Goal: Task Accomplishment & Management: Manage account settings

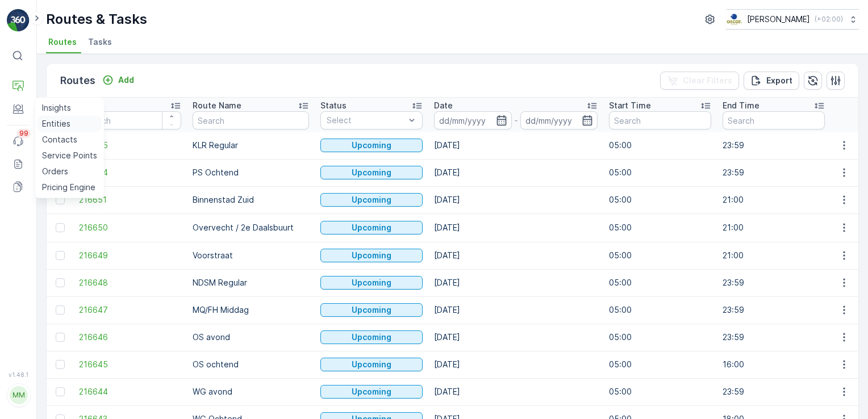
click at [52, 123] on p "Entities" at bounding box center [56, 123] width 28 height 11
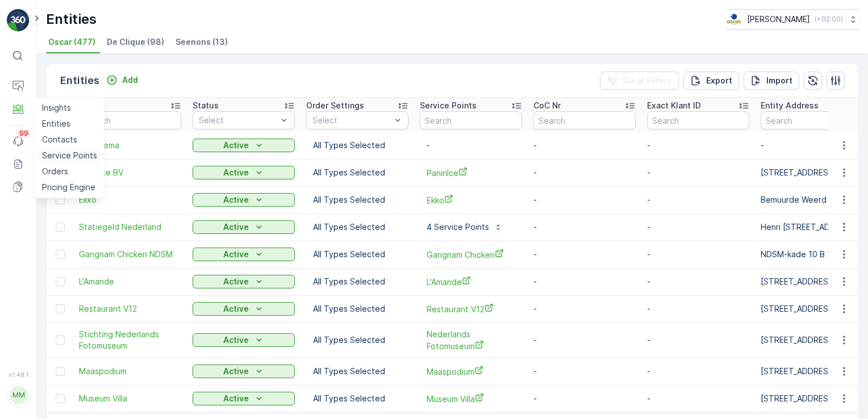
click at [78, 151] on p "Service Points" at bounding box center [69, 155] width 55 height 11
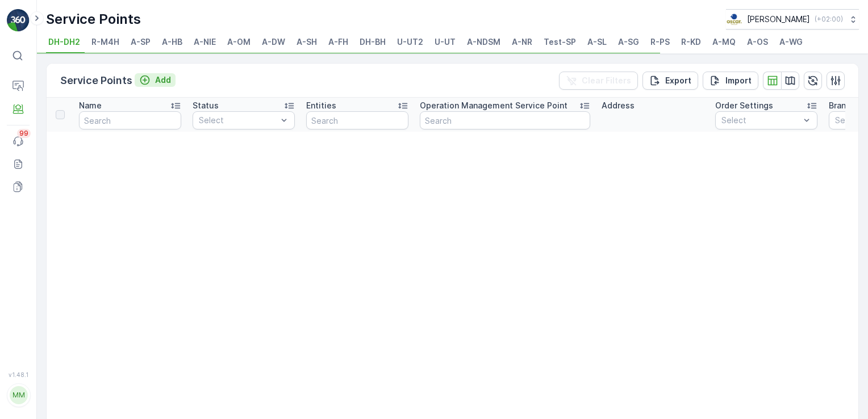
click at [155, 82] on p "Add" at bounding box center [163, 79] width 16 height 11
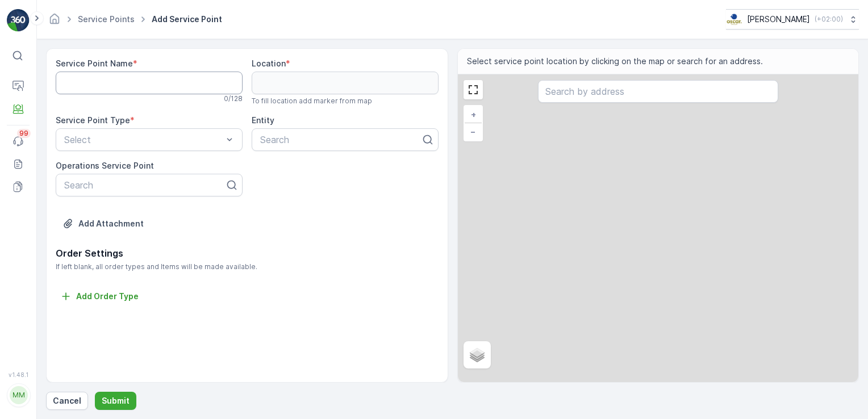
click at [154, 82] on Name "Service Point Name" at bounding box center [149, 83] width 187 height 23
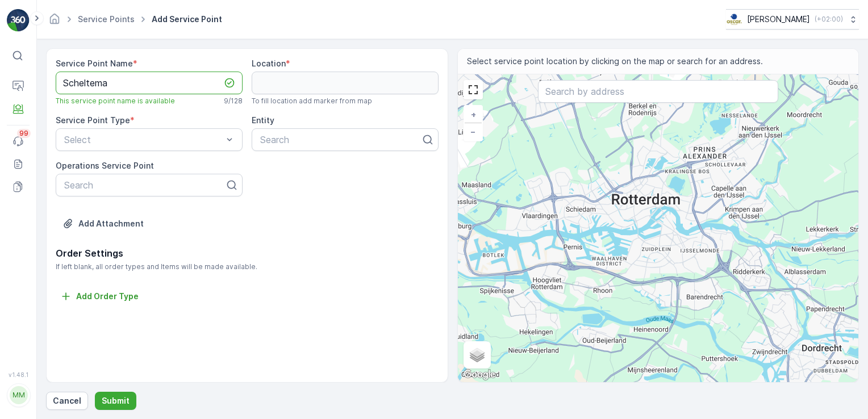
type Name "Scheltema"
type input "Scheltema"
click at [316, 168] on div "Scheltema" at bounding box center [345, 168] width 173 height 10
click at [585, 93] on input "text" at bounding box center [658, 91] width 240 height 23
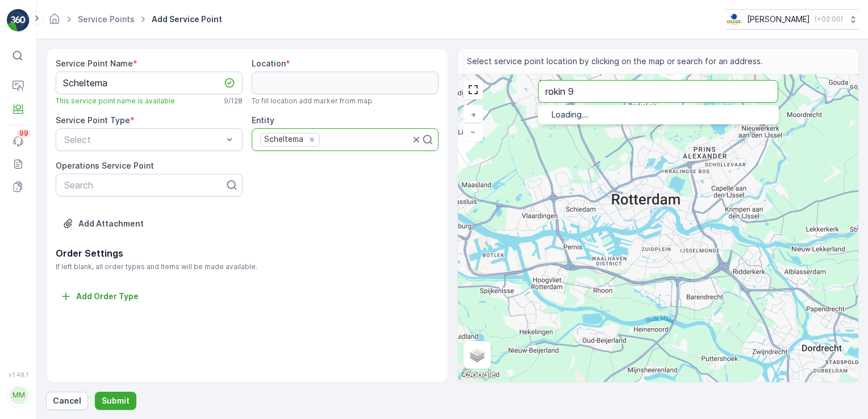
type input "rokin 9"
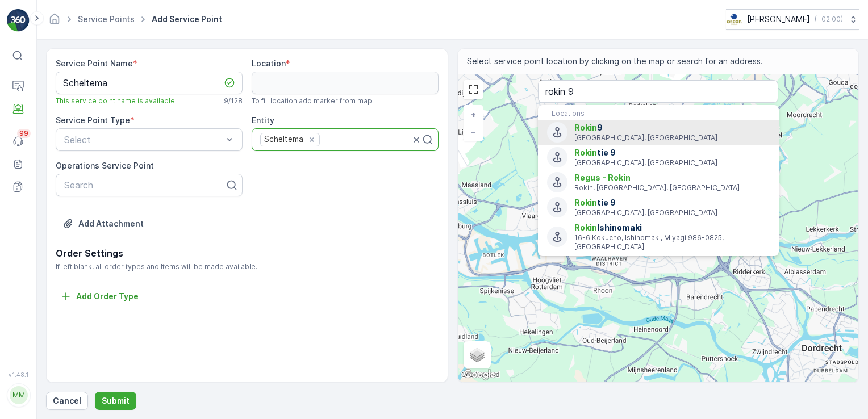
click at [581, 126] on span "Rokin" at bounding box center [586, 128] width 23 height 10
type input "52.3721459,4.8934411"
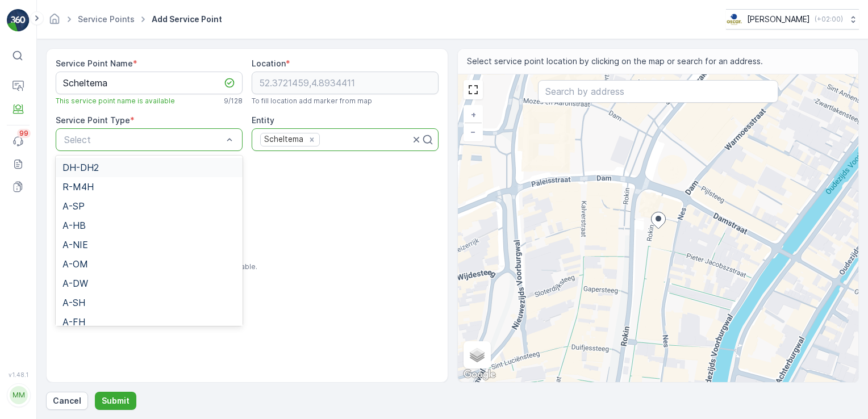
click at [152, 147] on div "Select" at bounding box center [149, 139] width 187 height 23
click at [131, 219] on div "A-NR" at bounding box center [149, 216] width 173 height 10
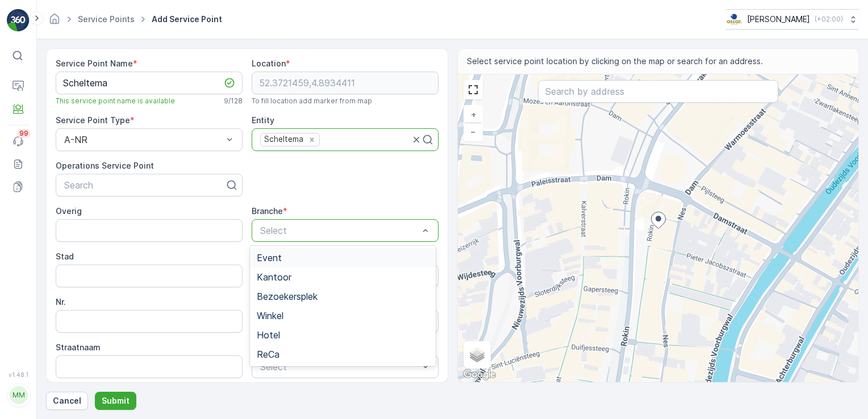
click at [288, 231] on div at bounding box center [339, 231] width 161 height 10
click at [291, 313] on div "Winkel" at bounding box center [343, 316] width 172 height 10
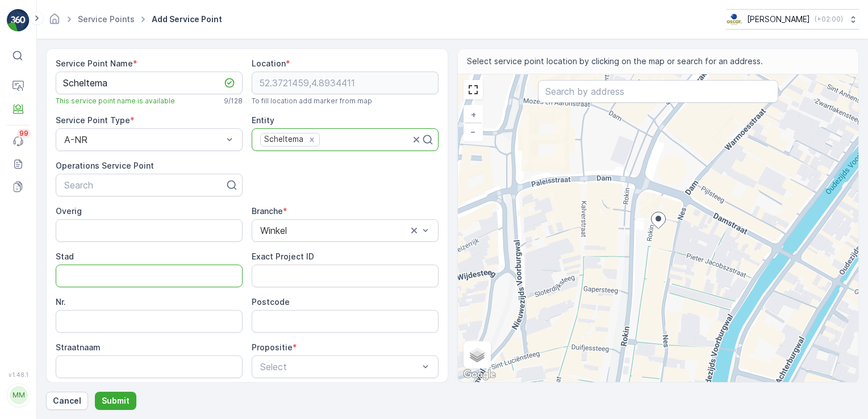
click at [181, 277] on input "Stad" at bounding box center [149, 276] width 187 height 23
type input "[GEOGRAPHIC_DATA]"
type input "9"
type input "1012KK"
type input "Rokin"
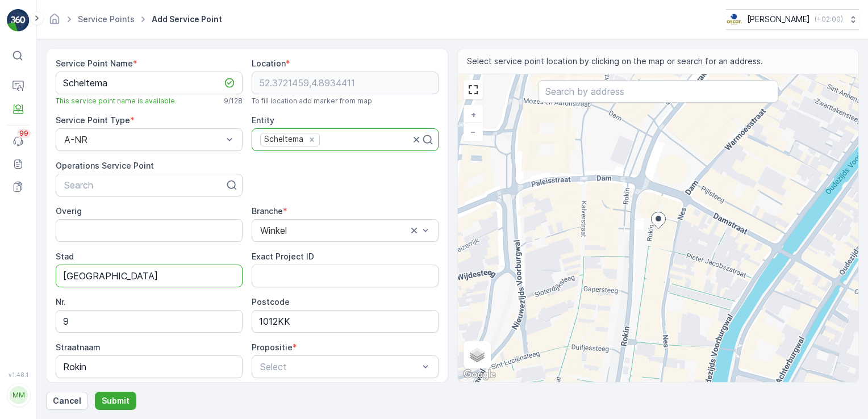
type input "Rokin 9"
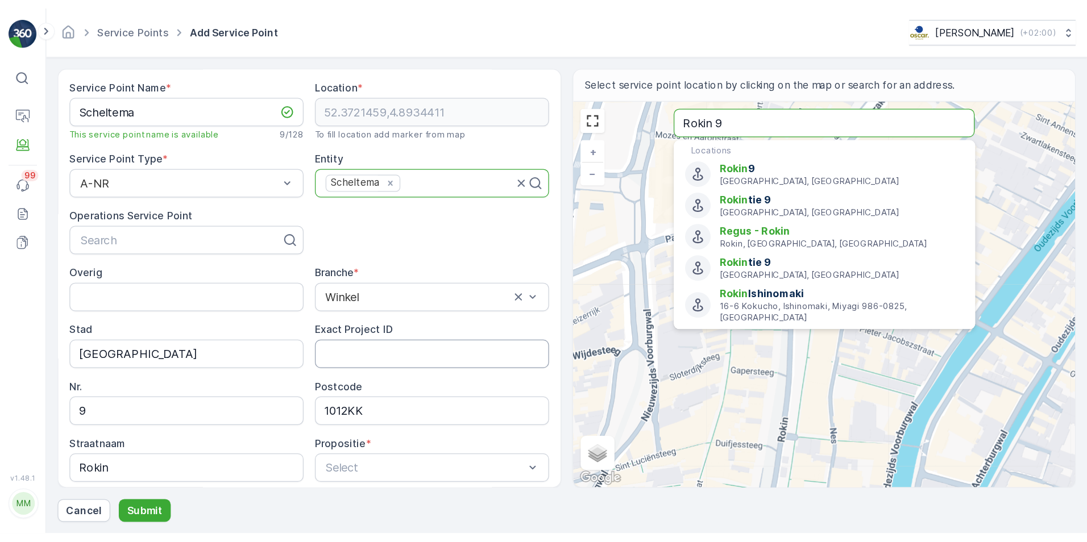
scroll to position [102, 0]
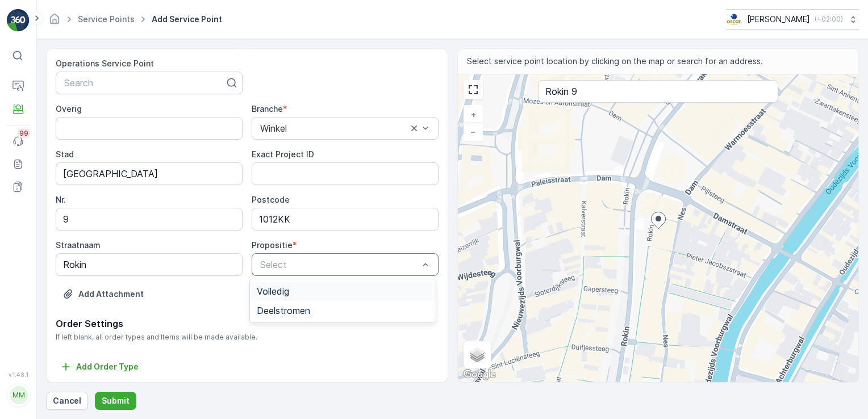
click at [282, 267] on div at bounding box center [339, 265] width 161 height 10
click at [282, 290] on span "Volledig" at bounding box center [273, 291] width 32 height 10
click at [116, 401] on p "Submit" at bounding box center [116, 401] width 28 height 11
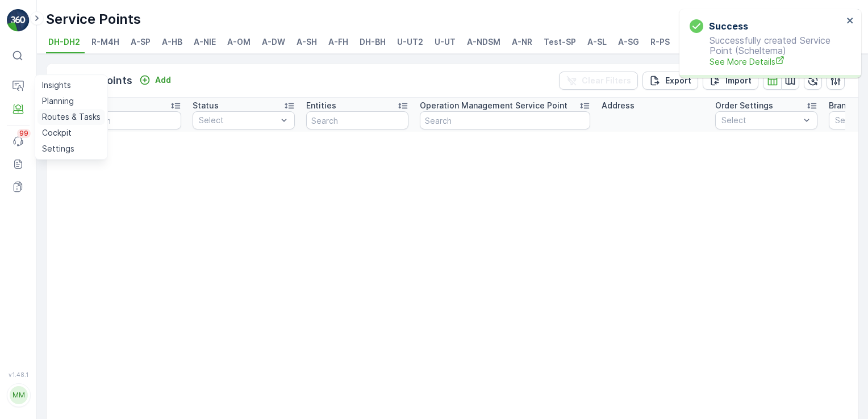
click at [70, 117] on p "Routes & Tasks" at bounding box center [71, 116] width 59 height 11
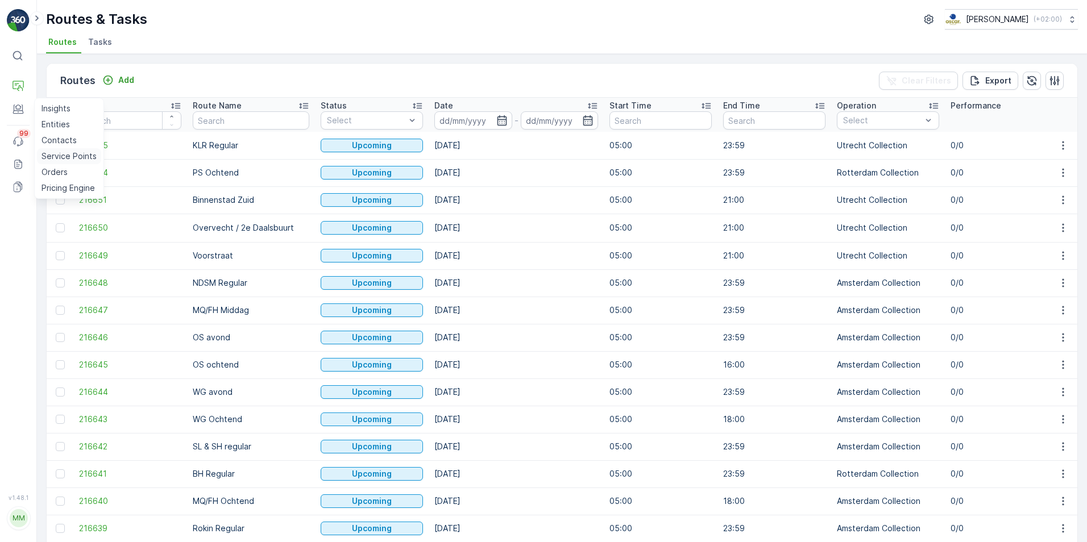
click at [69, 154] on p "Service Points" at bounding box center [68, 156] width 55 height 11
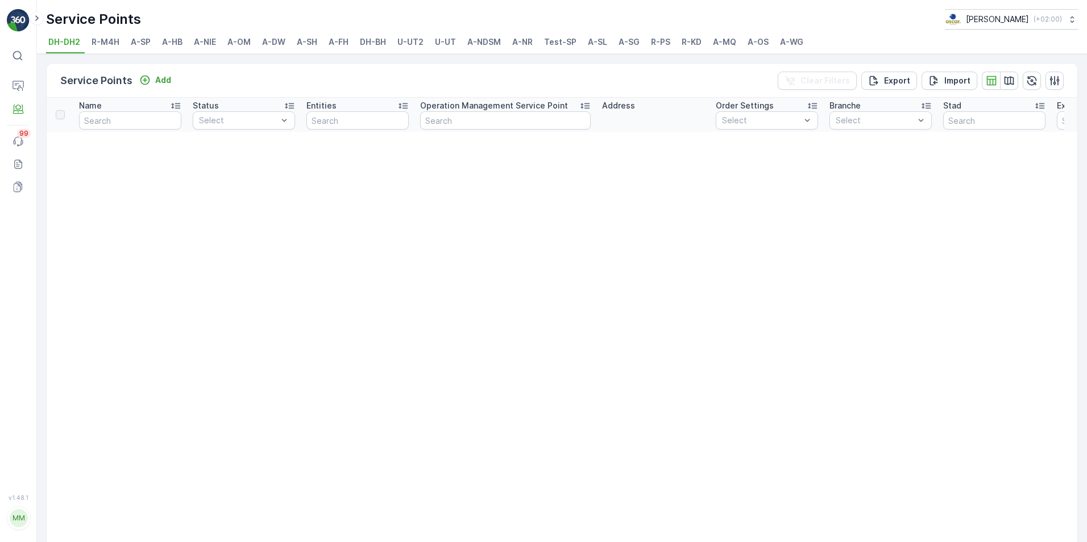
click at [526, 41] on span "A-NR" at bounding box center [522, 41] width 20 height 11
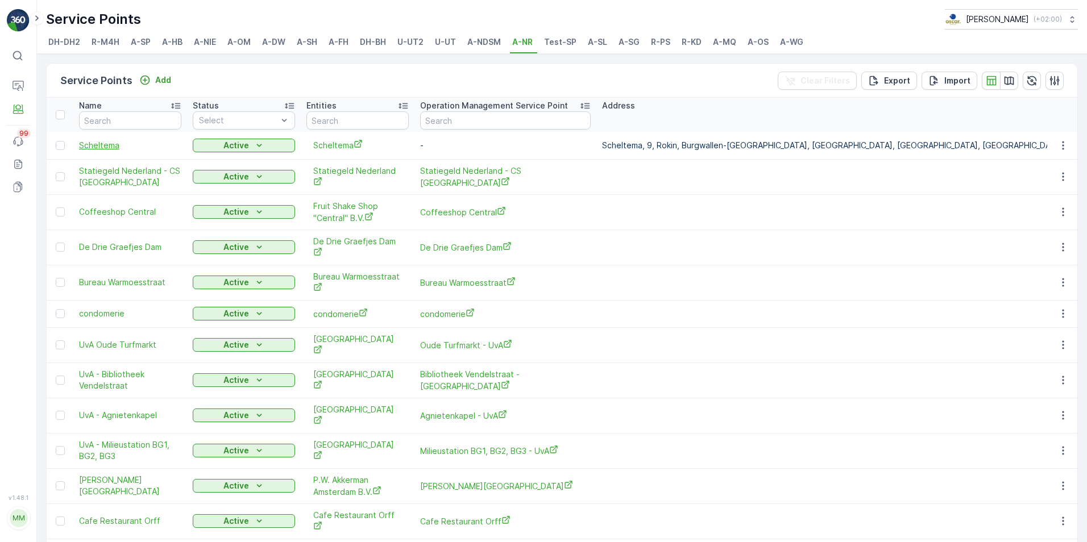
click at [84, 140] on span "Scheltema" at bounding box center [130, 145] width 102 height 11
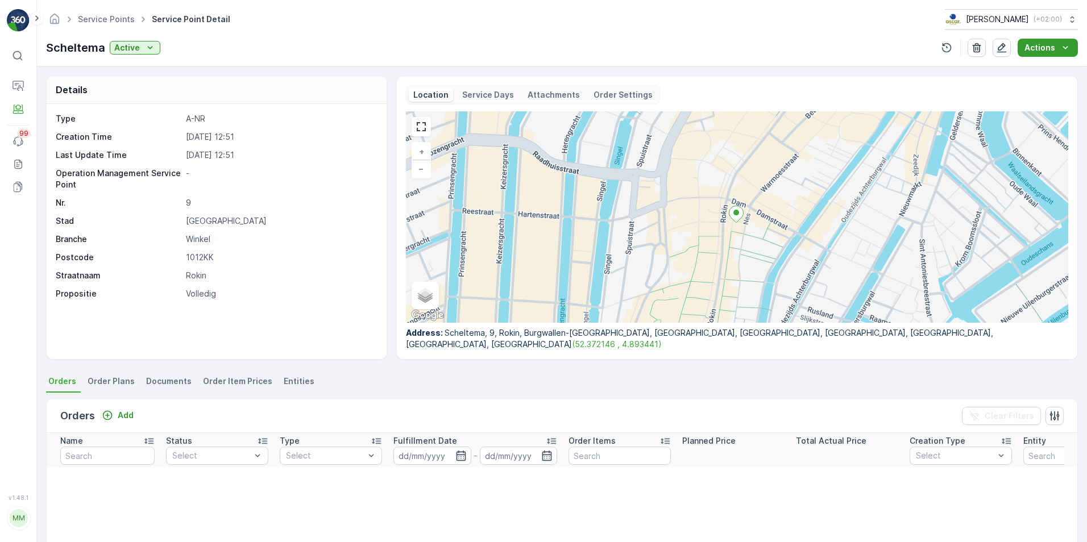
click at [868, 50] on icon "Actions" at bounding box center [1064, 47] width 11 height 11
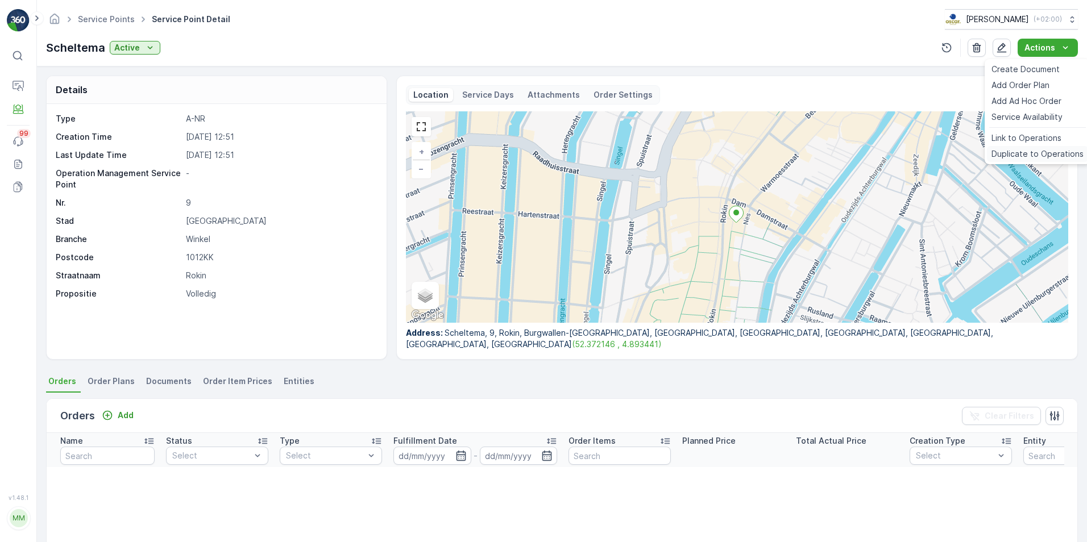
click at [868, 153] on span "Duplicate to Operations" at bounding box center [1037, 153] width 92 height 11
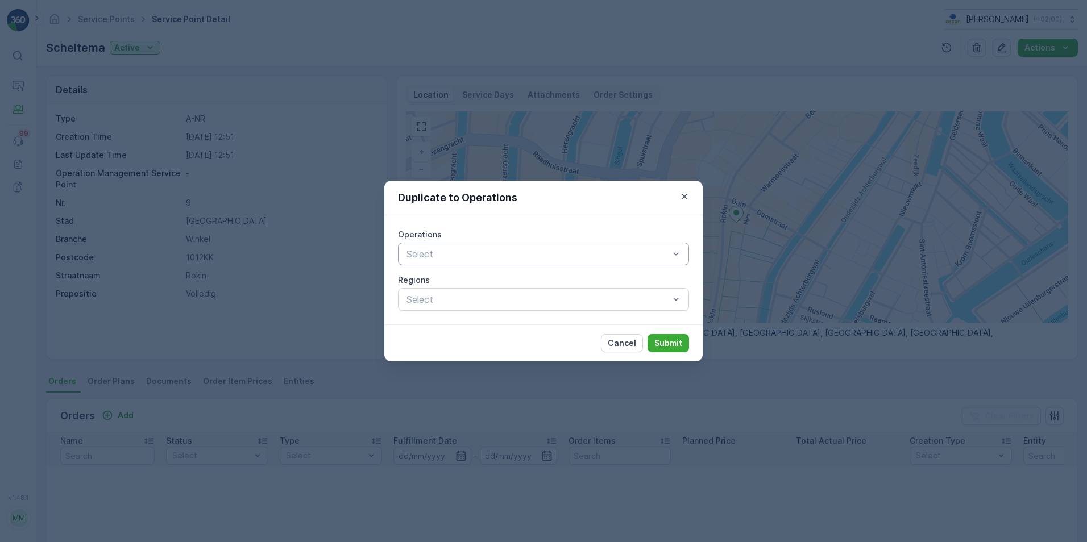
click at [499, 255] on div at bounding box center [537, 254] width 265 height 10
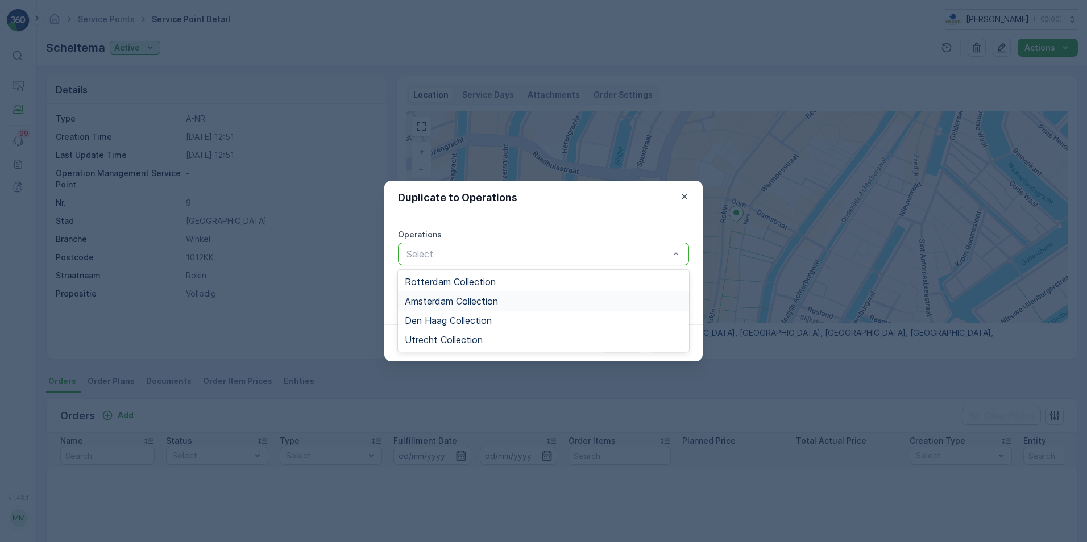
click at [494, 299] on span "Amsterdam Collection" at bounding box center [451, 301] width 93 height 10
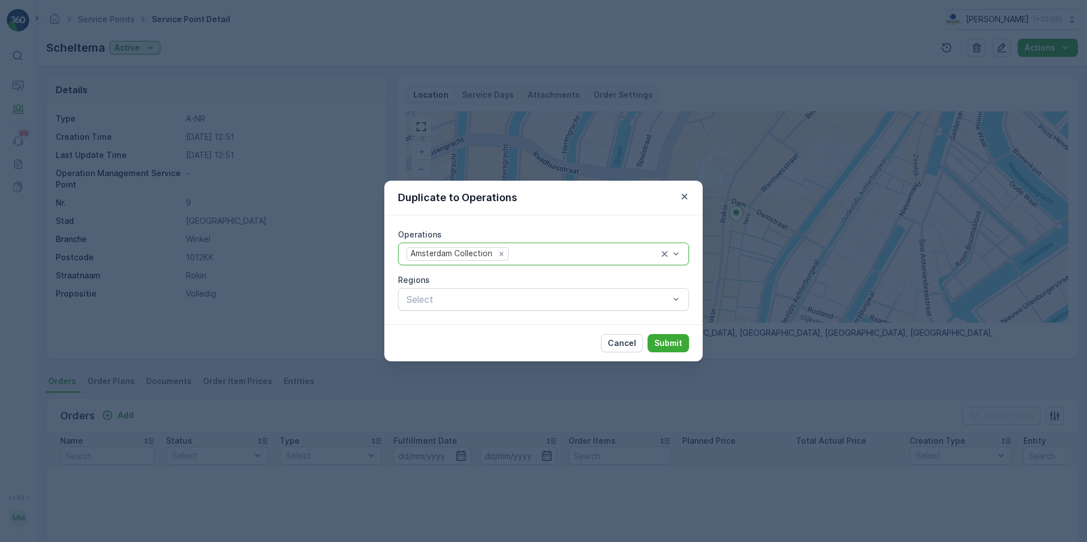
click at [494, 299] on div at bounding box center [537, 299] width 265 height 10
click at [484, 273] on div "Operations Amsterdam Collection Regions Select" at bounding box center [543, 270] width 291 height 82
click at [654, 344] on button "Submit" at bounding box center [667, 343] width 41 height 18
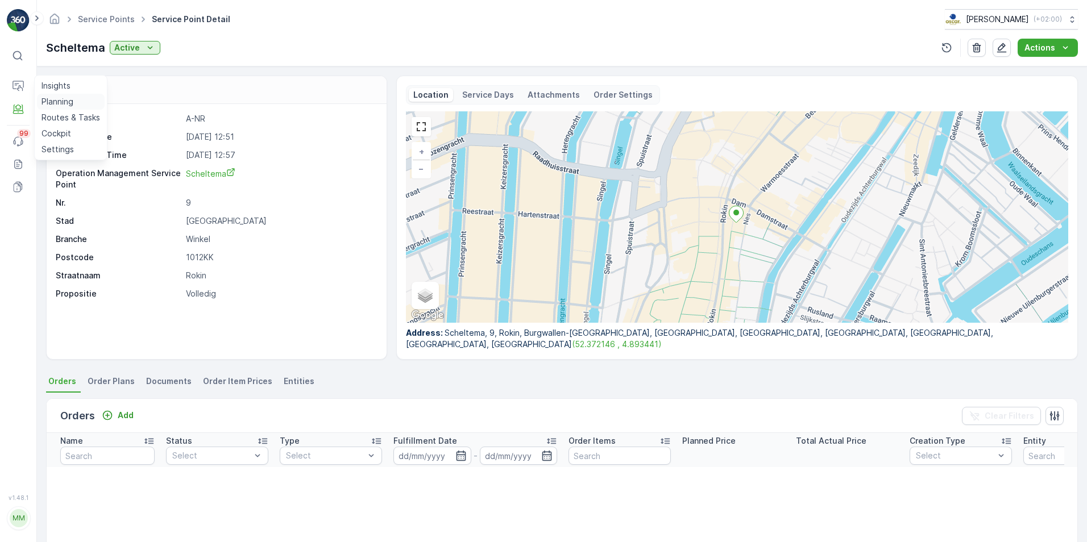
click at [61, 99] on p "Planning" at bounding box center [57, 101] width 32 height 11
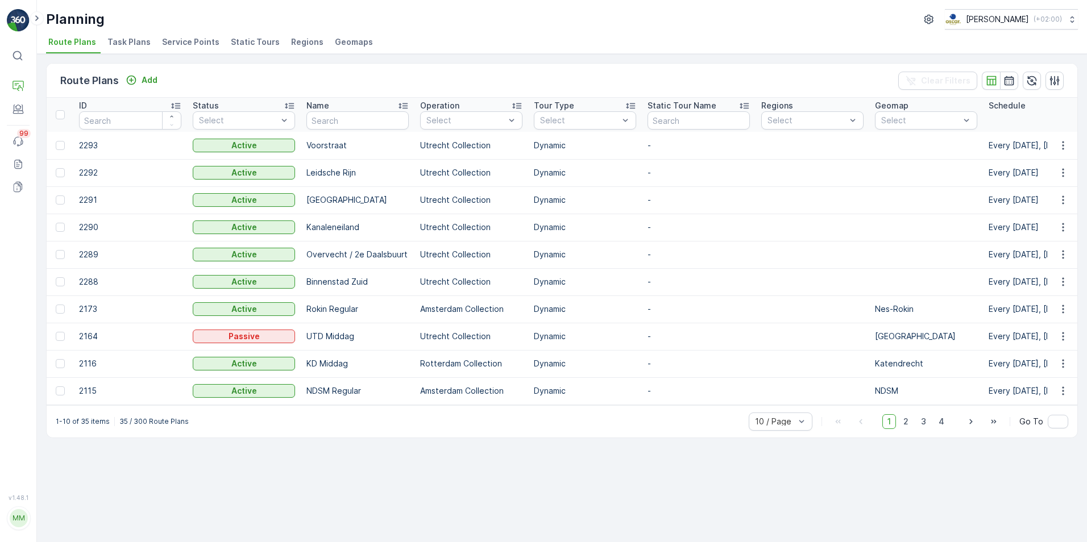
click at [144, 41] on span "Task Plans" at bounding box center [128, 41] width 43 height 11
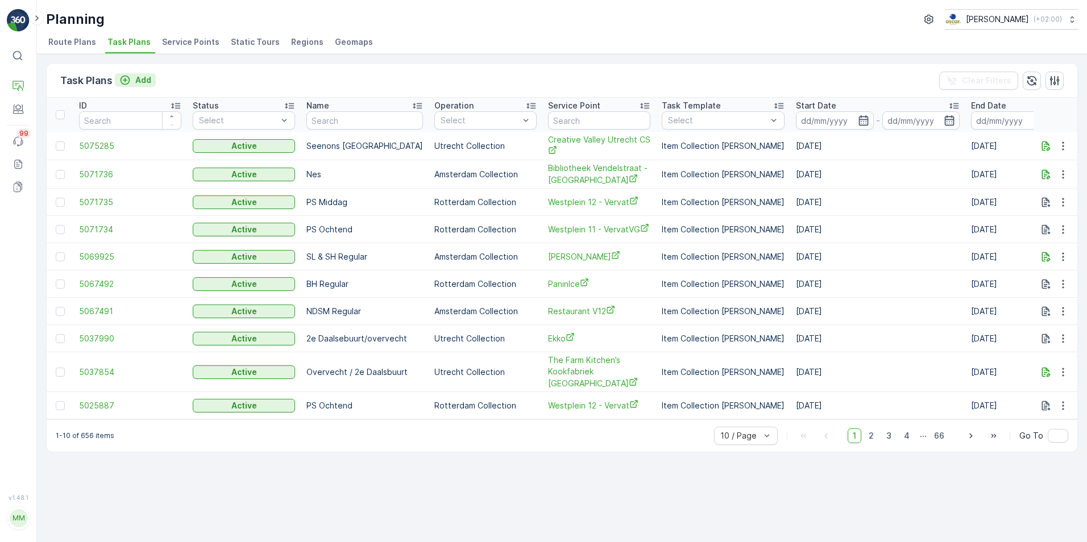
click at [137, 80] on p "Add" at bounding box center [143, 79] width 16 height 11
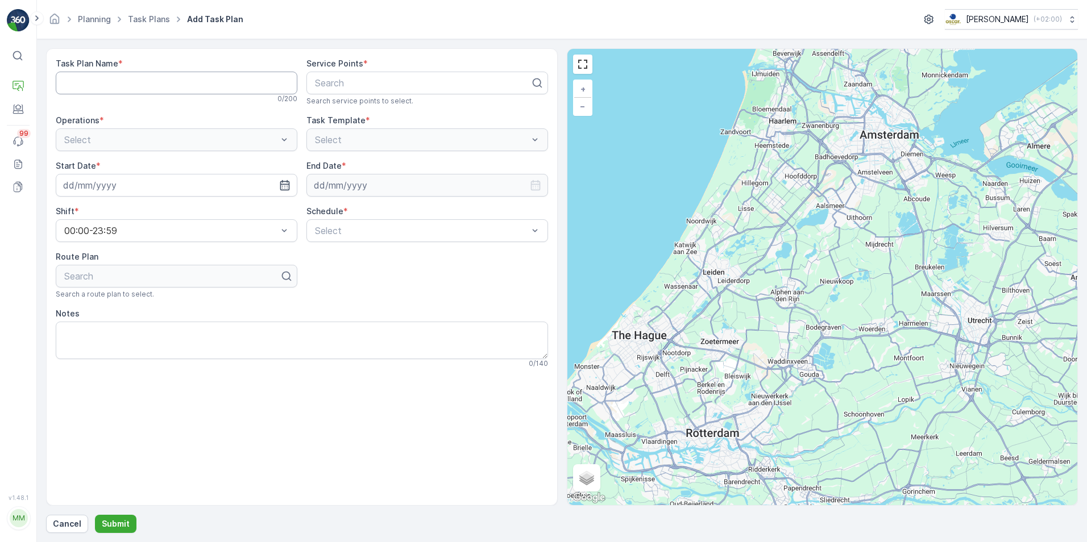
click at [147, 74] on Name "Task Plan Name" at bounding box center [177, 83] width 242 height 23
type Name "N"
click at [130, 22] on link "Task Plans" at bounding box center [149, 19] width 42 height 10
click at [70, 419] on p "Cancel" at bounding box center [67, 523] width 28 height 11
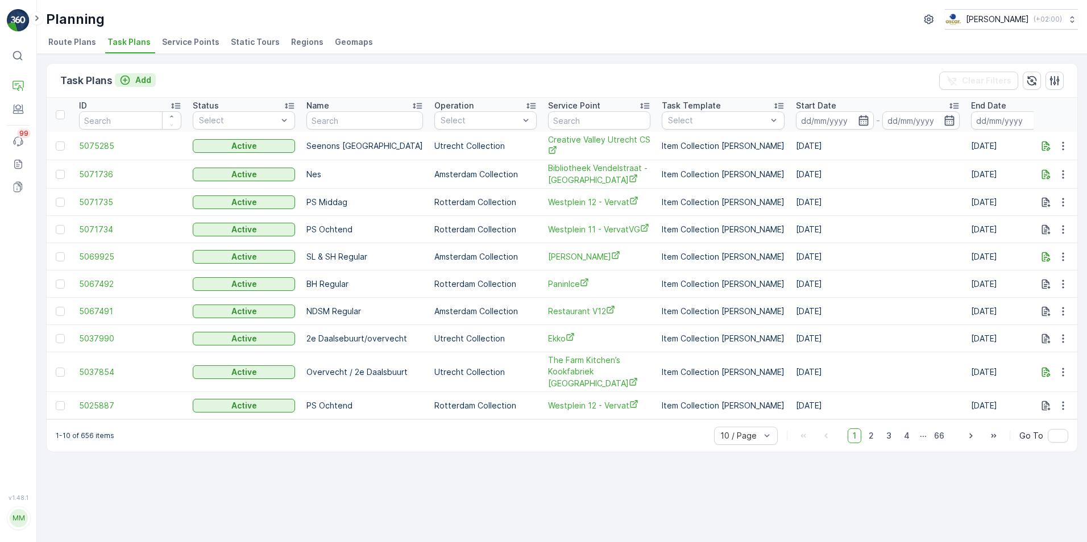
click at [138, 78] on p "Add" at bounding box center [143, 79] width 16 height 11
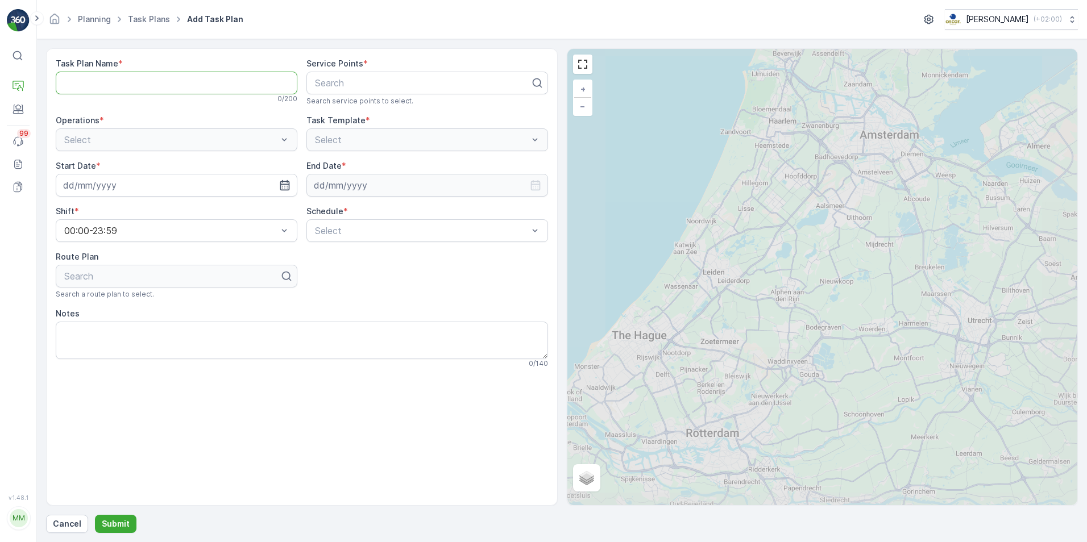
click at [141, 83] on Name "Task Plan Name" at bounding box center [177, 83] width 242 height 23
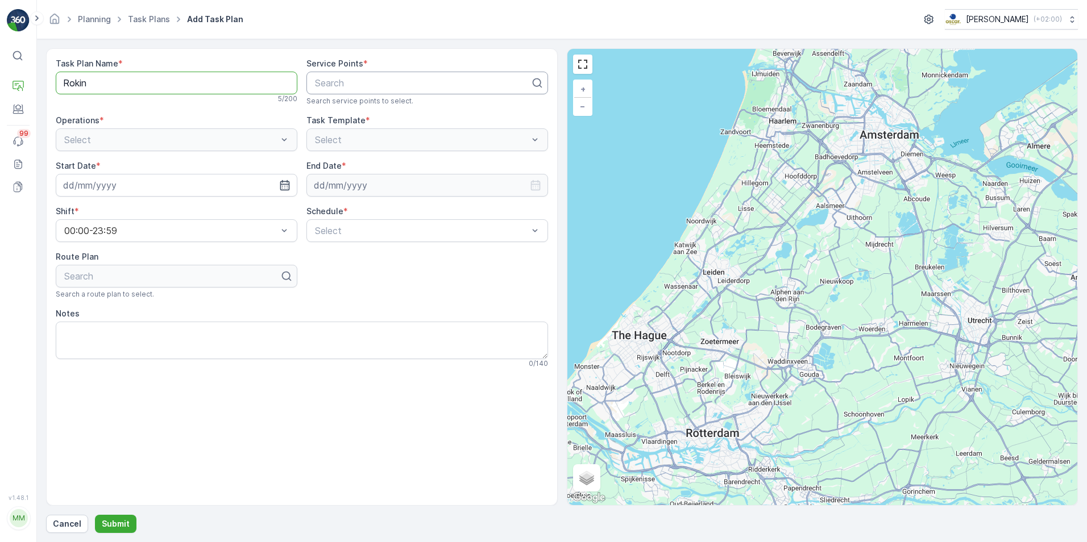
type Name "Rokin"
click at [338, 87] on div at bounding box center [423, 83] width 218 height 10
type input "Scheltema"
click at [349, 111] on span "Scheltema" at bounding box center [335, 111] width 44 height 10
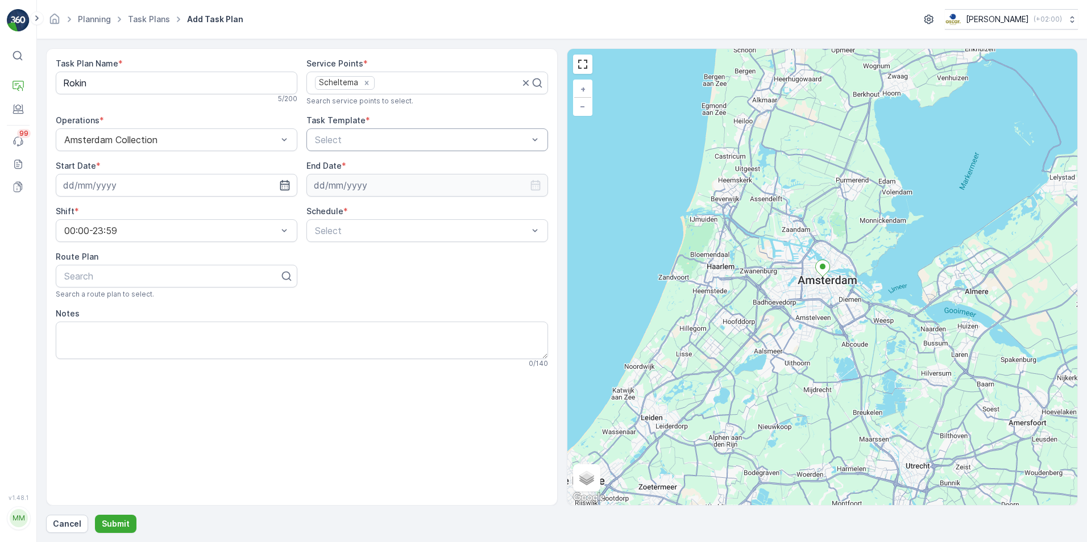
click at [361, 143] on div at bounding box center [421, 140] width 215 height 10
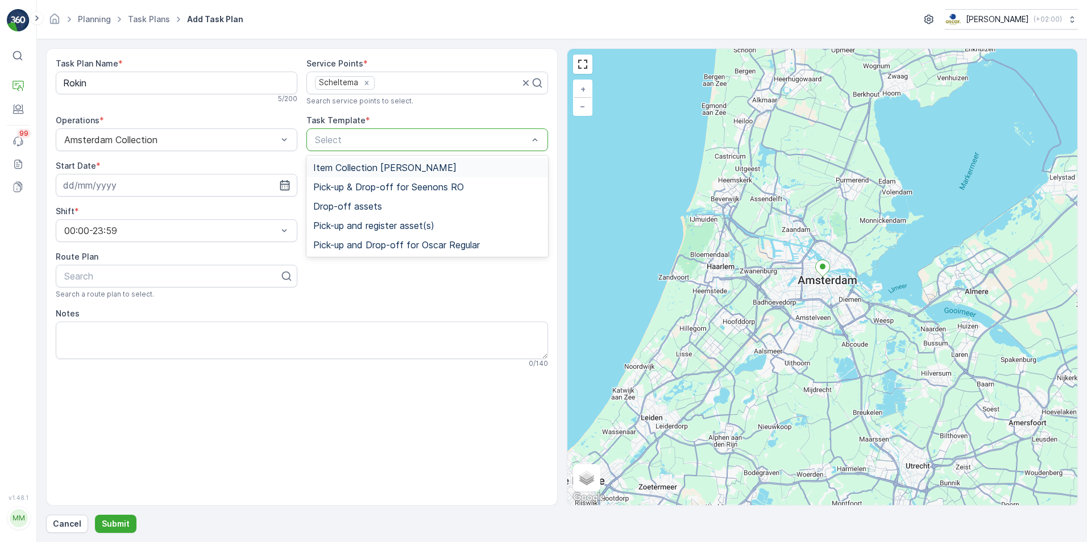
click at [361, 165] on span "Item Collection [PERSON_NAME]" at bounding box center [384, 168] width 143 height 10
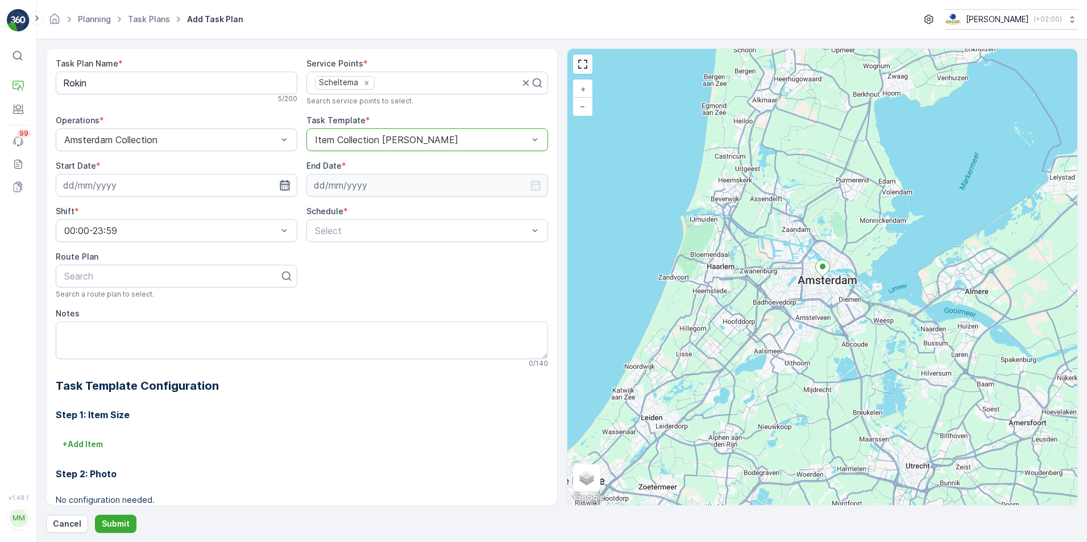
click at [284, 189] on icon "button" at bounding box center [284, 185] width 11 height 11
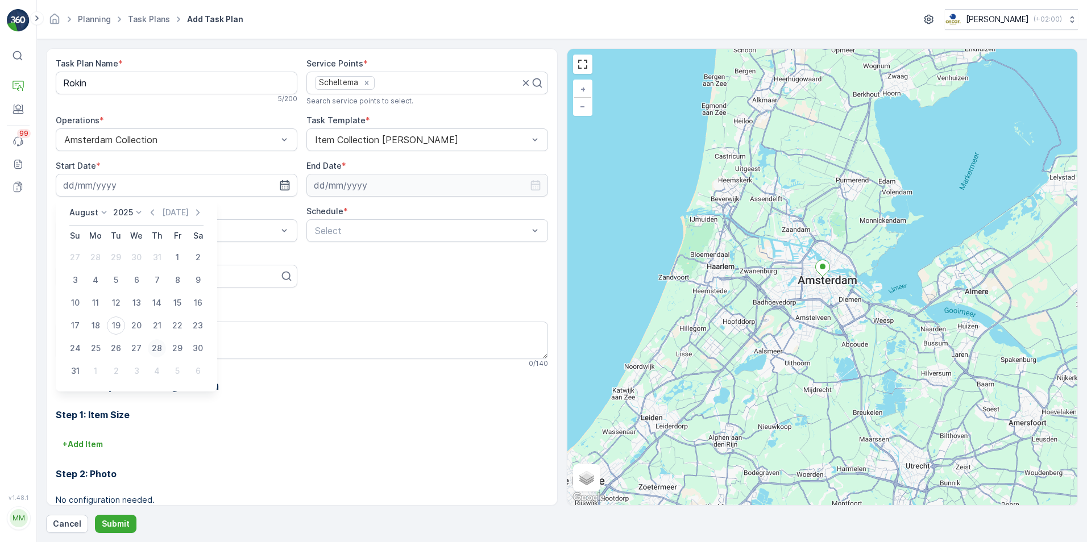
click at [156, 346] on div "28" at bounding box center [157, 348] width 18 height 18
type input "[DATE]"
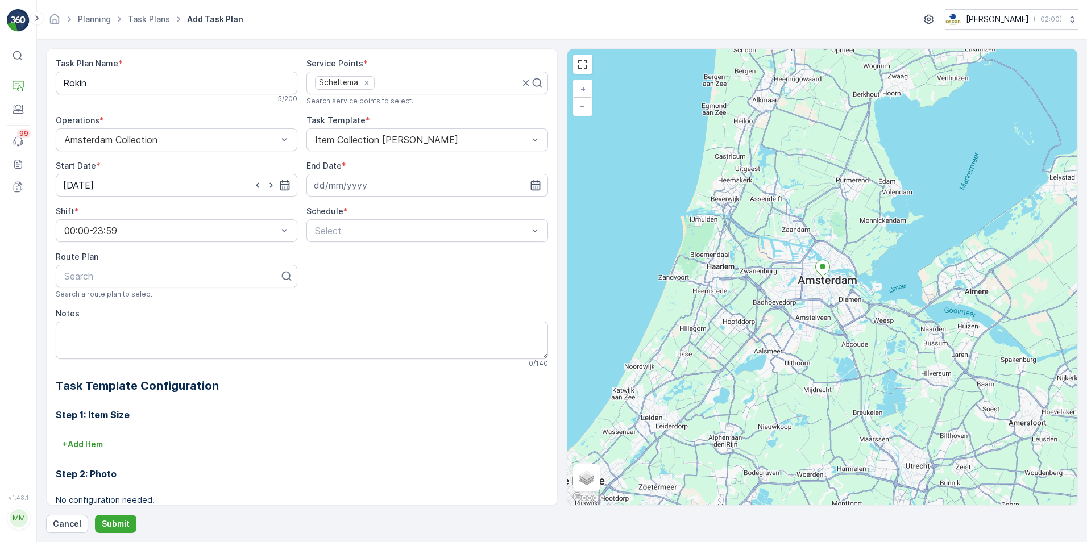
click at [532, 181] on icon "button" at bounding box center [535, 185] width 10 height 10
click at [367, 214] on p "2025" at bounding box center [372, 212] width 20 height 11
click at [376, 314] on span "2030" at bounding box center [378, 316] width 19 height 11
click at [351, 214] on icon at bounding box center [352, 212] width 11 height 11
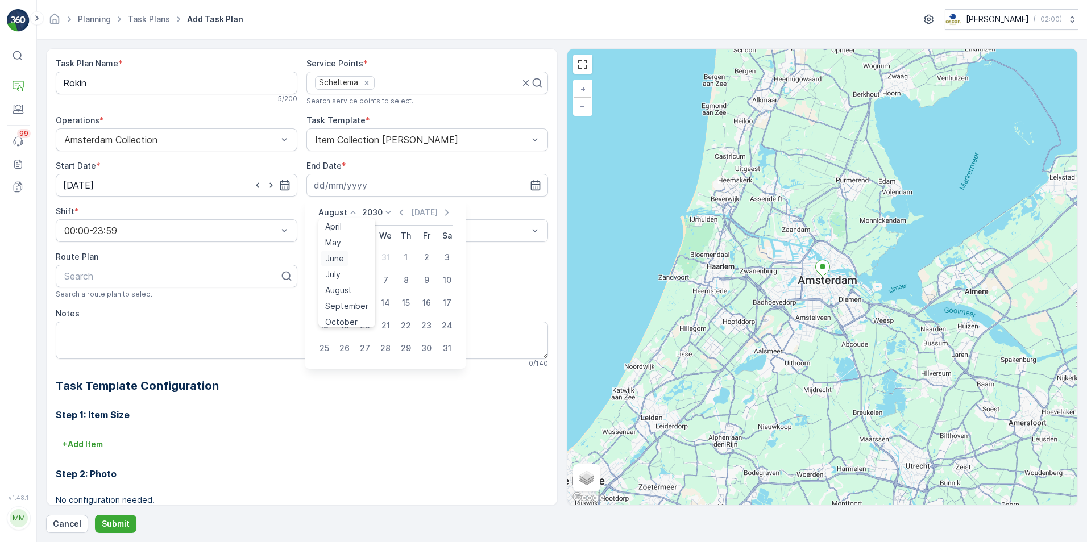
scroll to position [86, 0]
click at [340, 314] on span "December" at bounding box center [345, 316] width 40 height 11
click at [355, 346] on button "31" at bounding box center [365, 348] width 20 height 20
type input "[DATE]"
click at [356, 233] on div at bounding box center [421, 231] width 215 height 10
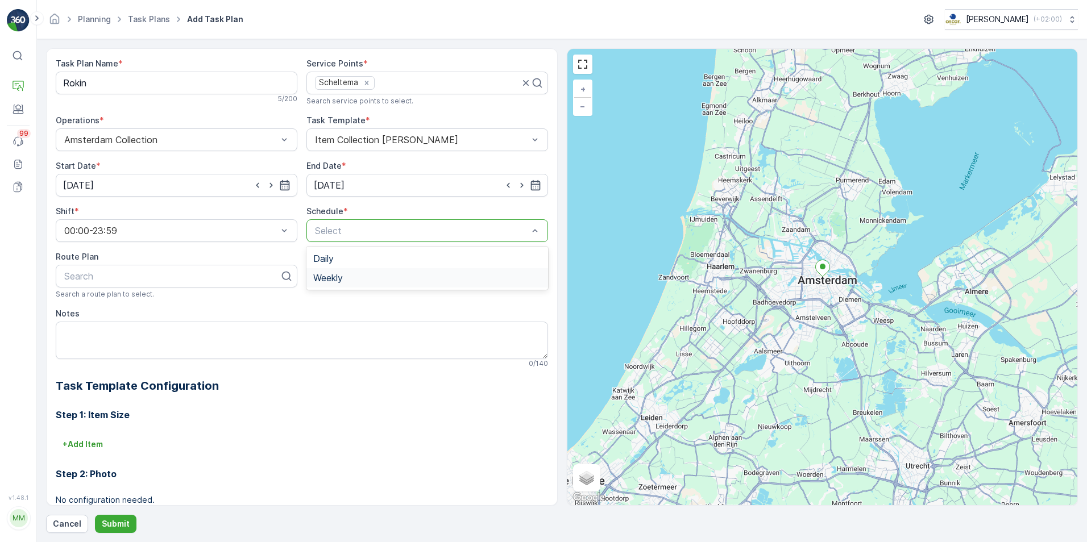
click at [355, 279] on div "Weekly" at bounding box center [427, 278] width 228 height 10
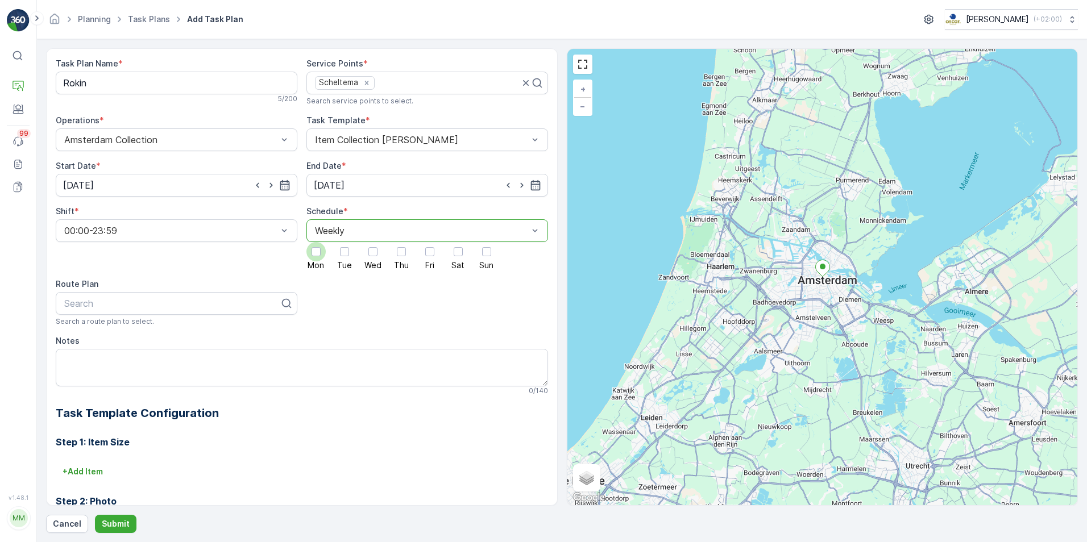
click at [316, 254] on div at bounding box center [315, 251] width 9 height 9
click at [316, 242] on input "Mon" at bounding box center [316, 242] width 0 height 0
click at [343, 255] on div at bounding box center [344, 251] width 9 height 9
click at [344, 242] on input "Tue" at bounding box center [344, 242] width 0 height 0
click at [372, 255] on div at bounding box center [372, 251] width 9 height 9
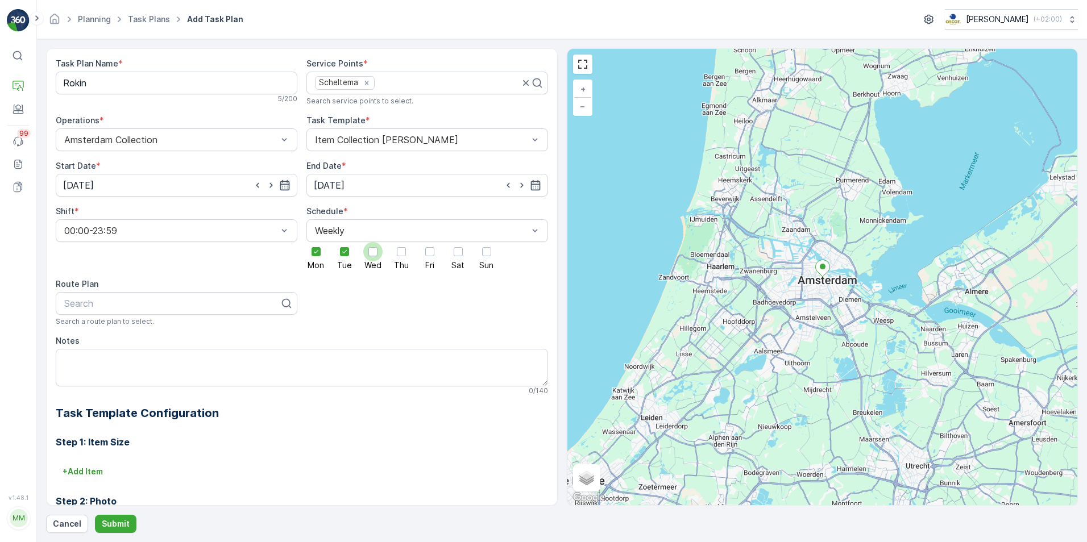
click at [373, 242] on input "Wed" at bounding box center [373, 242] width 0 height 0
click at [410, 255] on div "Mon Tue Wed Thu Fri Sat Sun" at bounding box center [427, 255] width 242 height 27
click at [442, 255] on div "Mon Tue Wed Thu Fri Sat Sun" at bounding box center [427, 255] width 242 height 27
click at [399, 256] on div at bounding box center [401, 251] width 9 height 9
click at [401, 242] on input "Thu" at bounding box center [401, 242] width 0 height 0
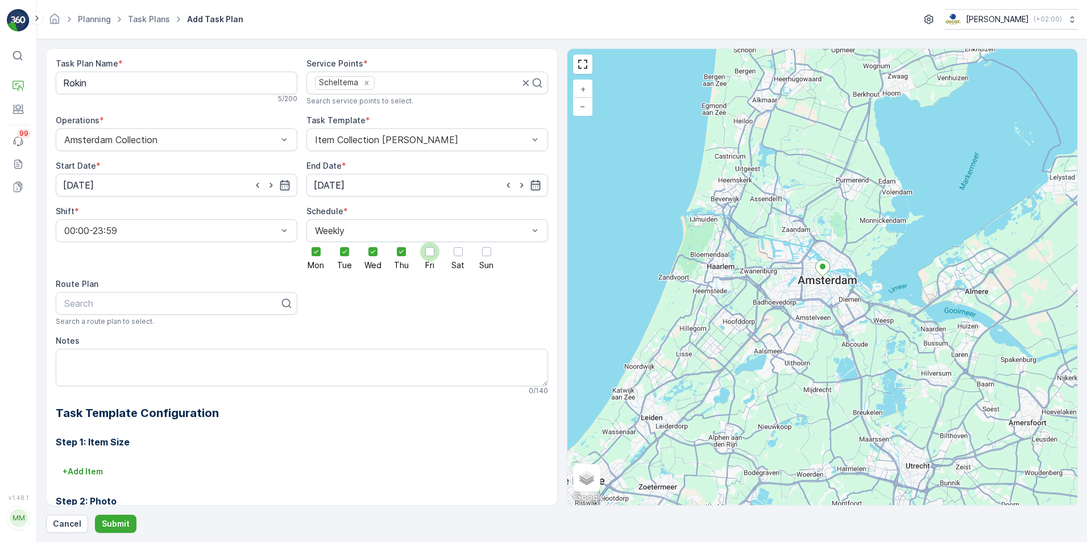
click at [432, 256] on div at bounding box center [429, 251] width 9 height 9
click at [430, 242] on input "Fri" at bounding box center [430, 242] width 0 height 0
click at [444, 254] on div "Mon Tue Wed Thu Fri Sat Sun" at bounding box center [427, 255] width 242 height 27
click at [448, 254] on div at bounding box center [457, 251] width 19 height 19
click at [458, 242] on input "Sat" at bounding box center [458, 242] width 0 height 0
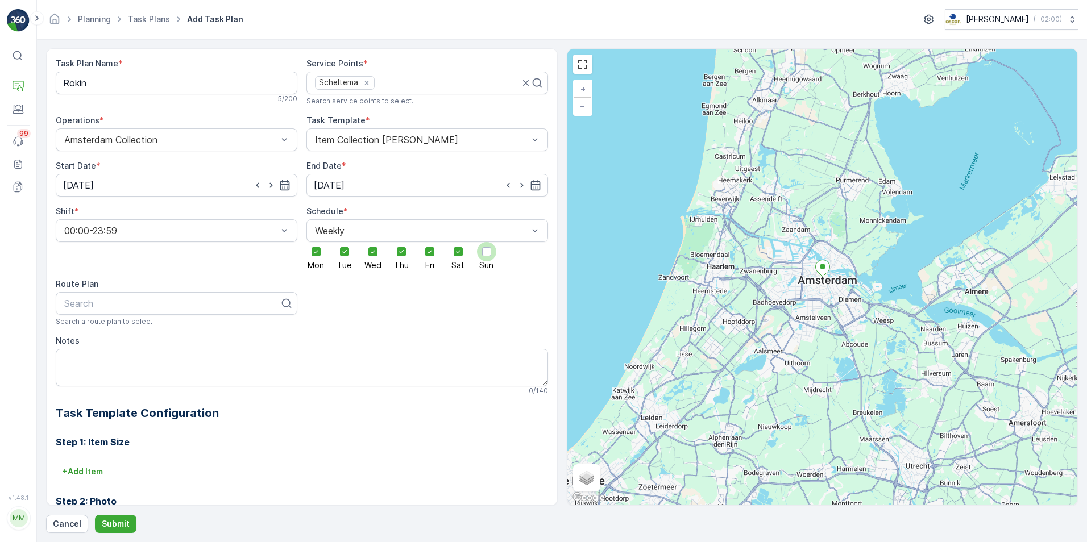
click at [488, 252] on div at bounding box center [486, 251] width 9 height 9
click at [486, 242] on input "Sun" at bounding box center [486, 242] width 0 height 0
click at [330, 317] on div "Task Plan Name * Rokin 5 / 200 Service Points * Scheltema Search service points…" at bounding box center [302, 357] width 492 height 598
click at [120, 307] on div at bounding box center [172, 303] width 218 height 10
type input "O"
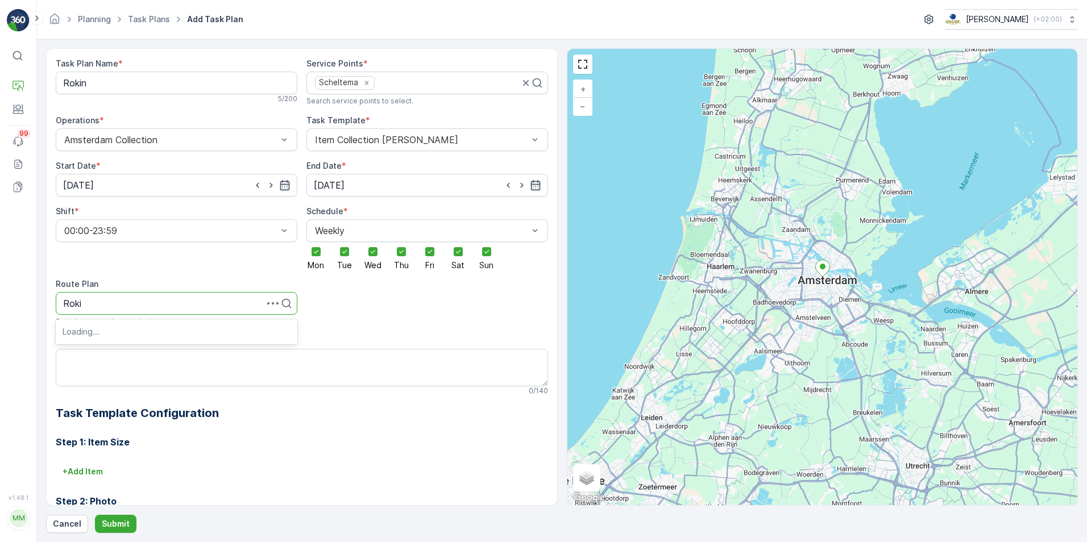
type input "Rokin"
click at [110, 329] on span "Rokin Regular" at bounding box center [91, 331] width 57 height 10
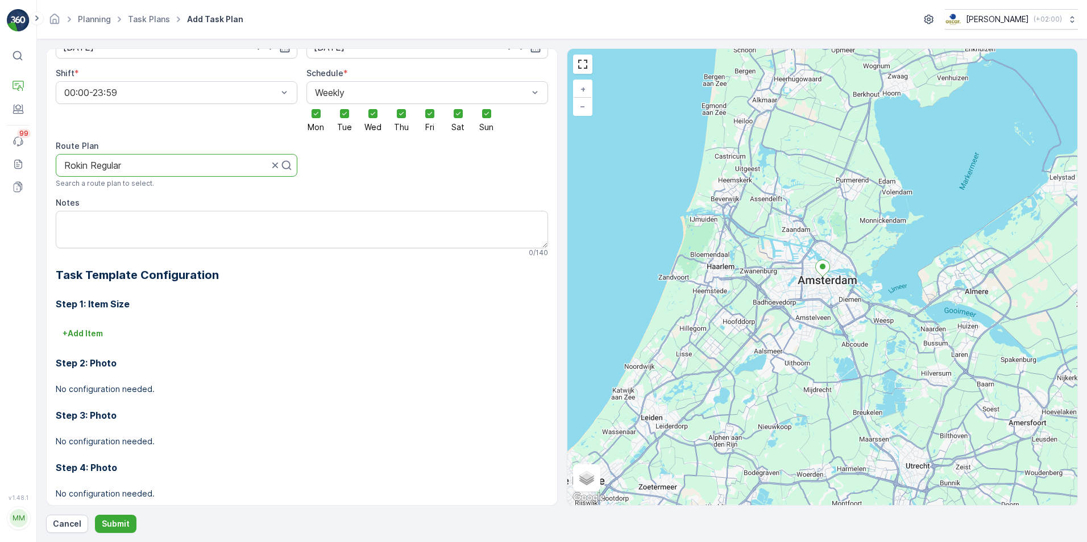
scroll to position [160, 0]
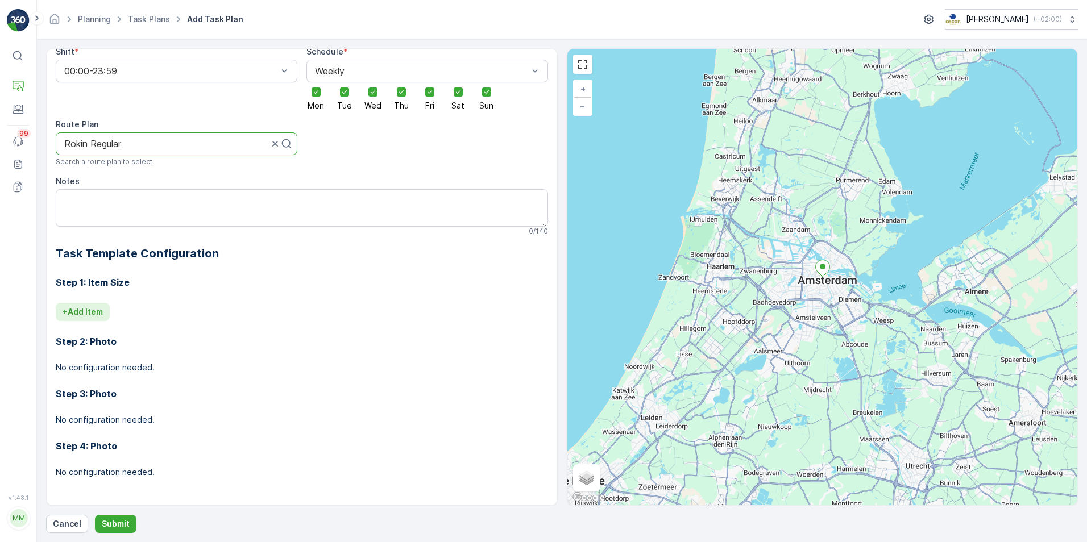
click at [76, 313] on p "+ Add Item" at bounding box center [83, 311] width 40 height 11
click at [95, 327] on div at bounding box center [257, 328] width 389 height 10
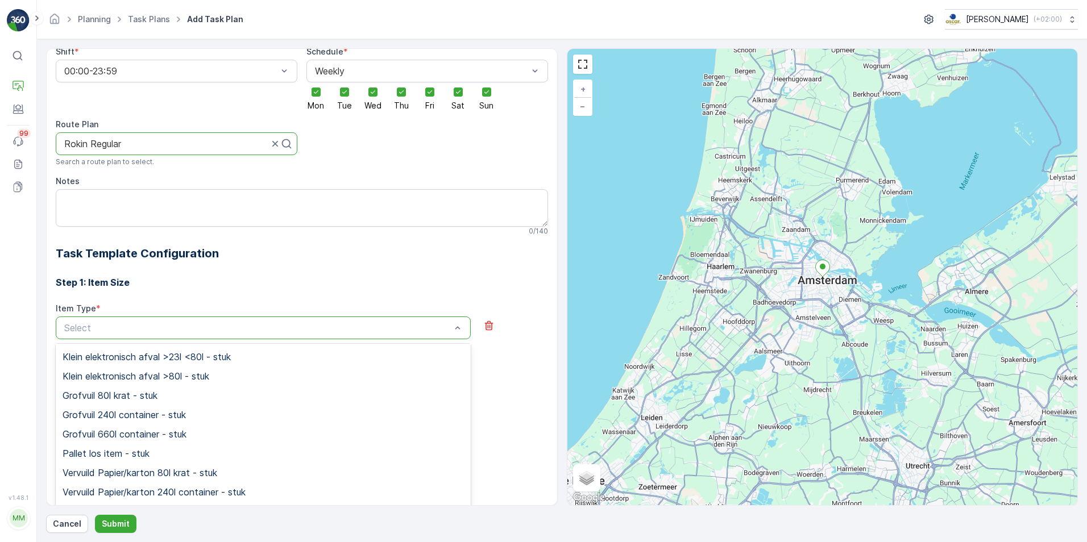
scroll to position [511, 0]
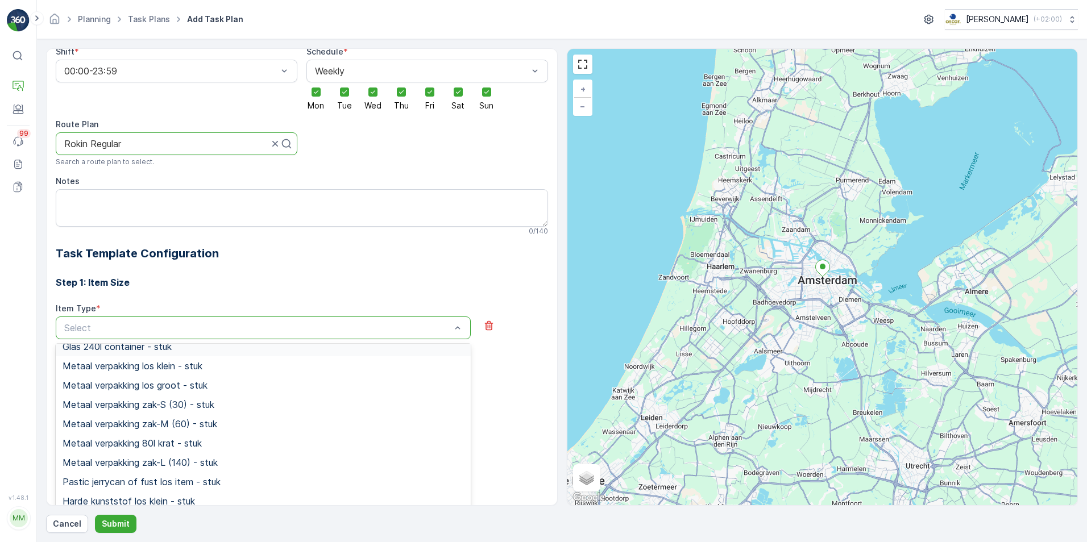
click at [187, 295] on div "Step 1: Item Size Item Type * 201 results available. Use Up and Down to choose …" at bounding box center [302, 404] width 492 height 284
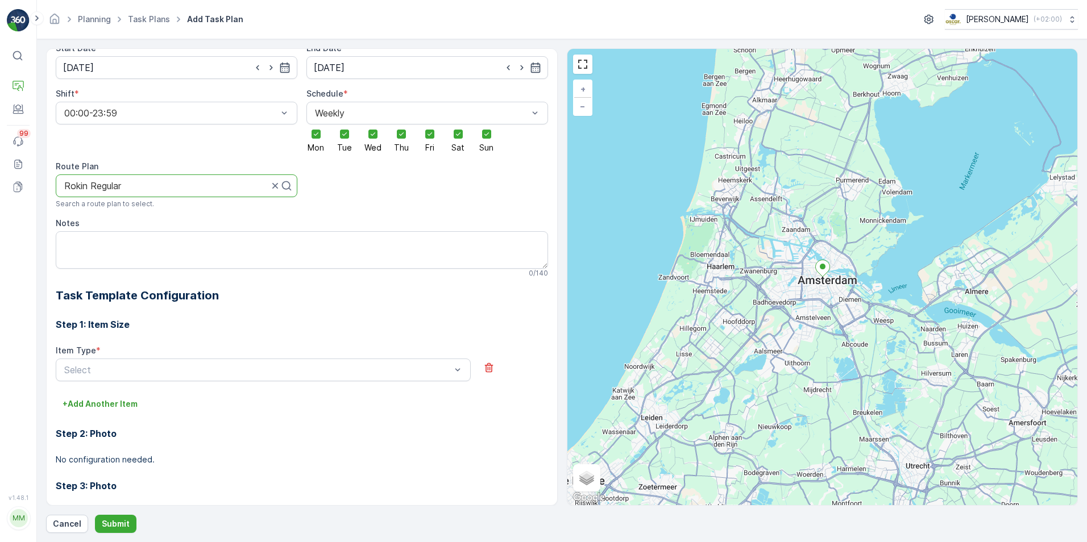
scroll to position [210, 0]
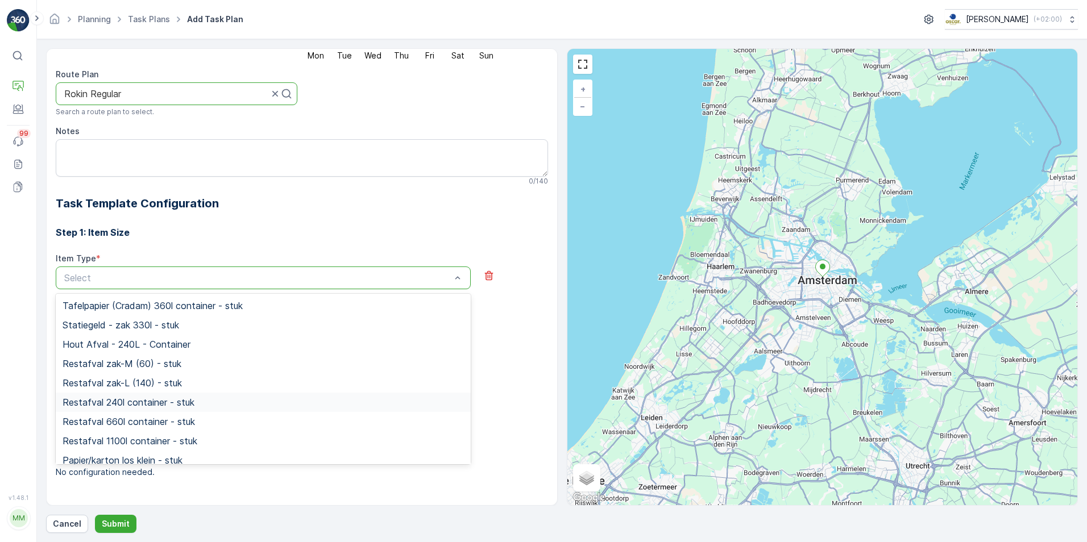
click at [200, 401] on div "Restafval 240l container - stuk" at bounding box center [263, 402] width 401 height 10
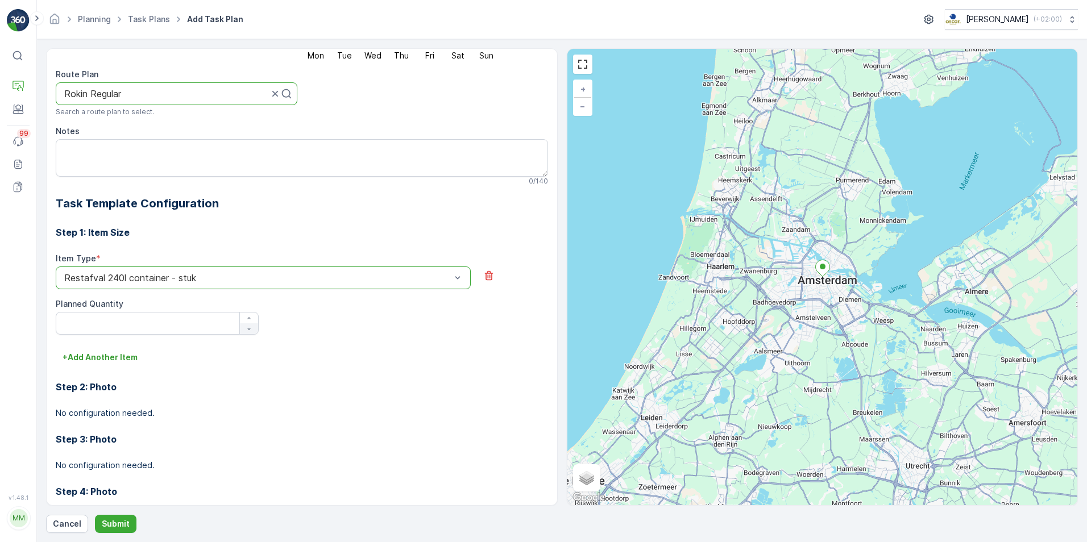
click at [248, 326] on icon "button" at bounding box center [248, 329] width 7 height 7
click at [248, 319] on icon "button" at bounding box center [248, 318] width 7 height 7
type Quantity "2"
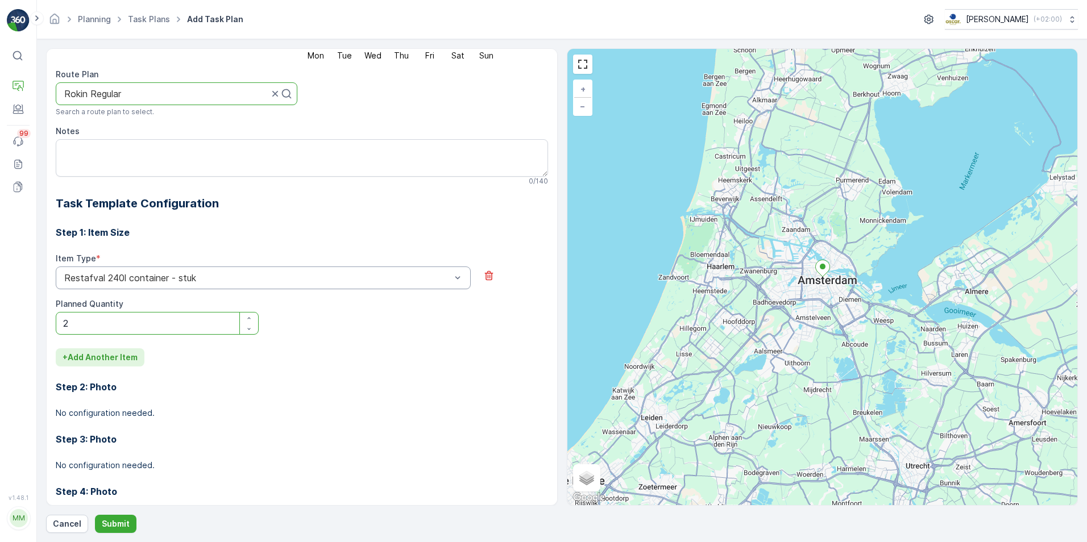
click at [115, 359] on p "+ Add Another Item" at bounding box center [100, 357] width 75 height 11
click at [127, 384] on div "Select" at bounding box center [263, 373] width 415 height 23
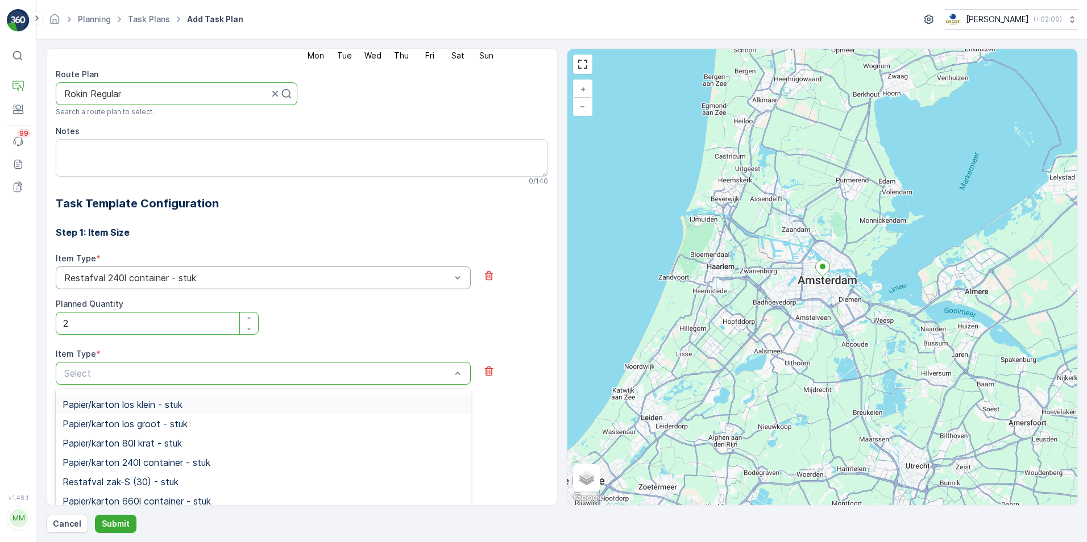
scroll to position [170, 0]
click at [191, 419] on span "Papier/karton 240l container - stuk" at bounding box center [137, 443] width 148 height 10
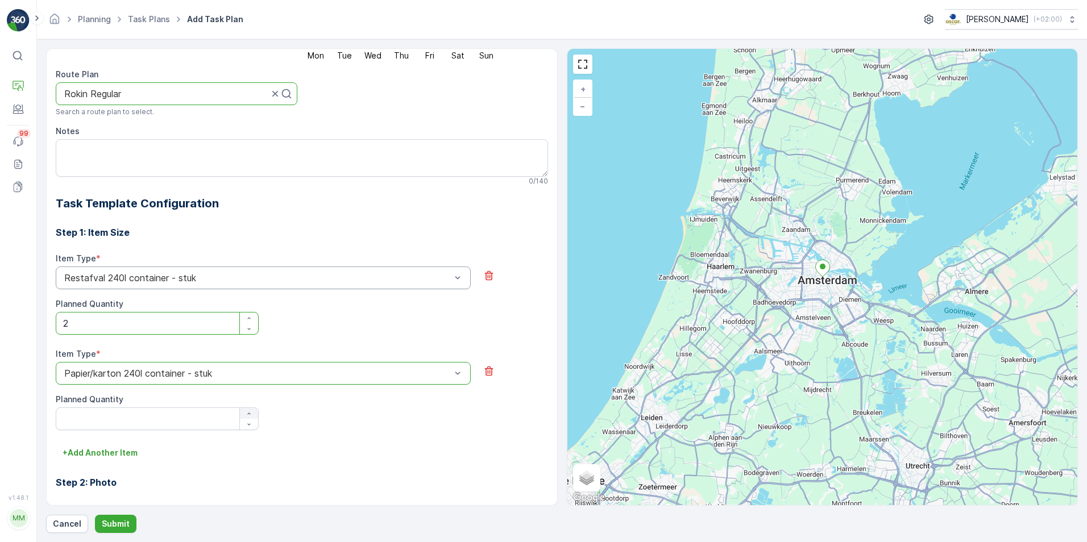
click at [245, 414] on icon "button" at bounding box center [248, 413] width 7 height 7
type Quantity "4"
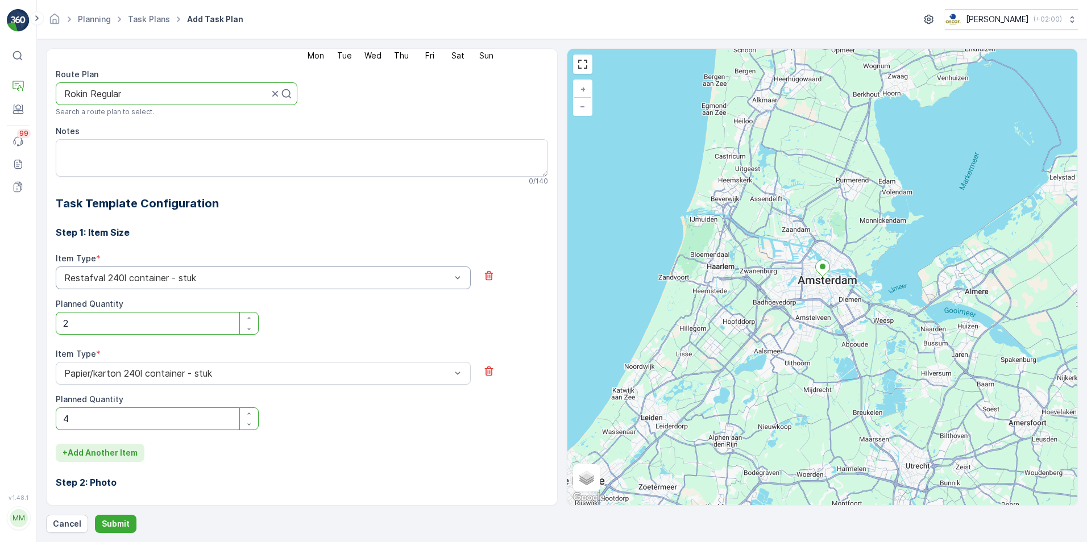
click at [103, 419] on p "+ Add Another Item" at bounding box center [100, 452] width 75 height 11
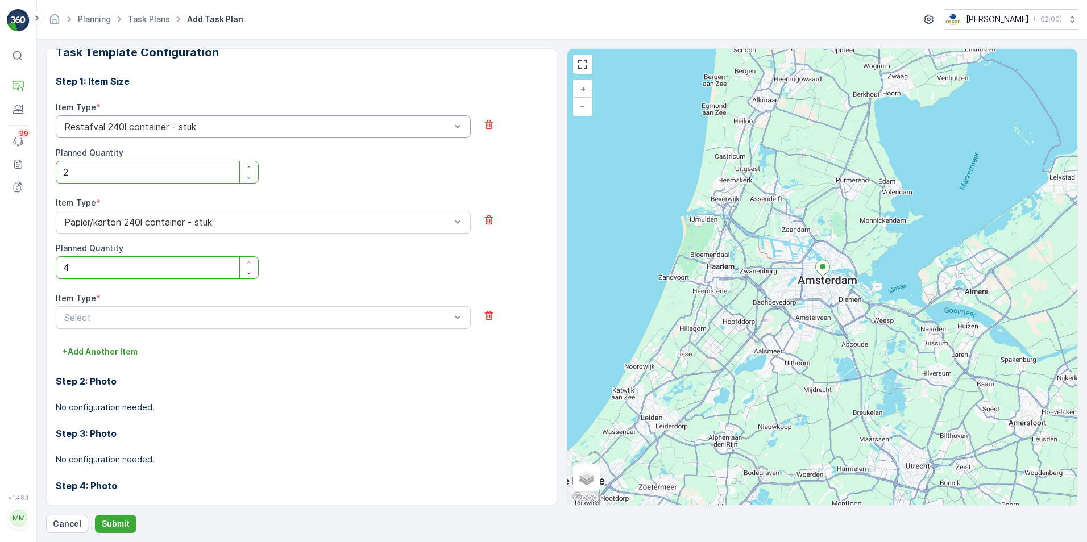
scroll to position [380, 0]
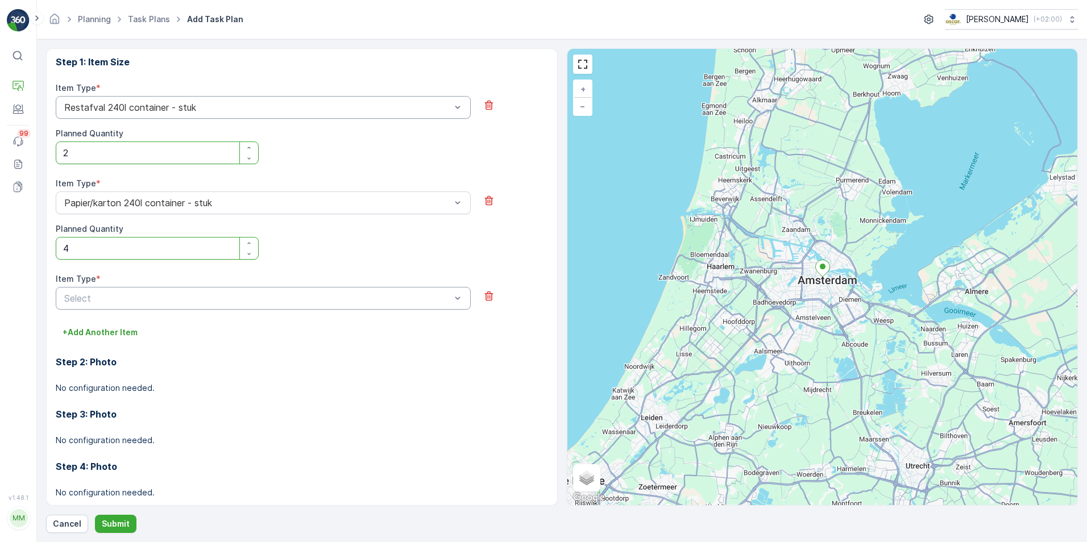
click at [143, 297] on div at bounding box center [257, 298] width 389 height 10
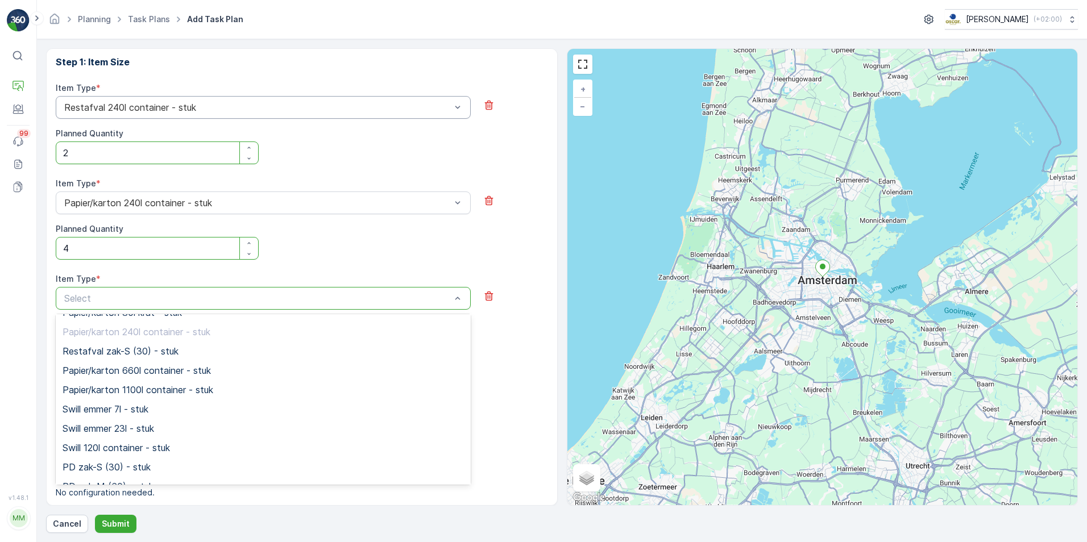
scroll to position [227, 0]
click at [148, 411] on span "Swill emmer 23l - stuk" at bounding box center [108, 408] width 91 height 10
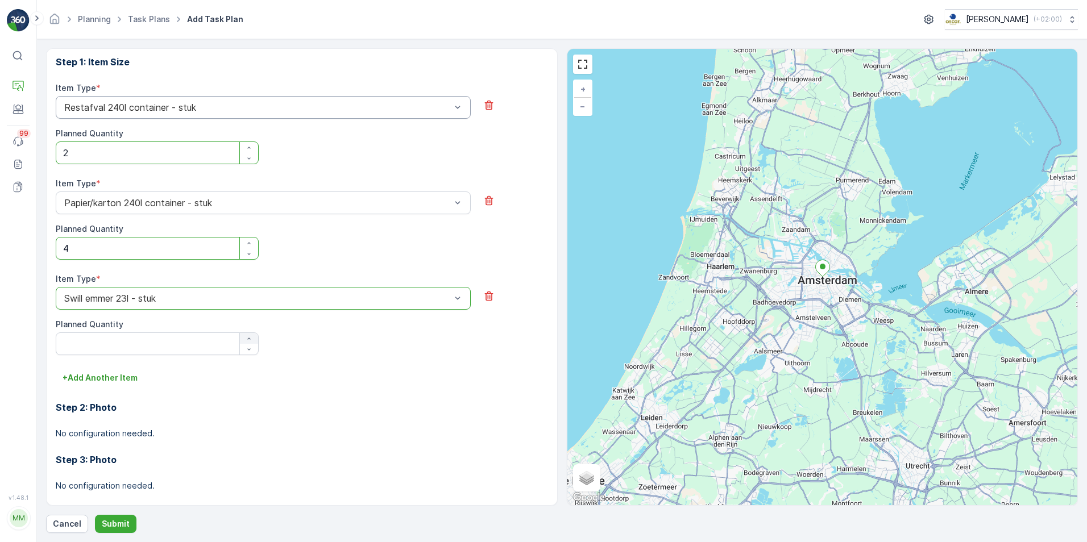
click at [253, 337] on div "button" at bounding box center [249, 338] width 18 height 7
type Quantity "3"
click at [129, 377] on p "+ Add Another Item" at bounding box center [100, 377] width 75 height 11
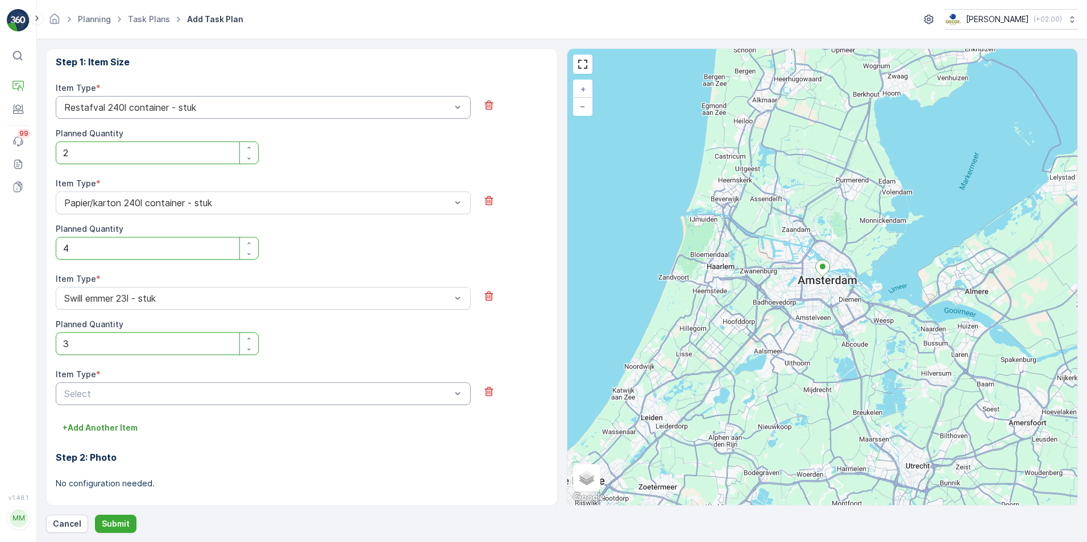
click at [176, 393] on div at bounding box center [257, 394] width 389 height 10
click at [175, 419] on div "PD zak-XL (240) - stuk" at bounding box center [263, 486] width 401 height 10
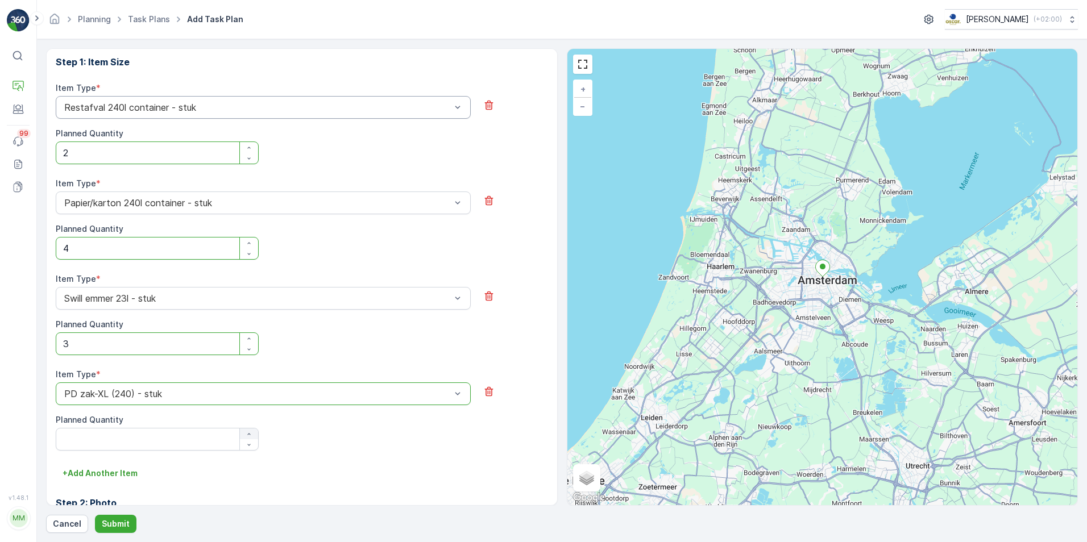
click at [249, 419] on icon "button" at bounding box center [248, 434] width 7 height 7
type Quantity "2"
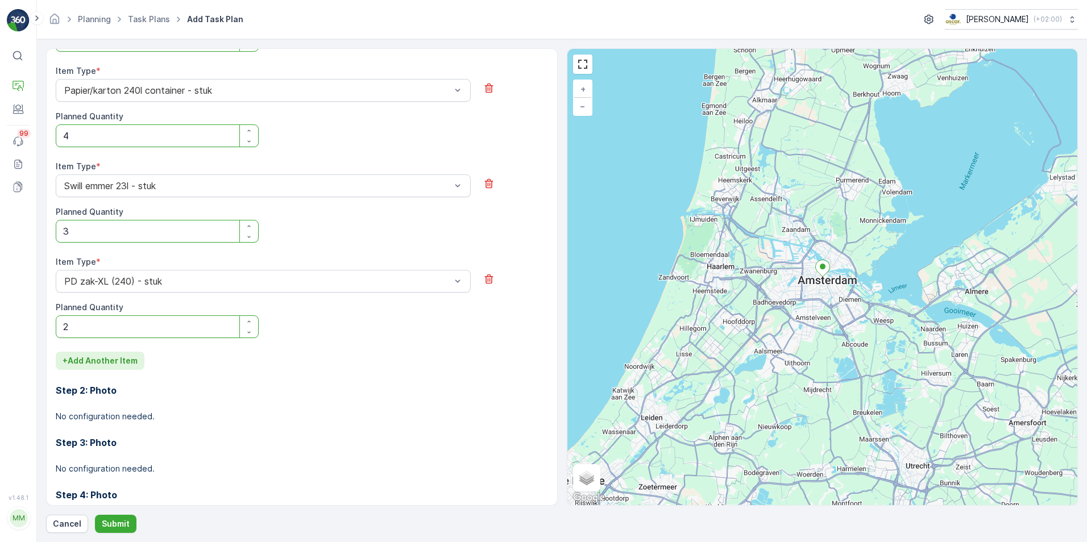
scroll to position [494, 0]
click at [116, 357] on p "+ Add Another Item" at bounding box center [100, 359] width 75 height 11
click at [149, 362] on div "Item Type *" at bounding box center [263, 356] width 415 height 11
click at [149, 372] on div at bounding box center [257, 376] width 389 height 10
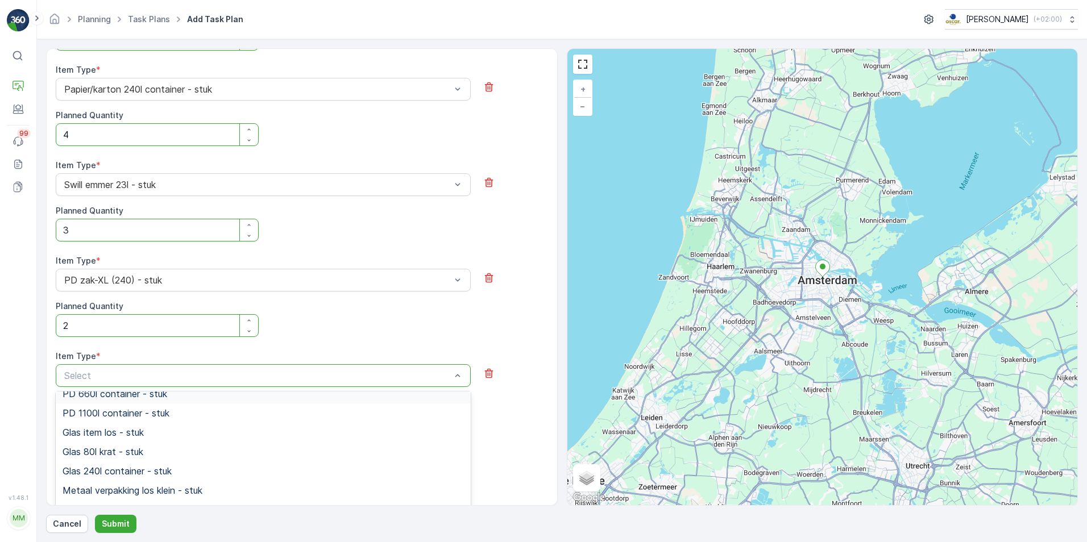
scroll to position [455, 0]
click at [149, 419] on div "Glas 80l krat - stuk" at bounding box center [263, 432] width 401 height 10
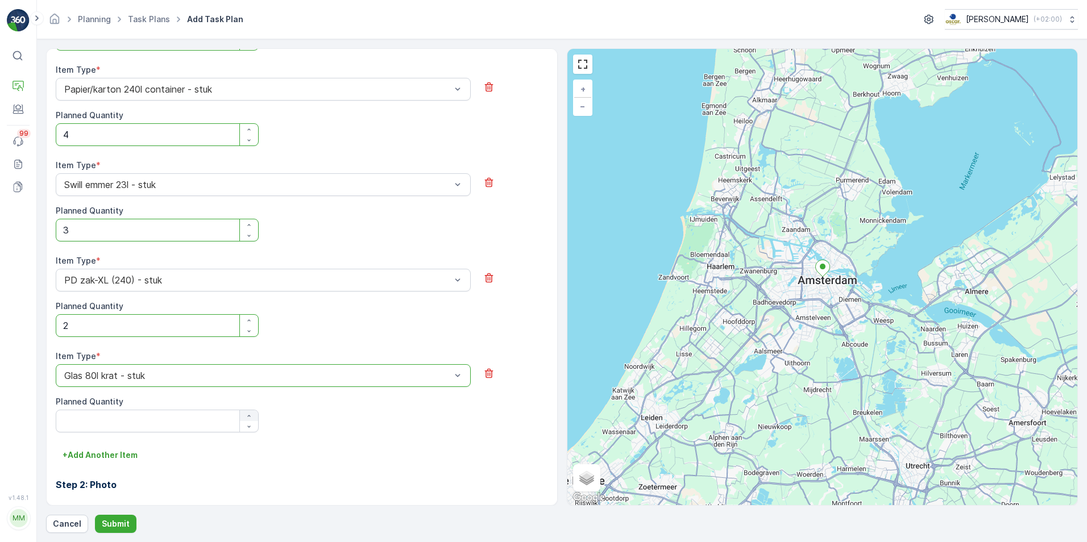
click at [243, 414] on div "button" at bounding box center [249, 416] width 18 height 7
type Quantity "2"
click at [132, 419] on button "+ Add Another Item" at bounding box center [100, 455] width 89 height 18
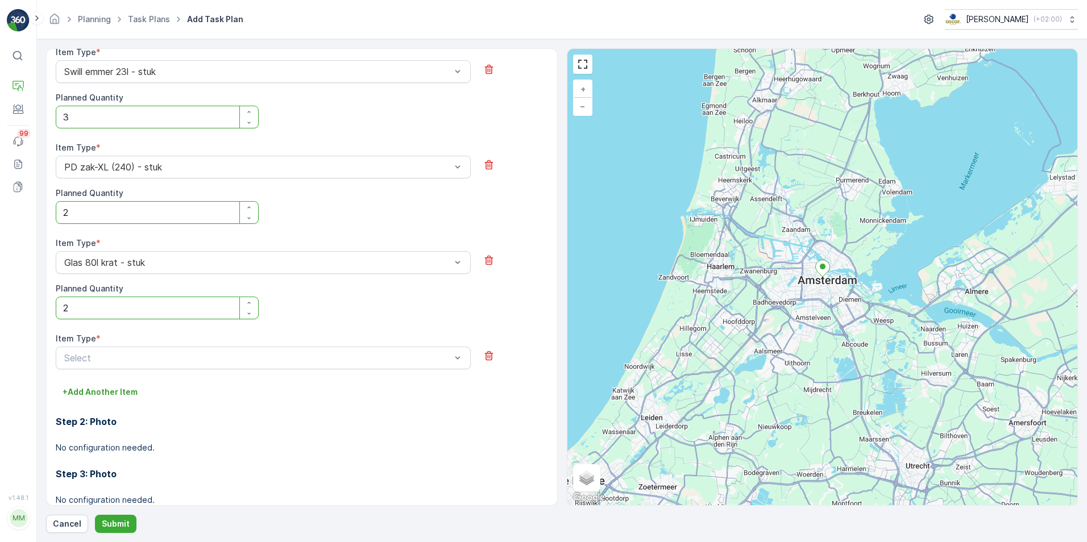
scroll to position [664, 0]
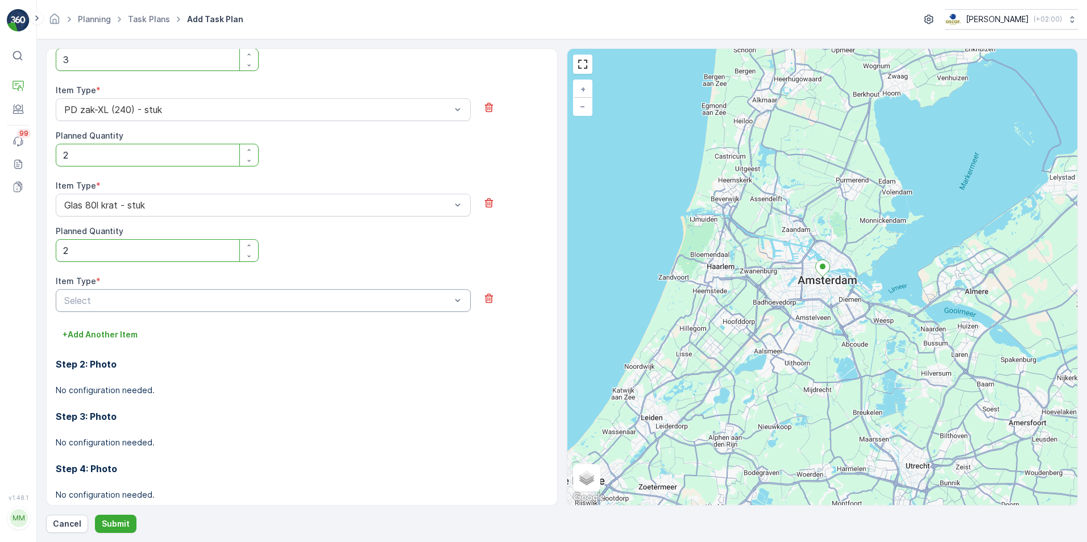
click at [174, 299] on div at bounding box center [257, 300] width 389 height 10
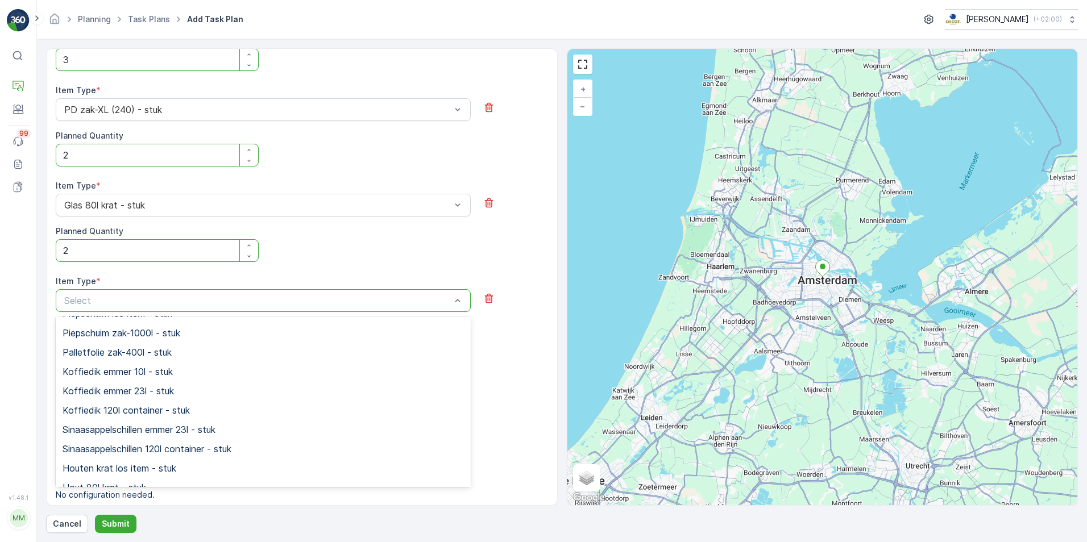
scroll to position [739, 0]
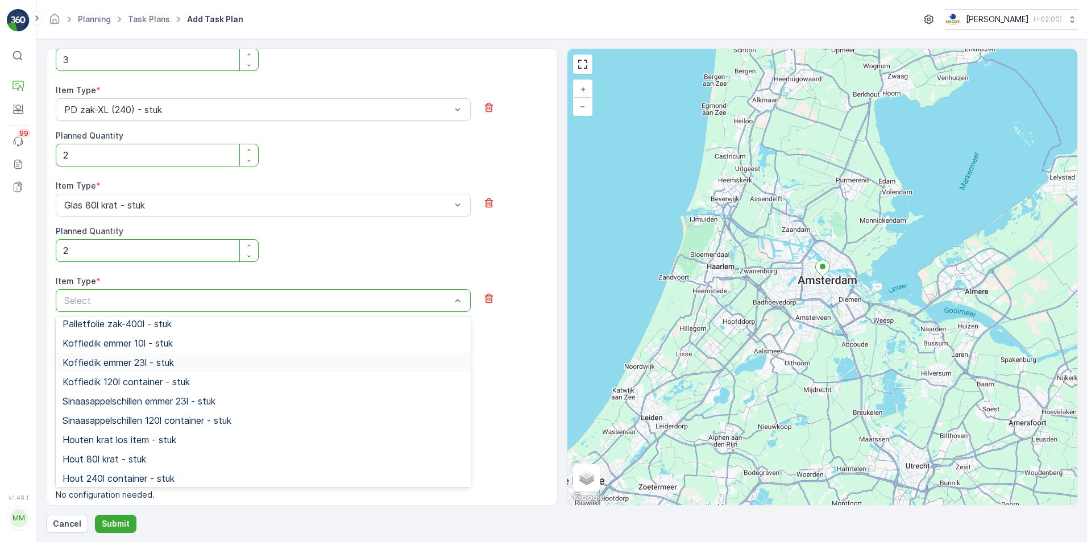
click at [168, 360] on span "Koffiedik emmer 23l - stuk" at bounding box center [118, 362] width 111 height 10
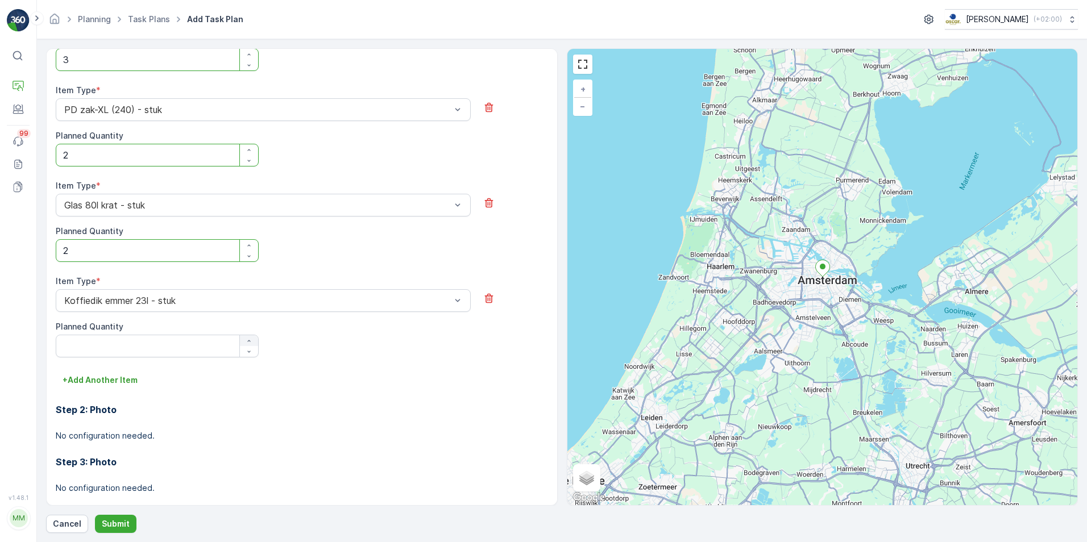
click at [251, 340] on icon "button" at bounding box center [248, 341] width 7 height 7
type Quantity "3"
click at [122, 382] on p "+ Add Another Item" at bounding box center [100, 379] width 75 height 11
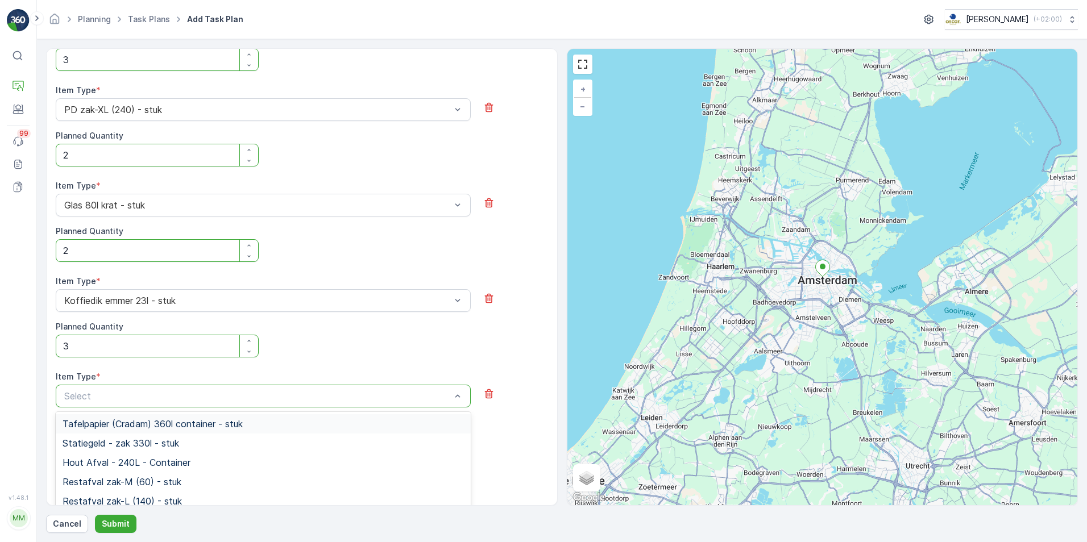
click at [131, 393] on div at bounding box center [257, 396] width 389 height 10
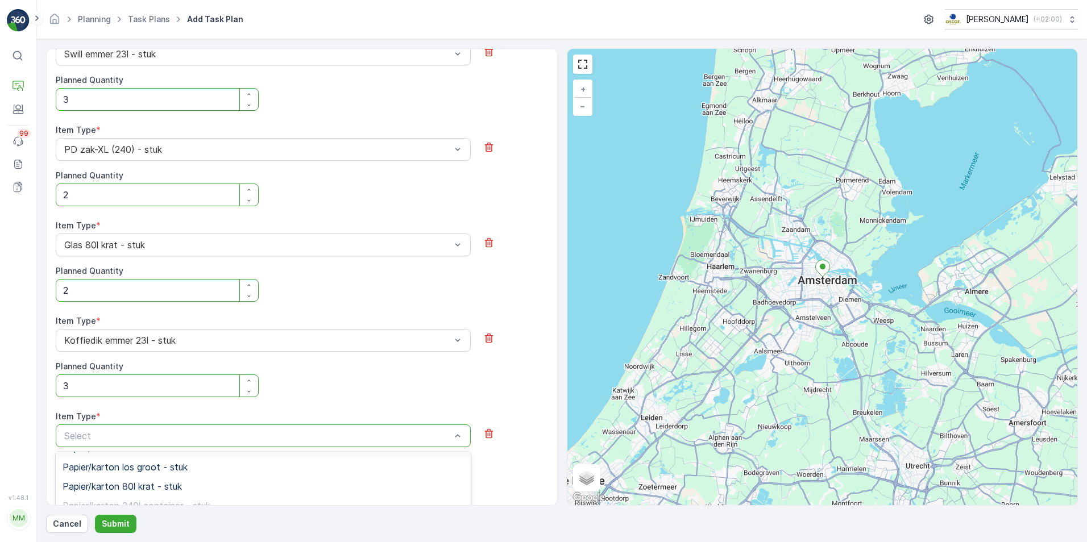
scroll to position [607, 0]
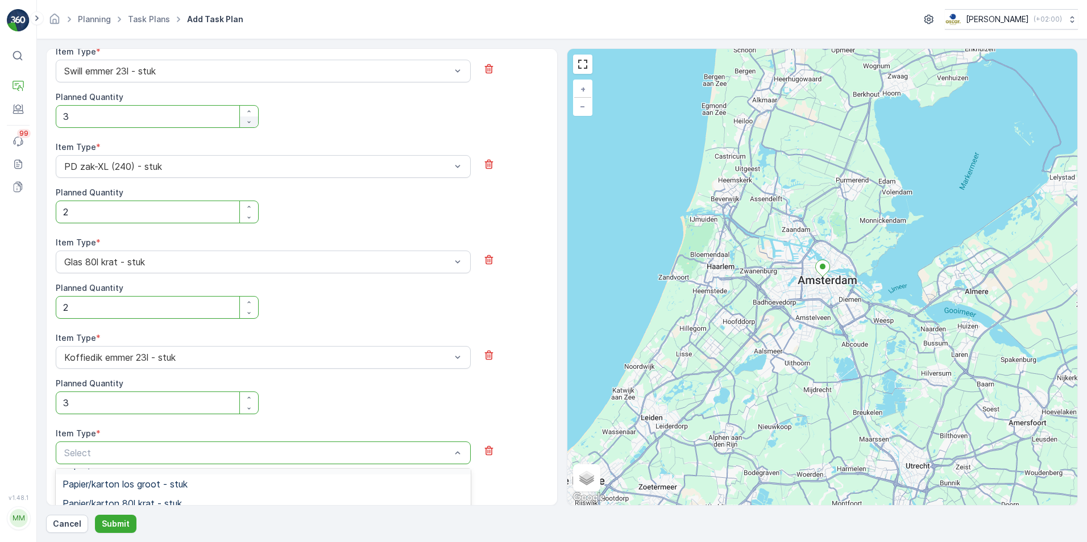
click at [251, 121] on icon "button" at bounding box center [248, 122] width 7 height 7
type Quantity "2"
click at [249, 411] on icon "button" at bounding box center [248, 408] width 7 height 7
type Quantity "2"
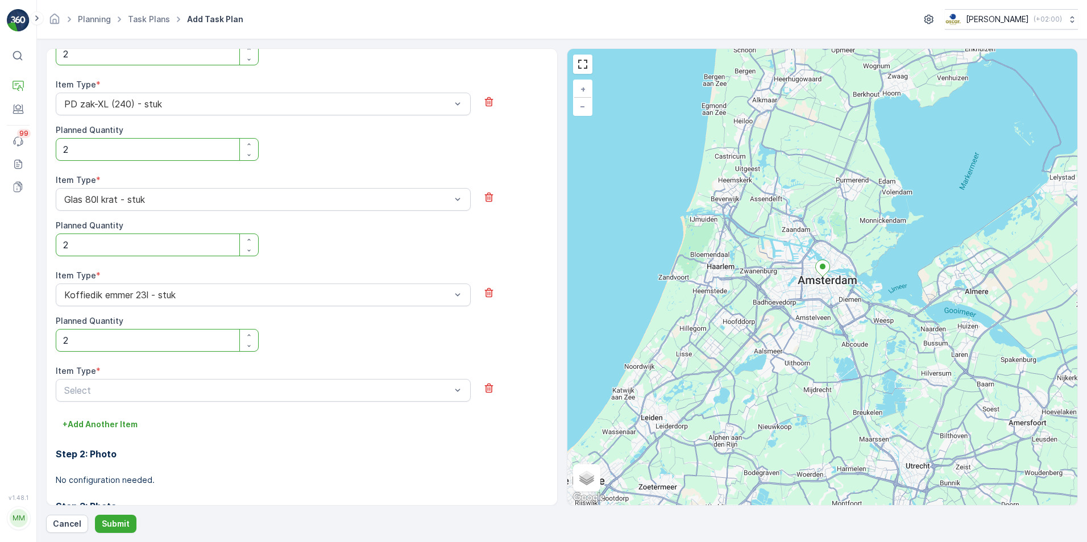
scroll to position [783, 0]
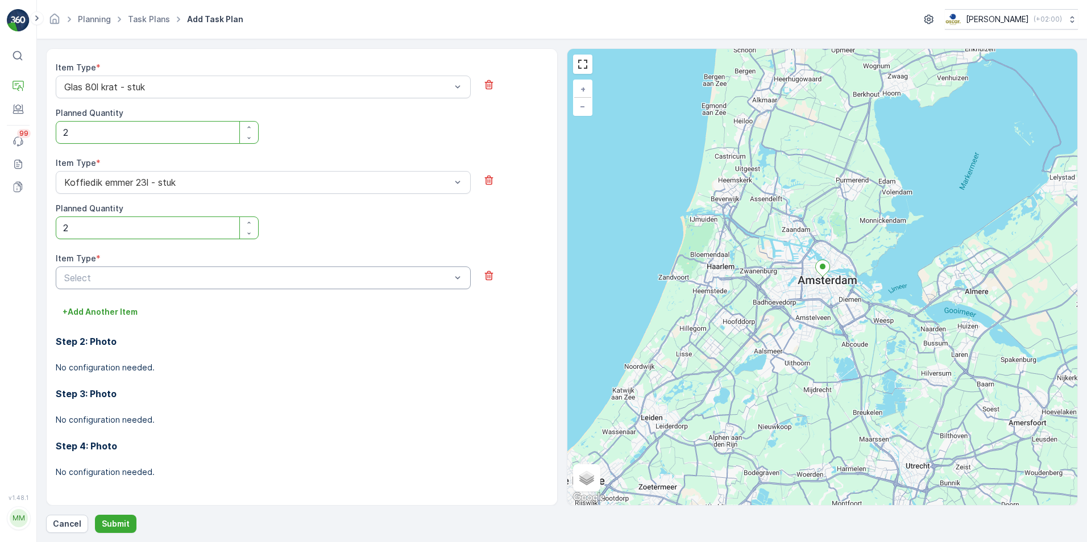
click at [190, 281] on div at bounding box center [257, 278] width 389 height 10
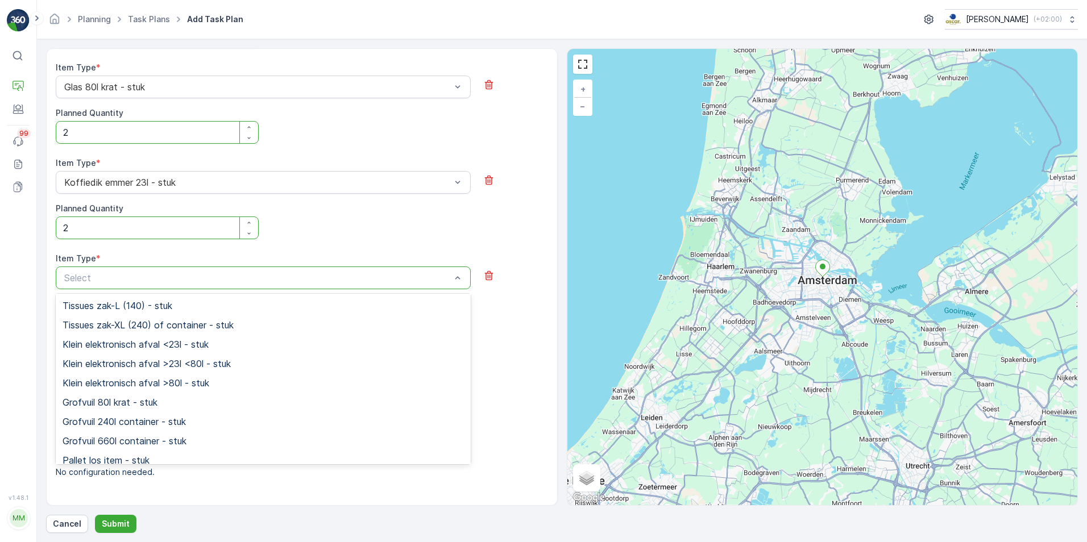
scroll to position [909, 0]
click at [185, 348] on span "Tissues zak-M (60) zak - stuk" at bounding box center [126, 343] width 127 height 10
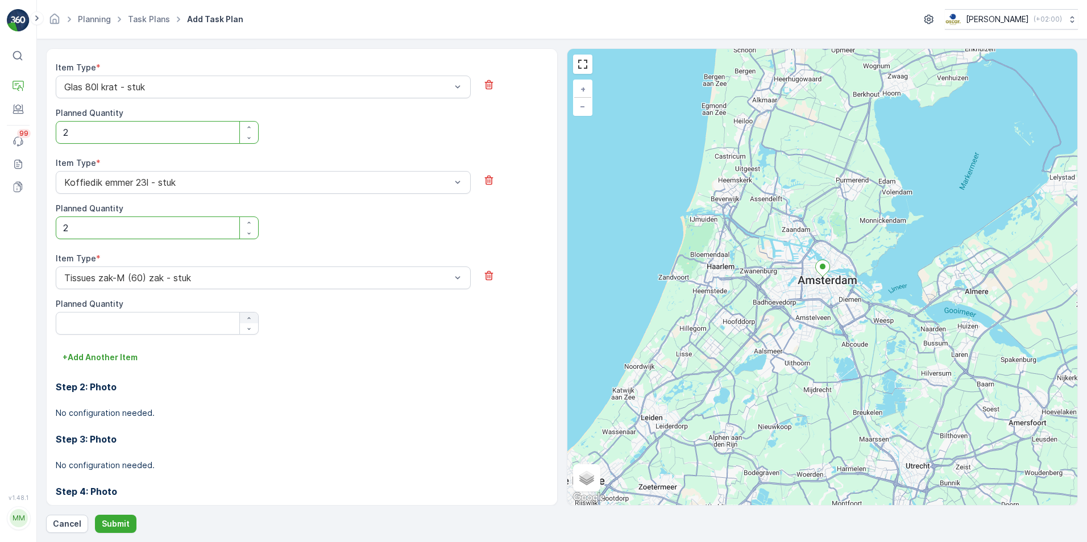
click at [248, 317] on icon "button" at bounding box center [248, 318] width 7 height 7
type Quantity "2"
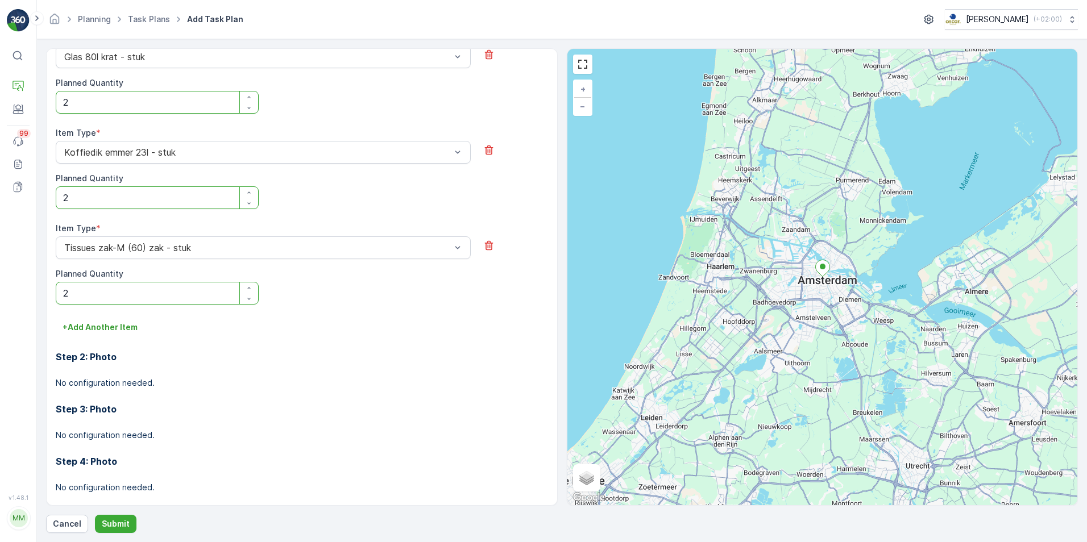
scroll to position [828, 0]
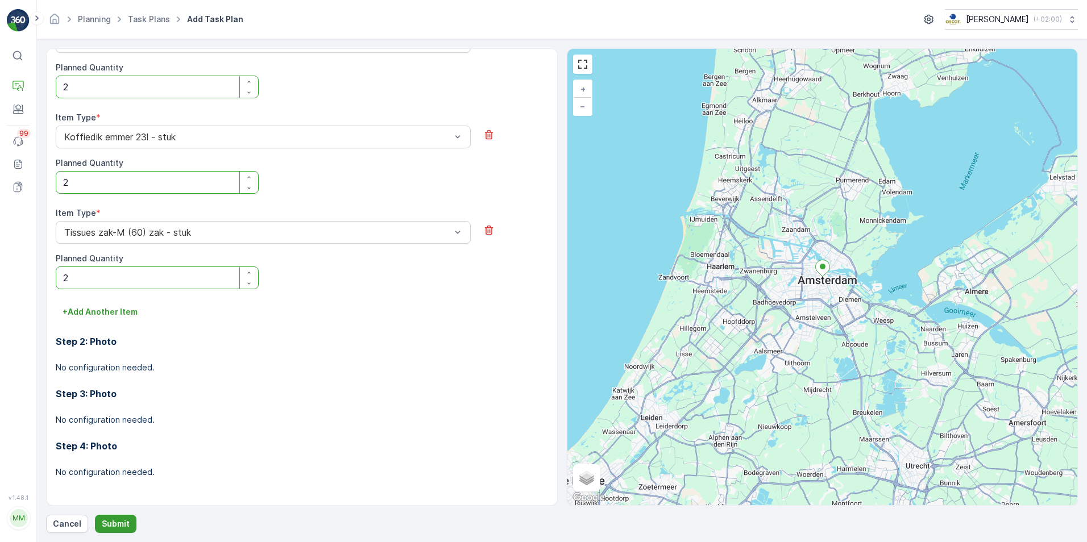
click at [115, 419] on p "Submit" at bounding box center [116, 523] width 28 height 11
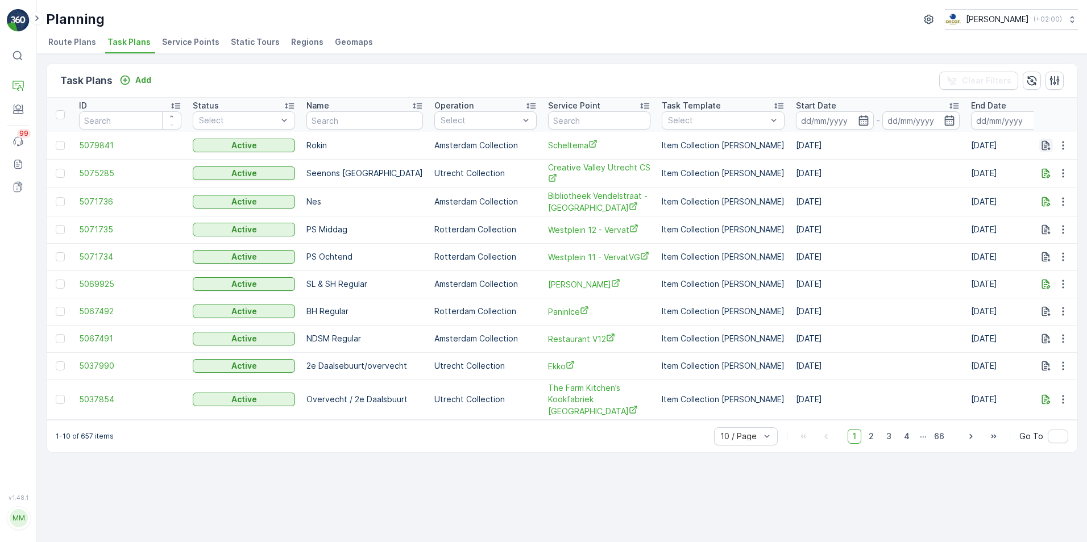
click at [868, 148] on icon "button" at bounding box center [1046, 145] width 9 height 10
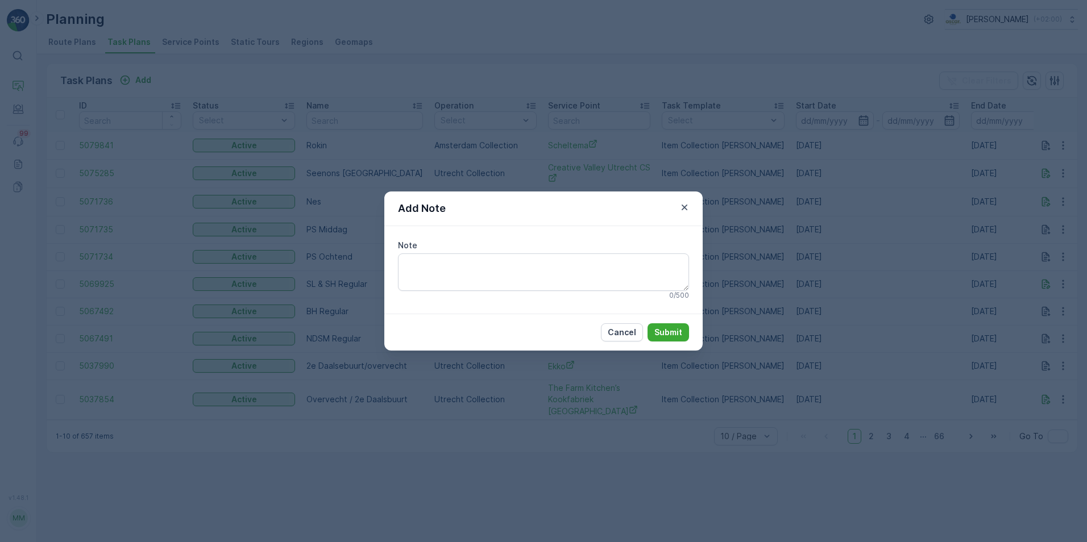
click at [672, 201] on div "Add Note" at bounding box center [543, 209] width 318 height 35
click at [692, 215] on div "Add Note" at bounding box center [543, 209] width 318 height 35
drag, startPoint x: 684, startPoint y: 205, endPoint x: 829, endPoint y: 185, distance: 146.2
click at [685, 204] on icon "button" at bounding box center [684, 207] width 11 height 11
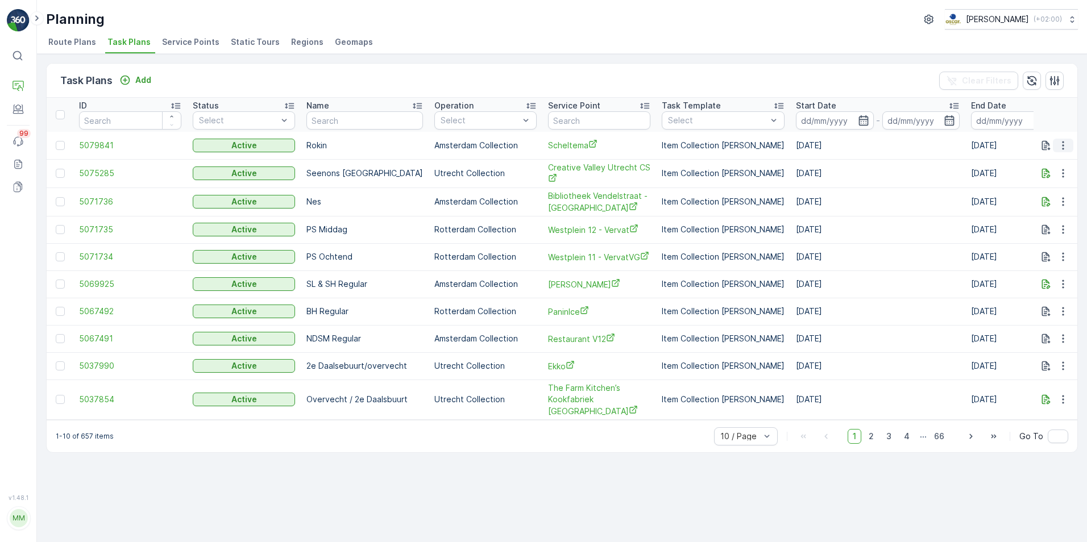
click at [868, 145] on icon "button" at bounding box center [1062, 145] width 11 height 11
click at [868, 165] on span "See More Details" at bounding box center [1049, 162] width 66 height 11
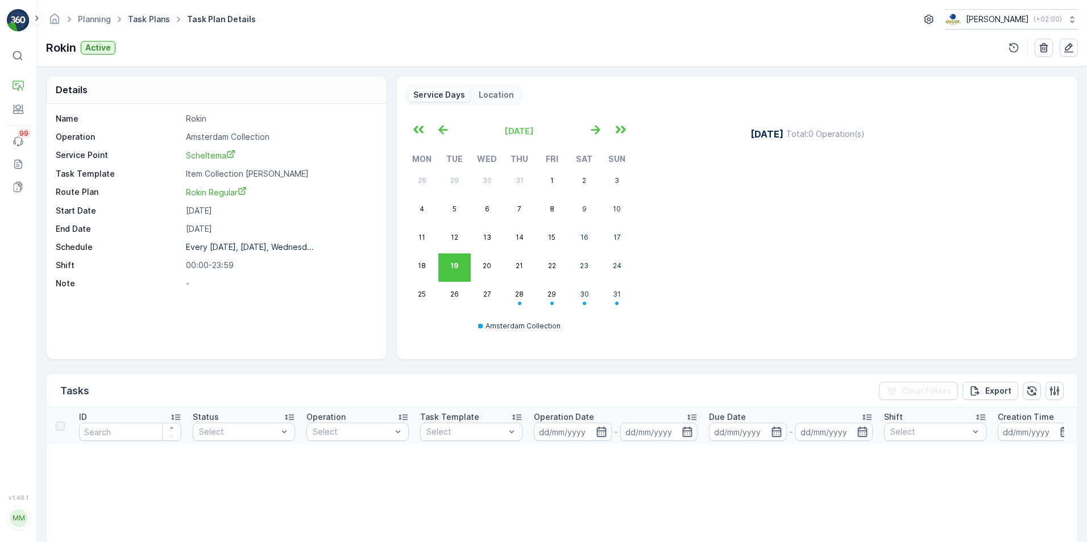
click at [157, 18] on link "Task Plans" at bounding box center [149, 19] width 42 height 10
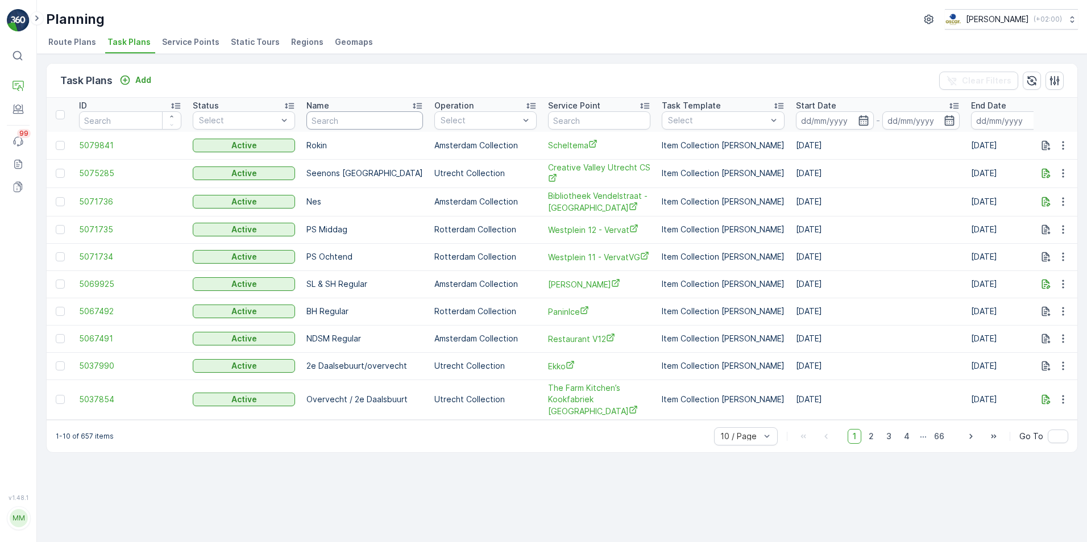
click at [328, 118] on input "text" at bounding box center [364, 120] width 116 height 18
type input "Rokin"
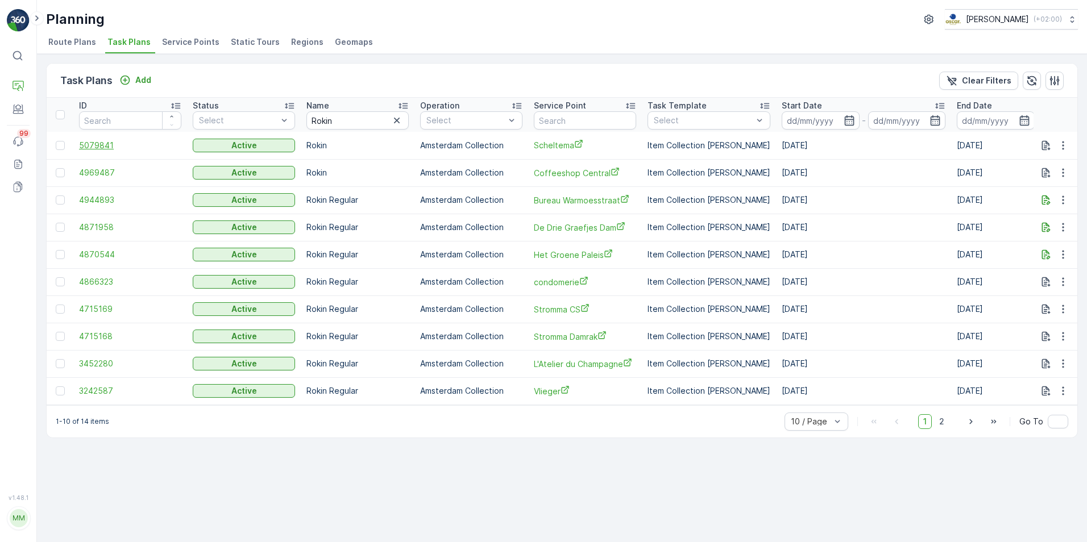
click at [108, 147] on span "5079841" at bounding box center [130, 145] width 102 height 11
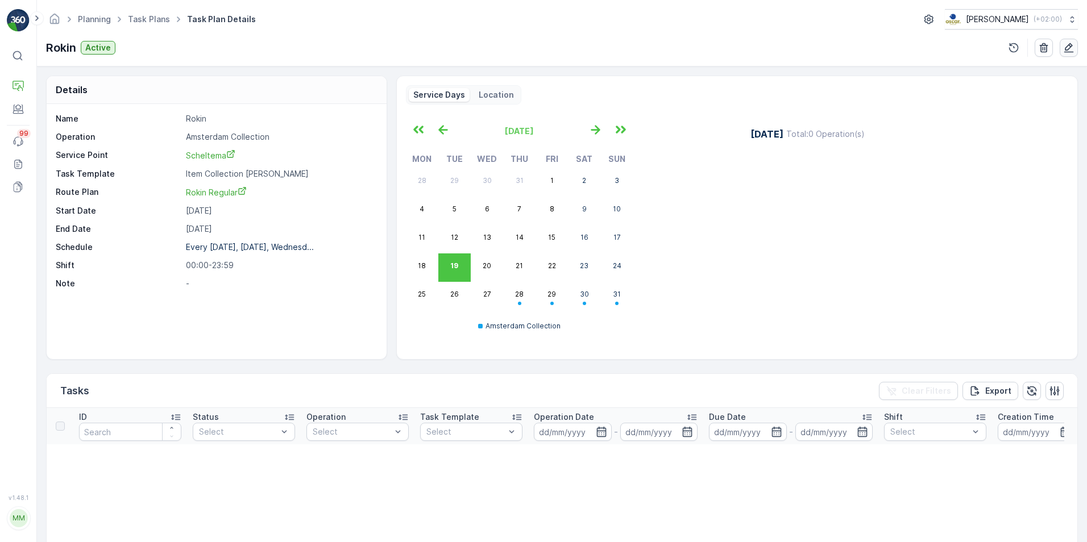
click at [868, 52] on icon "button" at bounding box center [1069, 48] width 10 height 10
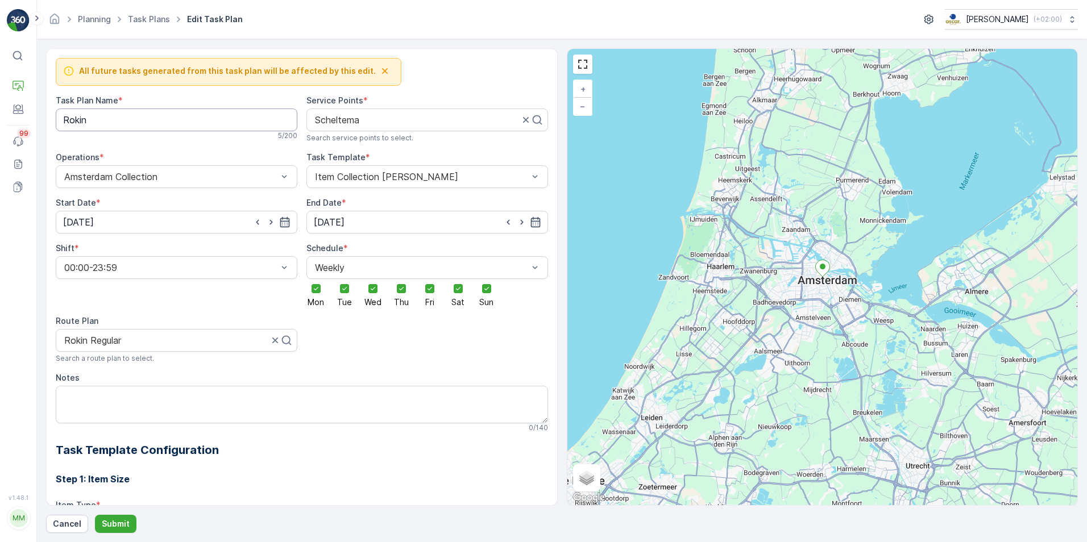
click at [143, 123] on Name "Rokin" at bounding box center [177, 120] width 242 height 23
type Name "Rokin Regular"
click at [116, 419] on p "Submit" at bounding box center [116, 523] width 28 height 11
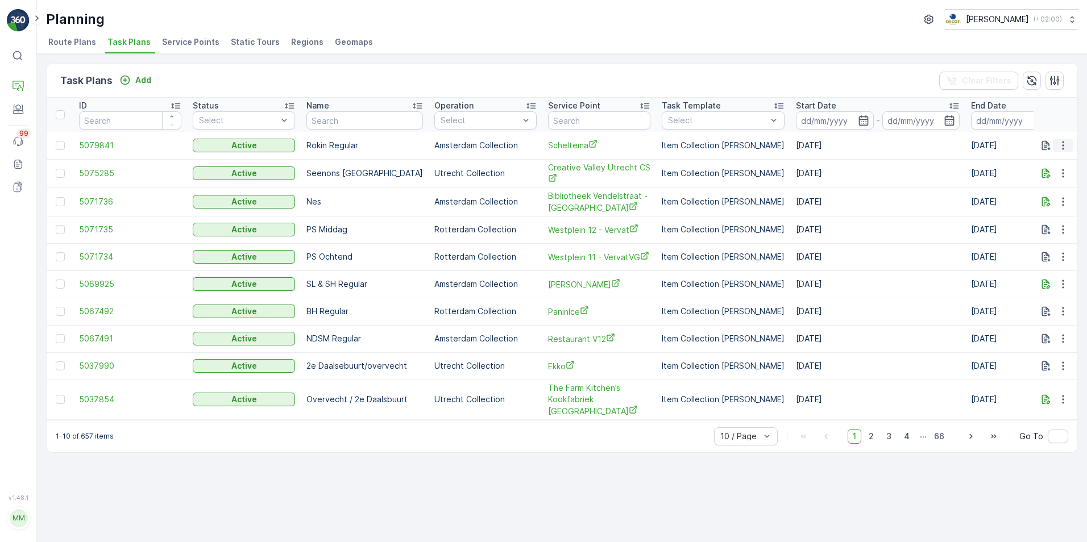
click at [868, 143] on icon "button" at bounding box center [1062, 145] width 11 height 11
click at [81, 366] on span "5037990" at bounding box center [130, 365] width 102 height 11
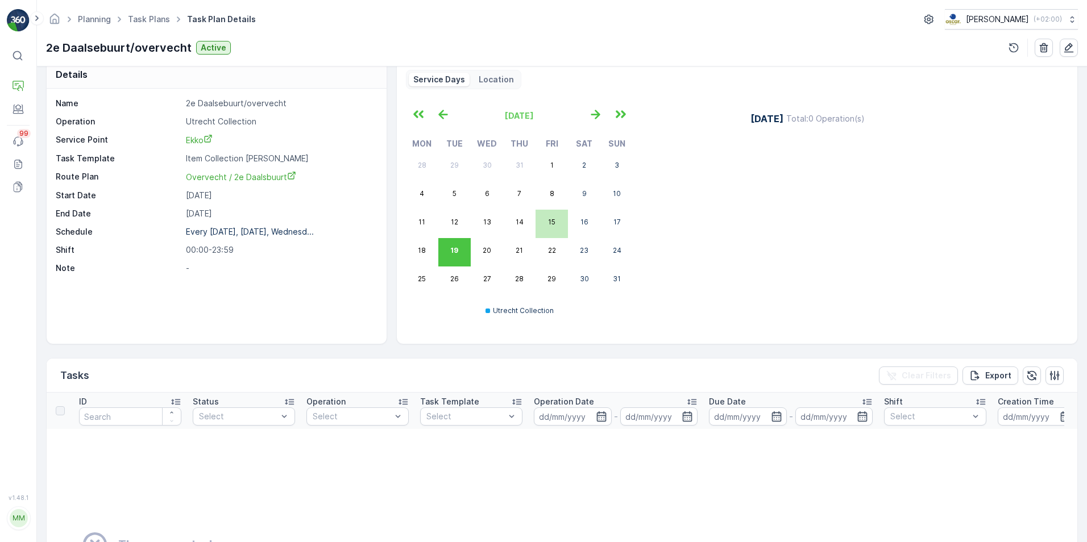
scroll to position [11, 0]
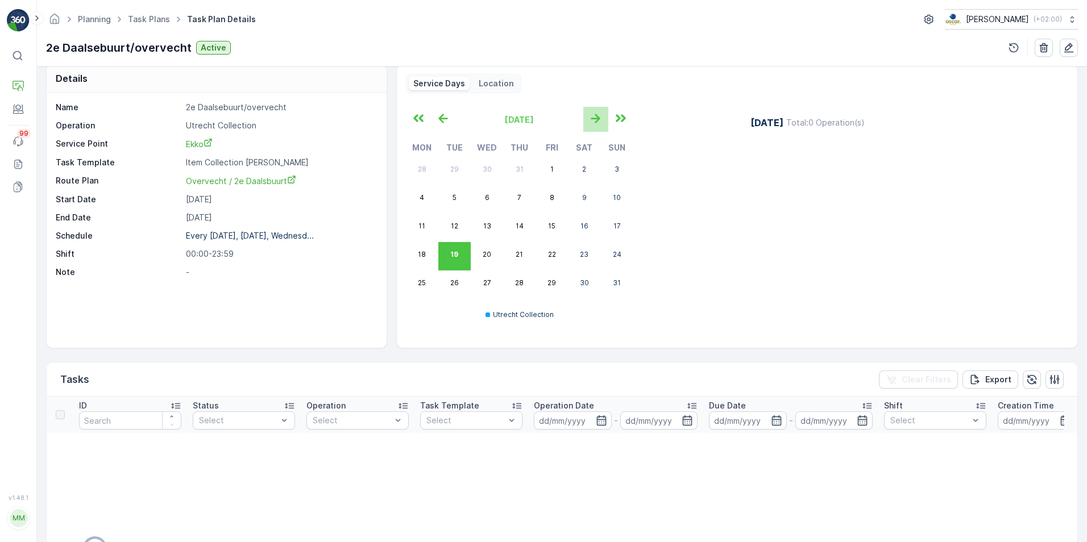
click at [602, 113] on icon "button" at bounding box center [595, 118] width 19 height 19
click at [435, 117] on icon "button" at bounding box center [443, 118] width 19 height 19
click at [198, 140] on span "Ekko" at bounding box center [199, 144] width 27 height 10
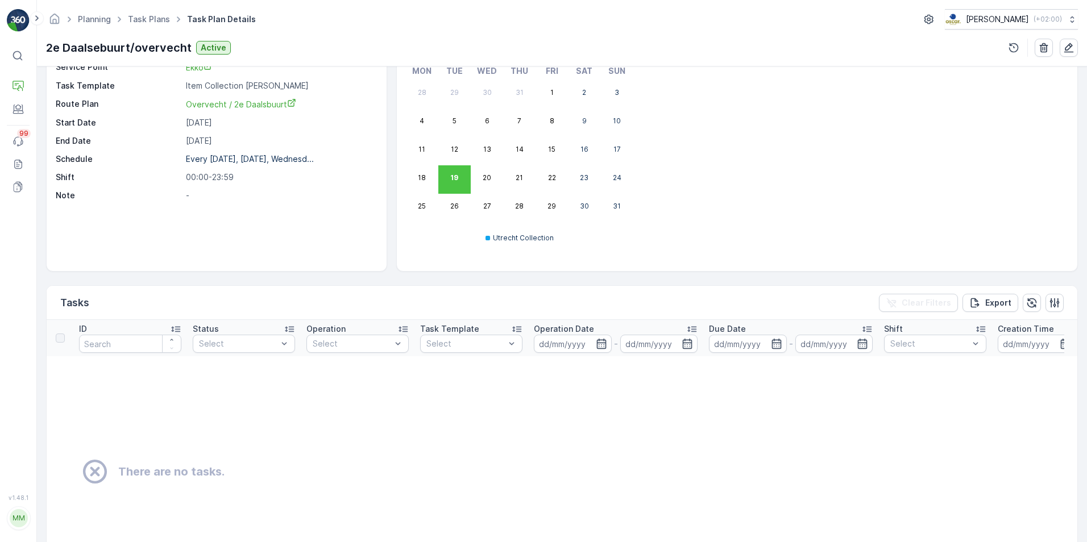
scroll to position [0, 0]
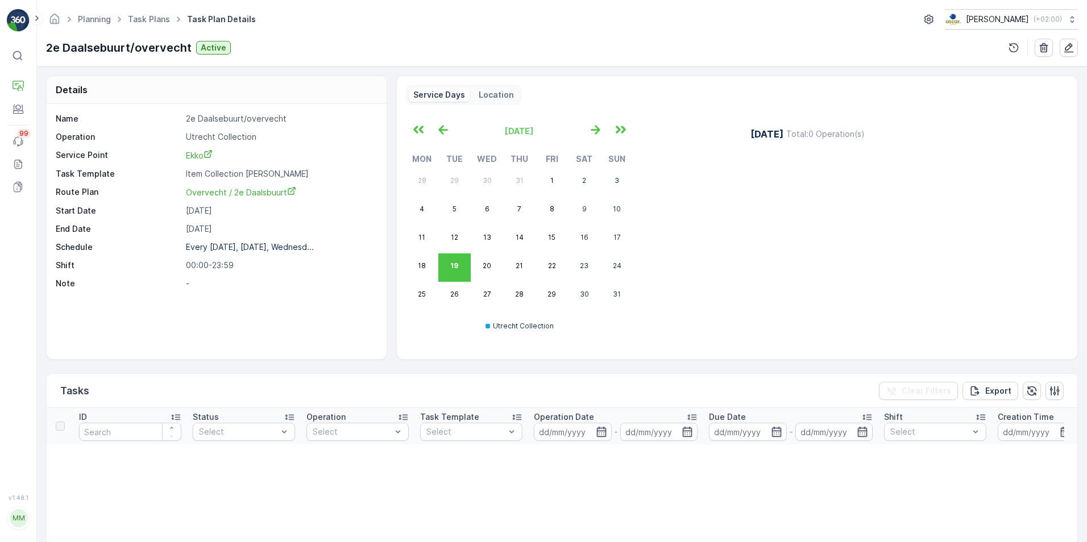
click at [20, 60] on icon at bounding box center [17, 55] width 11 height 11
click at [597, 132] on icon "button" at bounding box center [594, 130] width 9 height 10
click at [598, 132] on icon "button" at bounding box center [595, 129] width 19 height 19
click at [594, 131] on icon "button" at bounding box center [595, 129] width 19 height 19
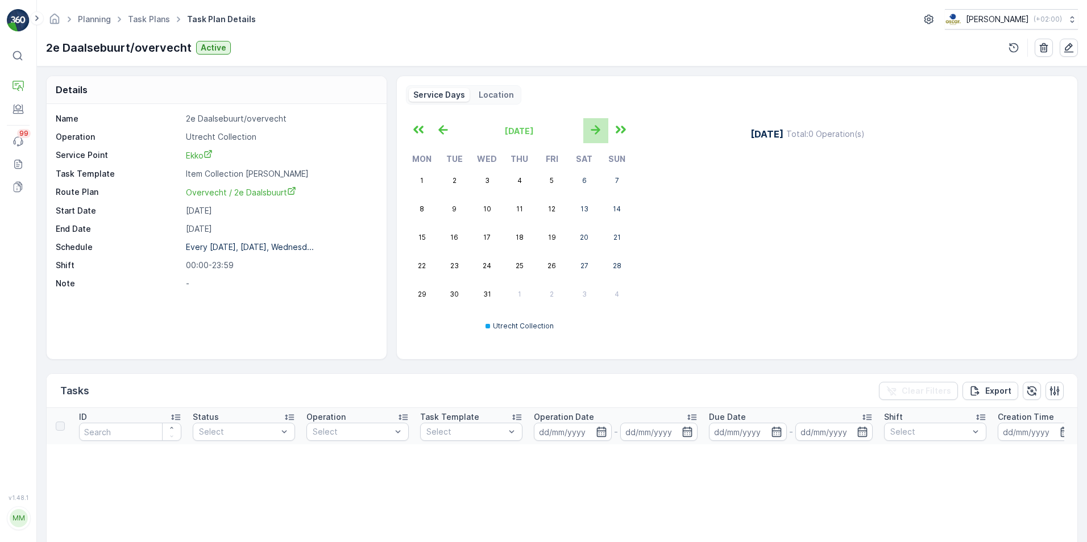
click at [594, 131] on icon "button" at bounding box center [595, 129] width 19 height 19
click at [441, 132] on icon "button" at bounding box center [442, 130] width 9 height 10
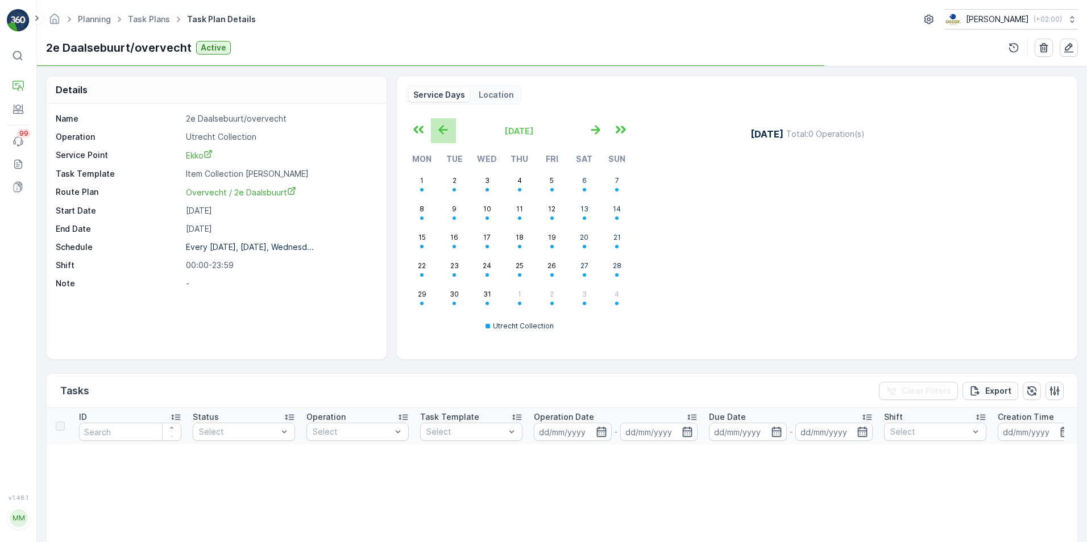
click at [441, 132] on icon "button" at bounding box center [442, 130] width 9 height 10
click at [10, 47] on div "⌘B" at bounding box center [18, 55] width 23 height 20
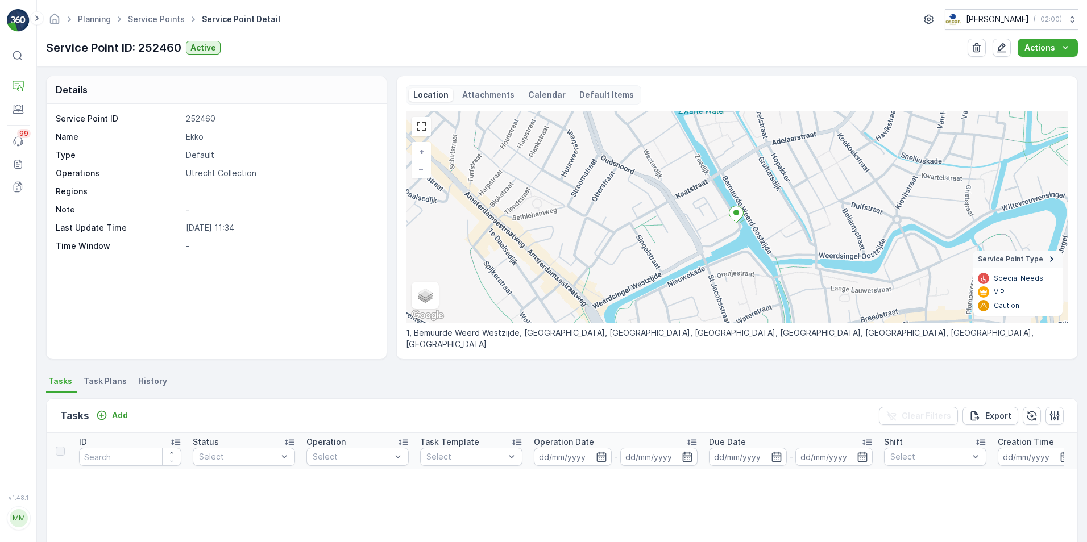
click at [494, 94] on p "Attachments" at bounding box center [488, 94] width 52 height 11
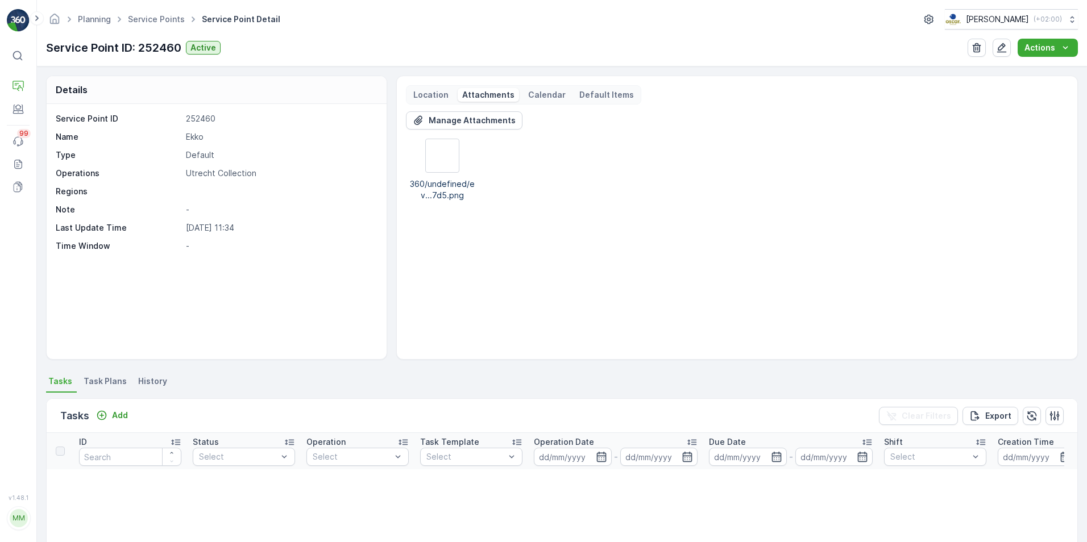
click at [586, 93] on p "Default Items" at bounding box center [606, 94] width 55 height 11
click at [470, 91] on p "Attachments" at bounding box center [488, 94] width 52 height 11
click at [55, 161] on p "Service Points" at bounding box center [68, 156] width 55 height 11
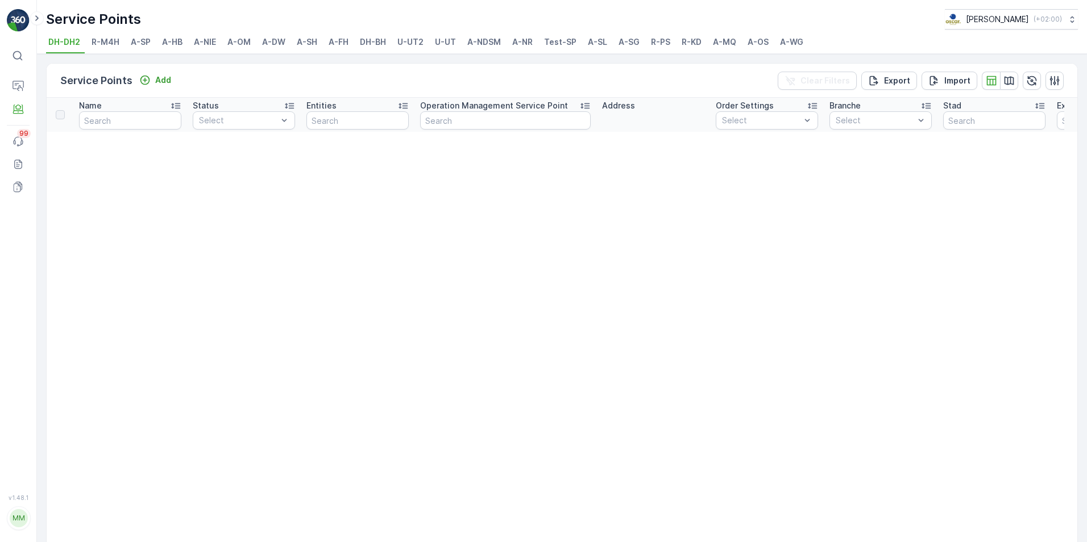
click at [525, 40] on span "A-NR" at bounding box center [522, 41] width 20 height 11
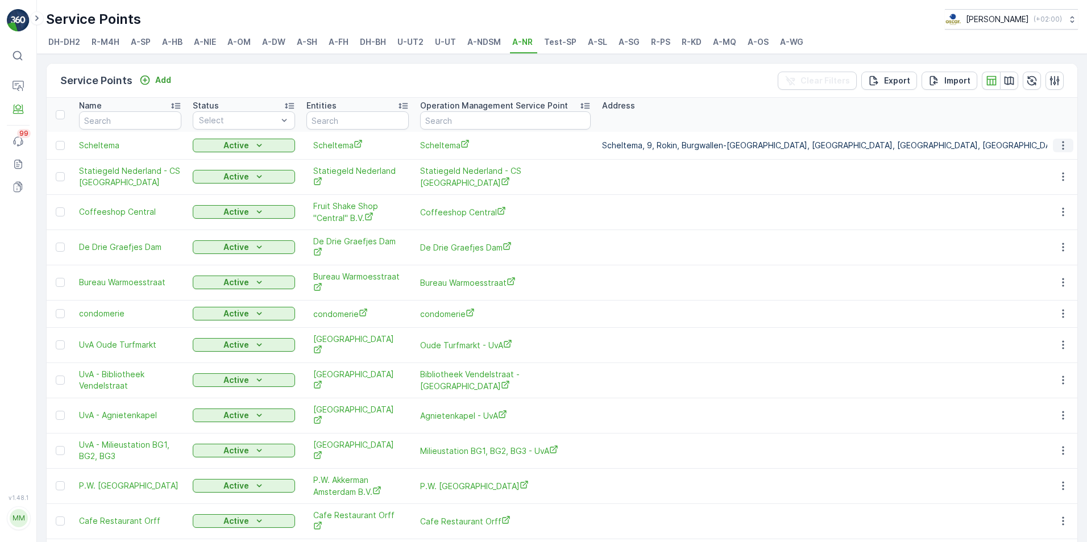
click at [1062, 144] on icon "button" at bounding box center [1062, 145] width 11 height 11
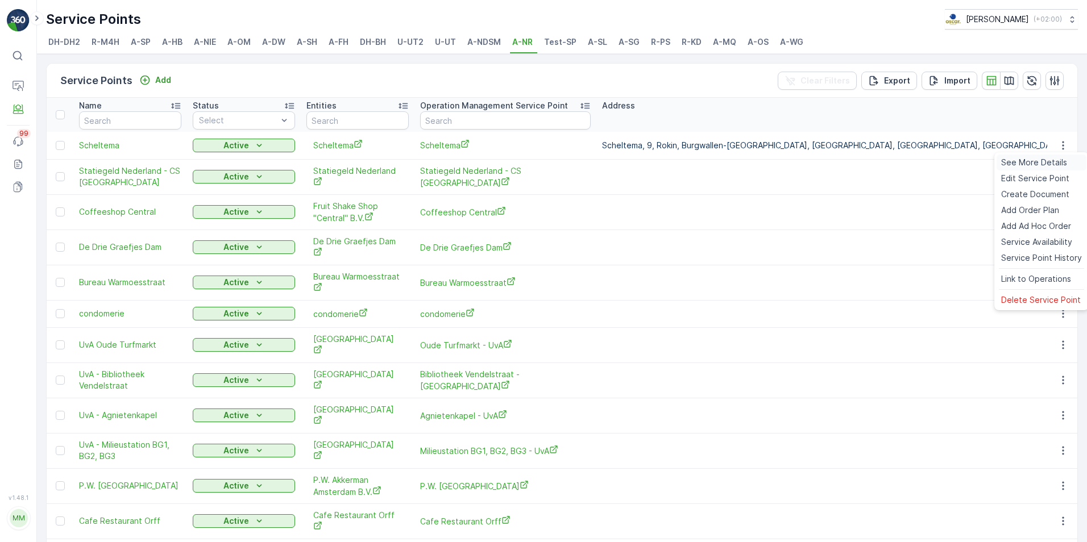
click at [1051, 159] on span "See More Details" at bounding box center [1034, 162] width 66 height 11
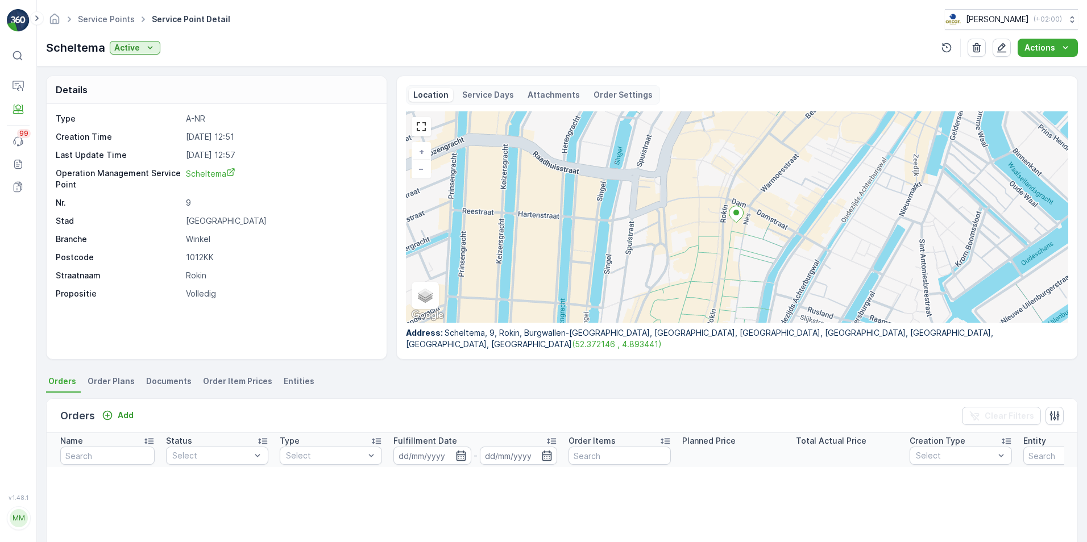
click at [556, 94] on p "Attachments" at bounding box center [553, 94] width 52 height 11
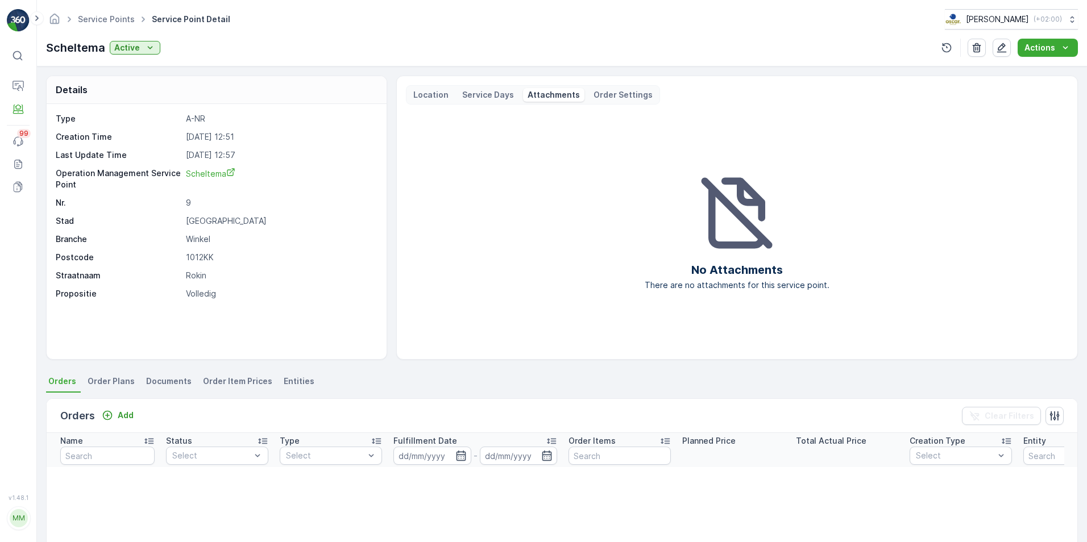
click at [434, 96] on p "Location" at bounding box center [430, 94] width 35 height 11
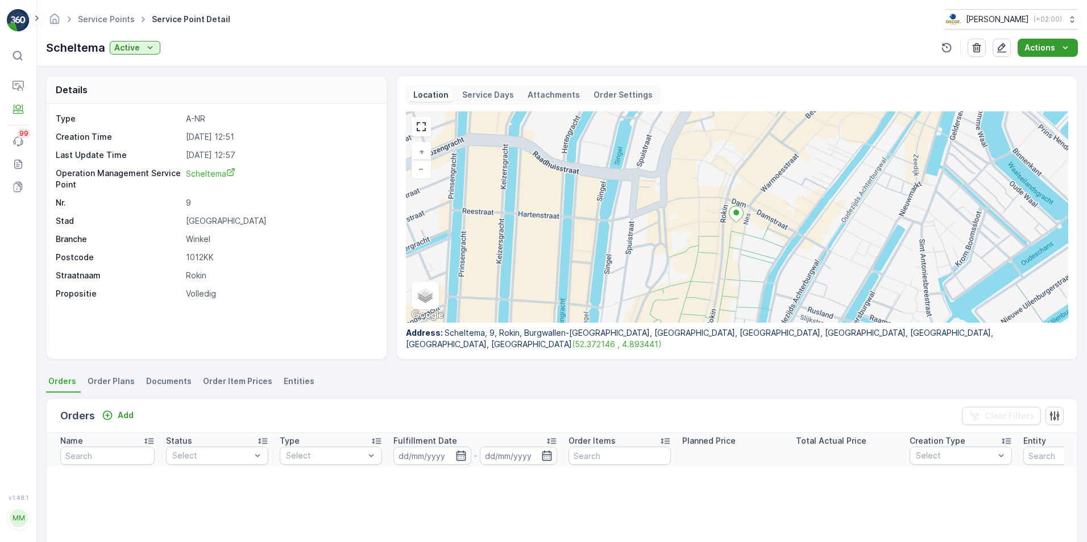
click at [1068, 45] on icon "Actions" at bounding box center [1064, 47] width 11 height 11
click at [1002, 48] on icon "button" at bounding box center [1001, 47] width 11 height 11
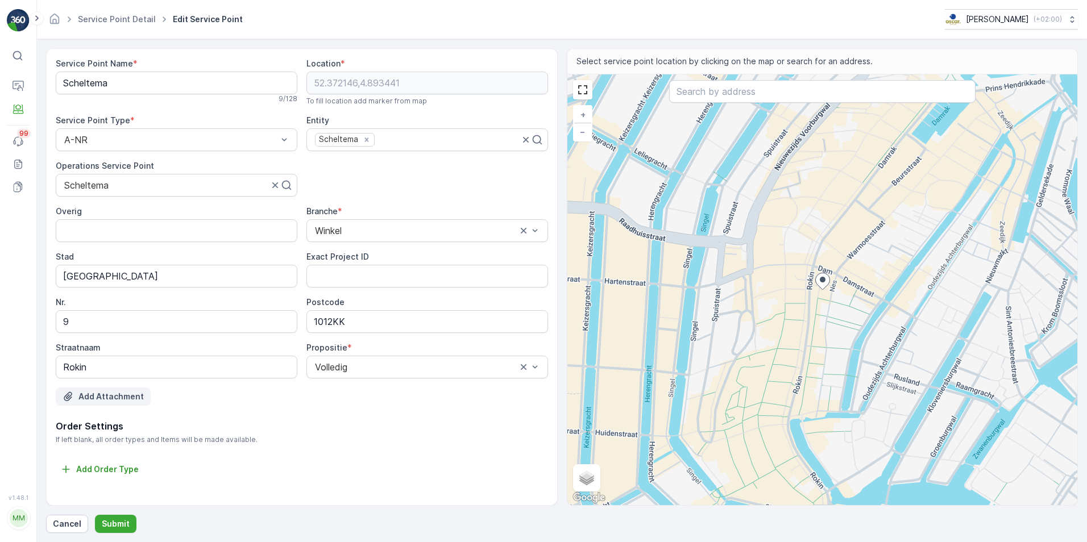
click at [114, 394] on p "Add Attachment" at bounding box center [110, 396] width 65 height 11
click at [76, 528] on p "Cancel" at bounding box center [67, 523] width 28 height 11
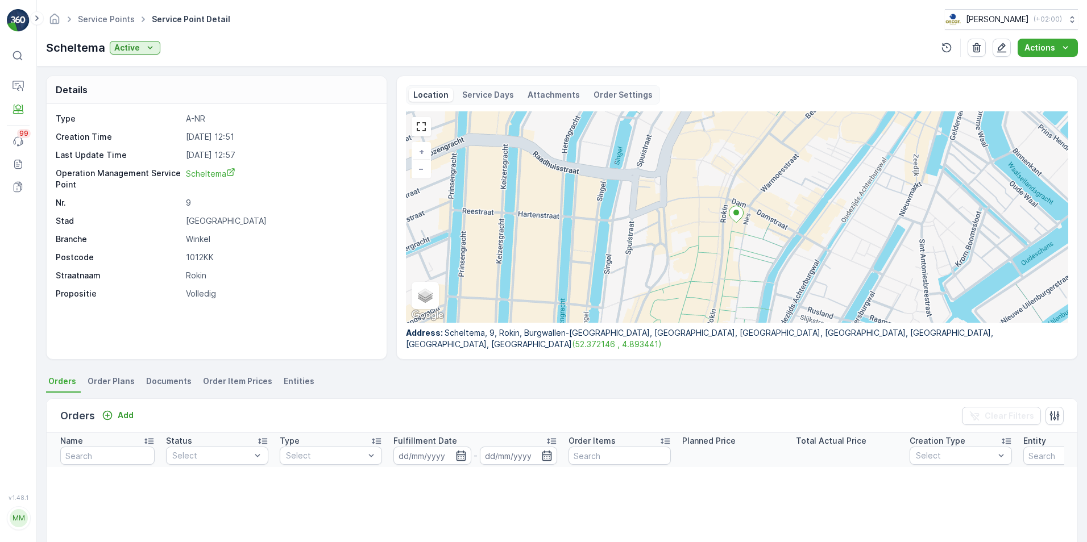
click at [539, 92] on p "Attachments" at bounding box center [553, 94] width 52 height 11
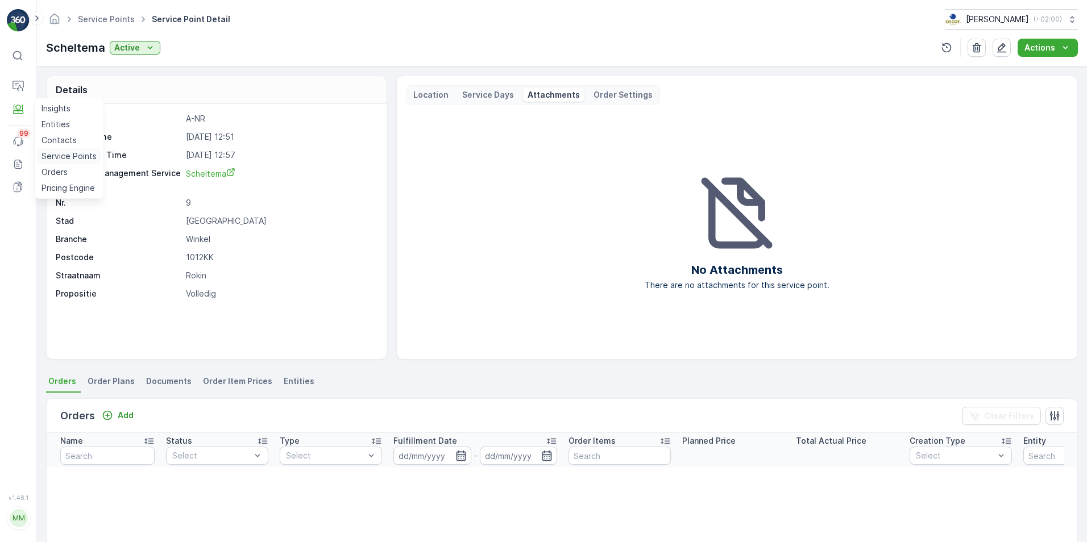
click at [56, 156] on p "Service Points" at bounding box center [68, 156] width 55 height 11
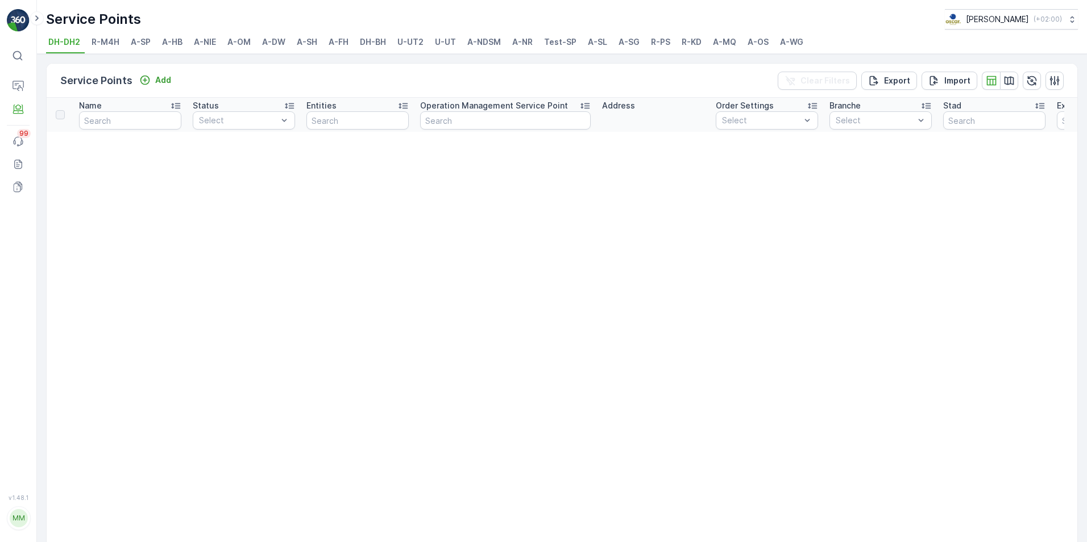
click at [532, 41] on li "A-NR" at bounding box center [523, 43] width 27 height 19
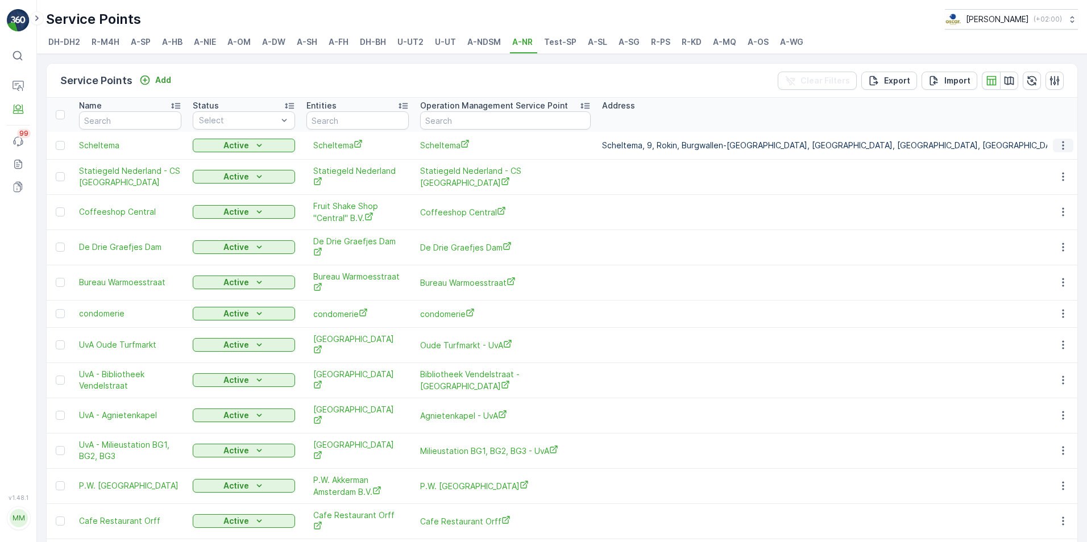
click at [1065, 146] on icon "button" at bounding box center [1062, 145] width 11 height 11
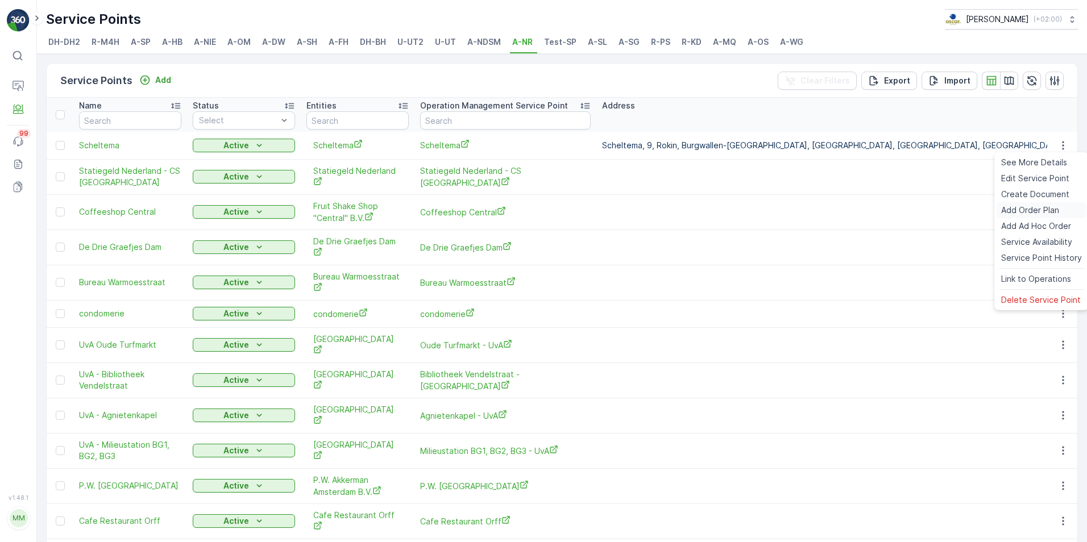
click at [1049, 210] on span "Add Order Plan" at bounding box center [1030, 210] width 58 height 11
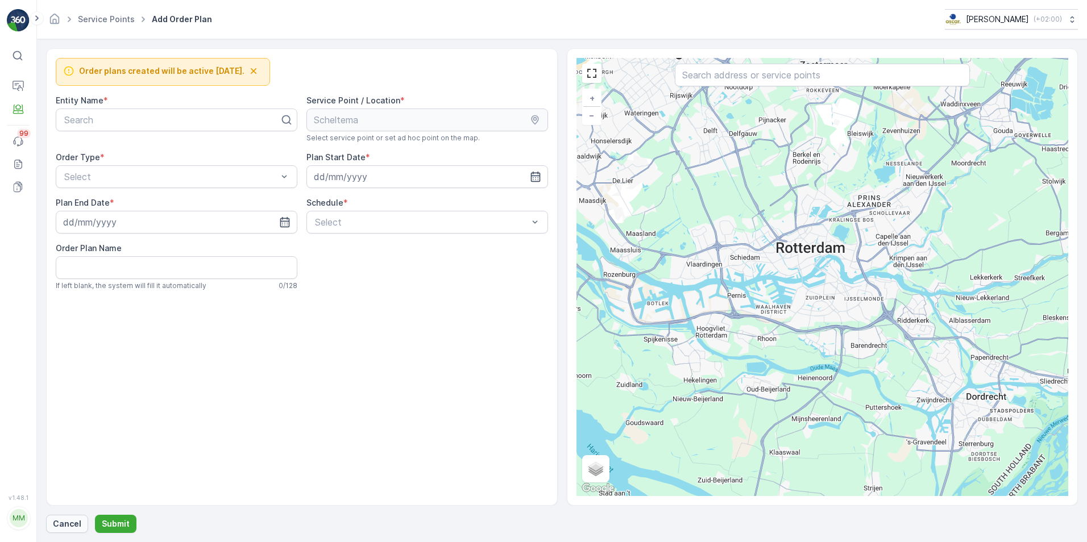
click at [57, 522] on p "Cancel" at bounding box center [67, 523] width 28 height 11
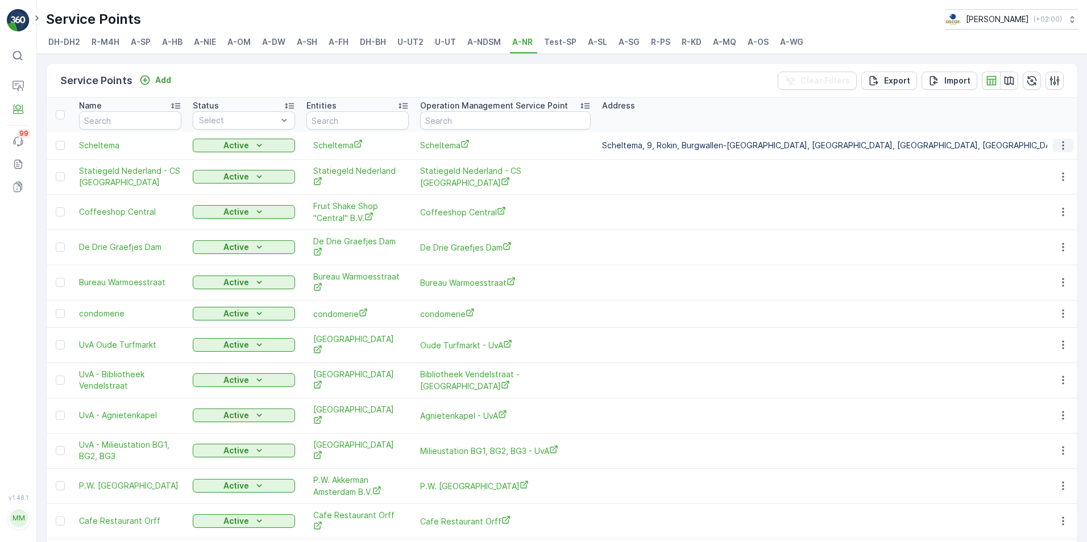
click at [1062, 149] on icon "button" at bounding box center [1062, 145] width 11 height 11
click at [199, 59] on div "Service Points Add Clear Filters Export Import Name Status Select Entities Oper…" at bounding box center [562, 298] width 1050 height 488
click at [1065, 147] on icon "button" at bounding box center [1062, 145] width 11 height 11
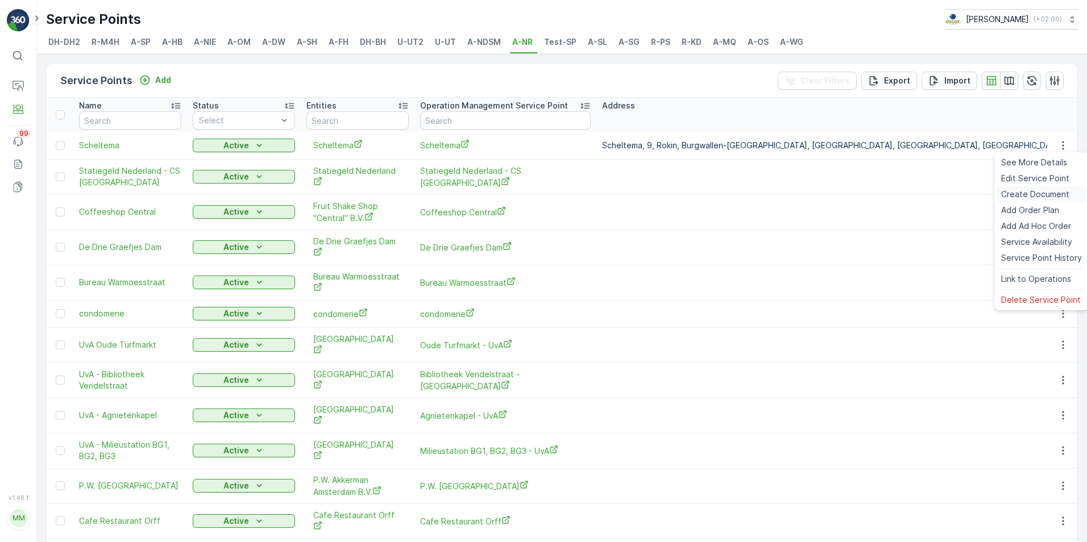
click at [1063, 193] on span "Create Document" at bounding box center [1035, 194] width 68 height 11
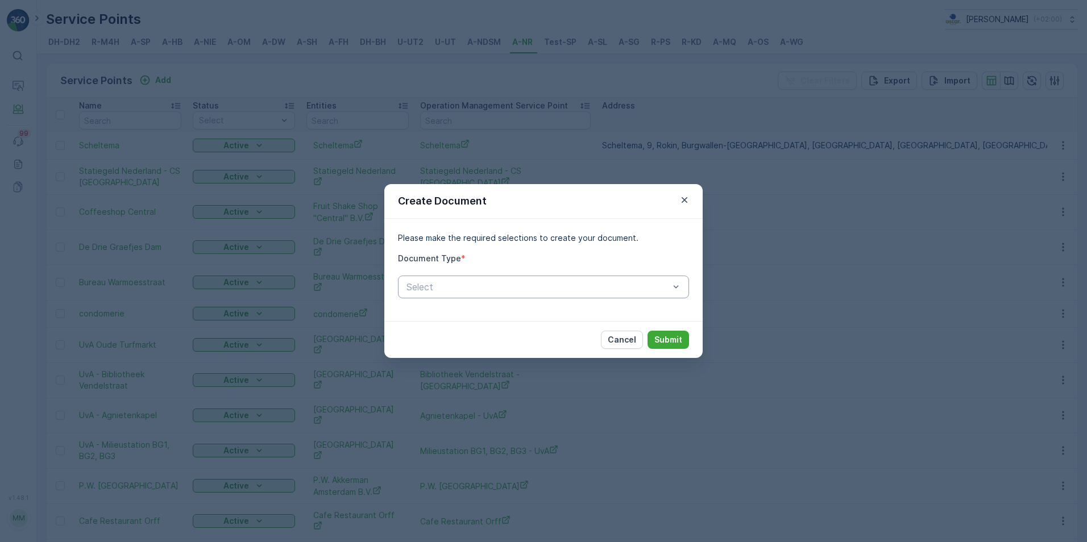
click at [651, 297] on div "Select" at bounding box center [543, 287] width 291 height 23
click at [691, 196] on div "Create Document" at bounding box center [543, 201] width 318 height 35
click at [689, 201] on icon "button" at bounding box center [684, 199] width 11 height 11
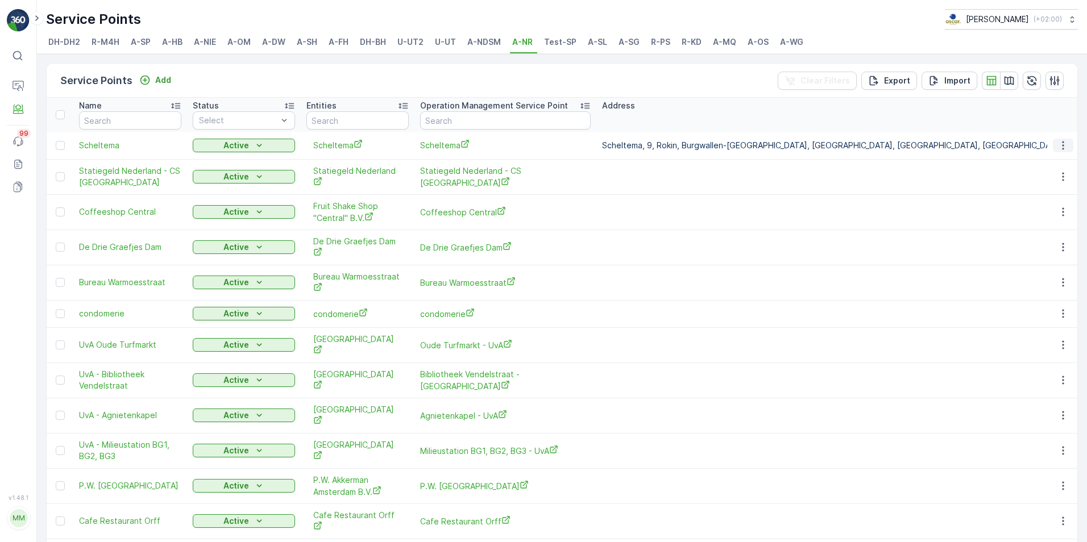
click at [1062, 148] on icon "button" at bounding box center [1063, 145] width 2 height 9
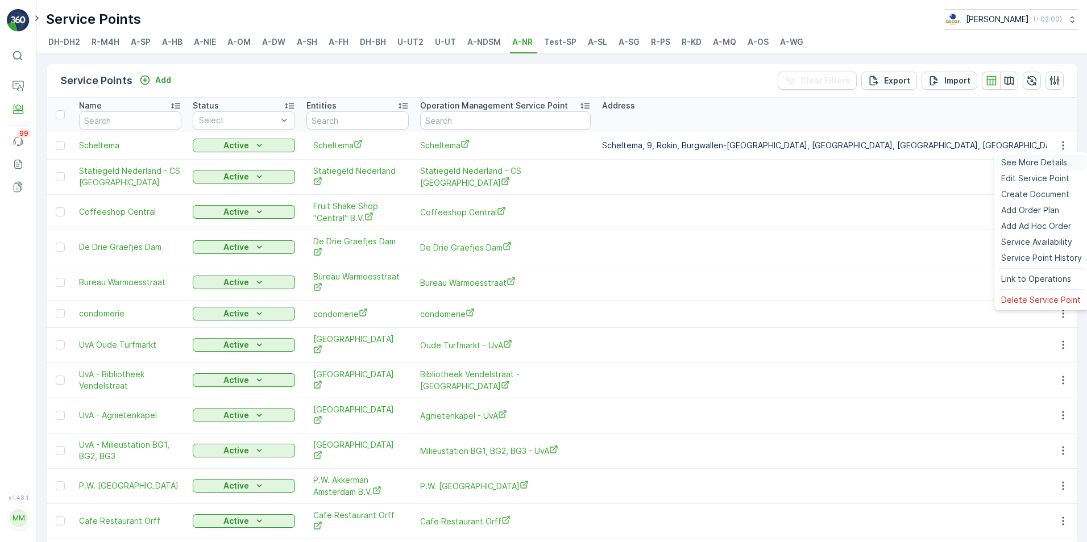
click at [1030, 166] on span "See More Details" at bounding box center [1034, 162] width 66 height 11
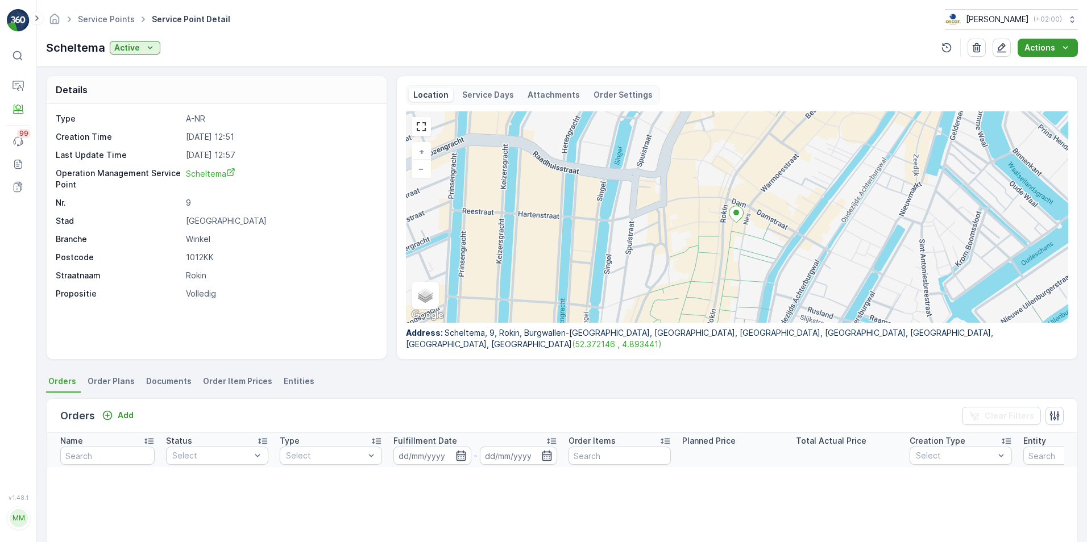
click at [1052, 49] on p "Actions" at bounding box center [1039, 47] width 31 height 11
click at [1051, 88] on span "Add Order Plan" at bounding box center [1038, 85] width 58 height 11
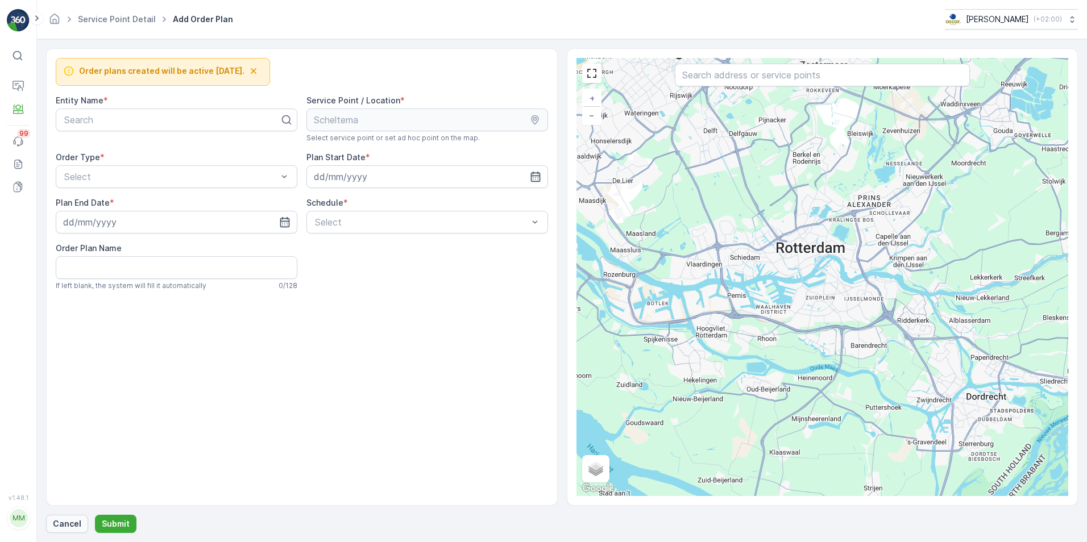
click at [60, 528] on p "Cancel" at bounding box center [67, 523] width 28 height 11
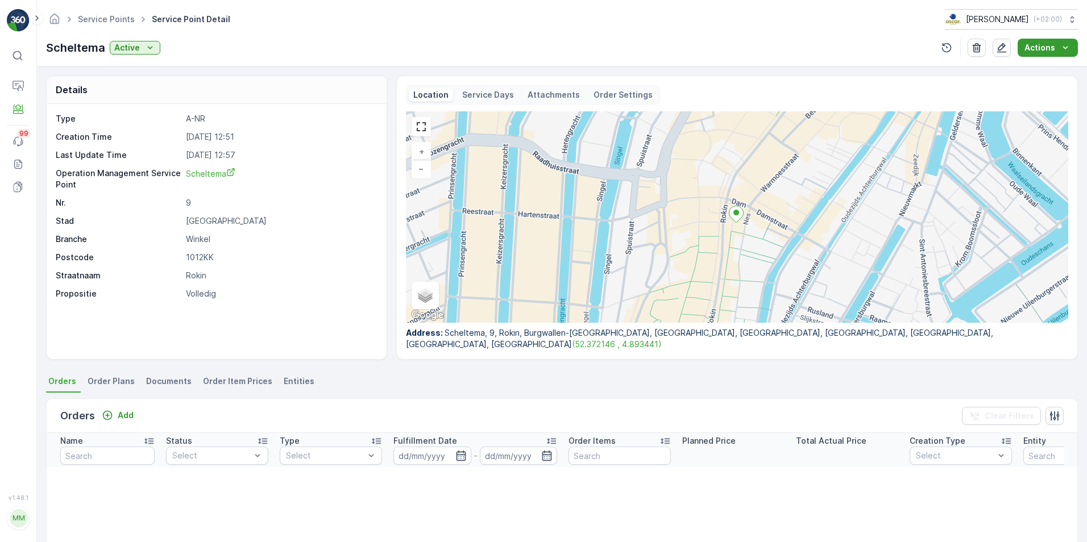
click at [1067, 51] on icon "Actions" at bounding box center [1064, 47] width 11 height 11
click at [553, 97] on p "Attachments" at bounding box center [553, 94] width 52 height 11
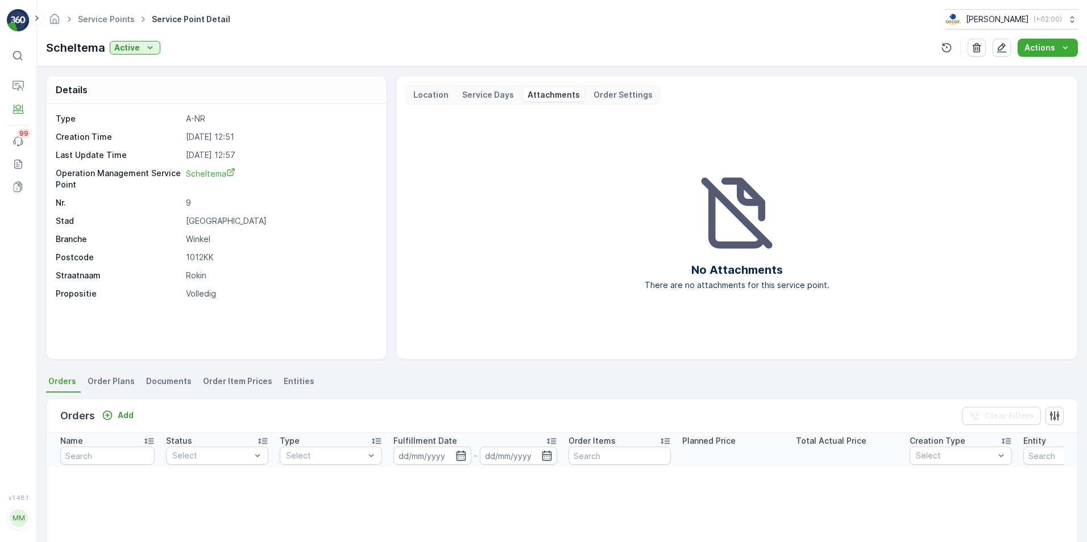
click at [697, 237] on icon at bounding box center [736, 212] width 85 height 85
drag, startPoint x: 724, startPoint y: 237, endPoint x: 717, endPoint y: 232, distance: 9.0
click at [725, 237] on icon at bounding box center [736, 212] width 85 height 85
click at [431, 89] on div "Location" at bounding box center [431, 95] width 44 height 14
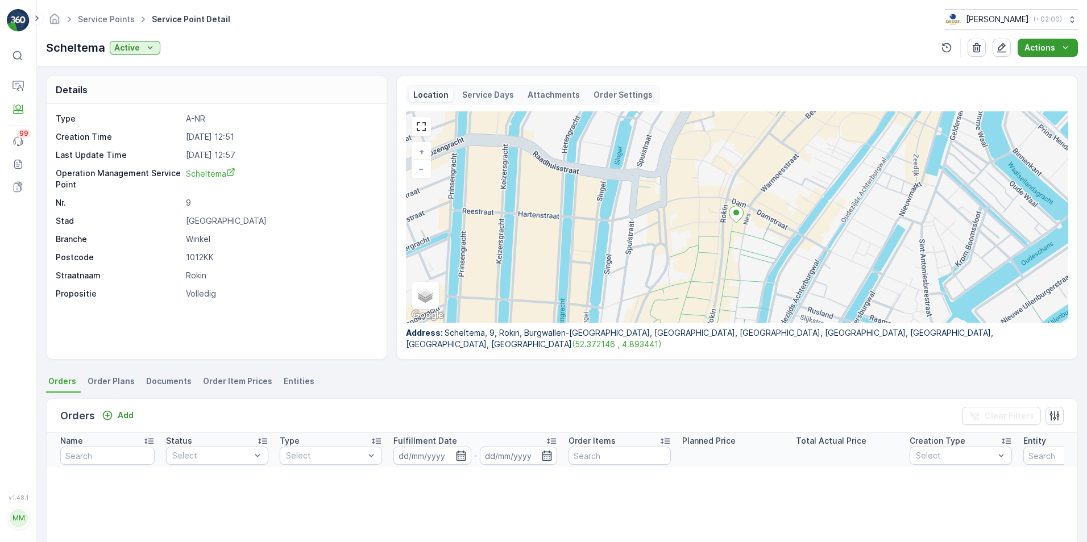
click at [1058, 48] on div "Actions" at bounding box center [1047, 47] width 47 height 11
click at [105, 380] on span "Order Plans" at bounding box center [111, 381] width 47 height 11
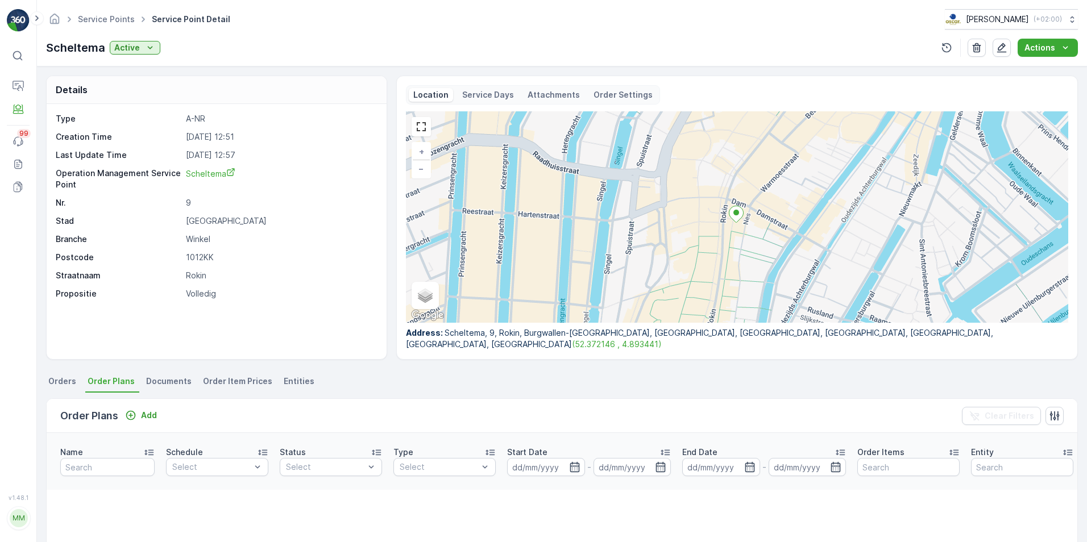
scroll to position [57, 0]
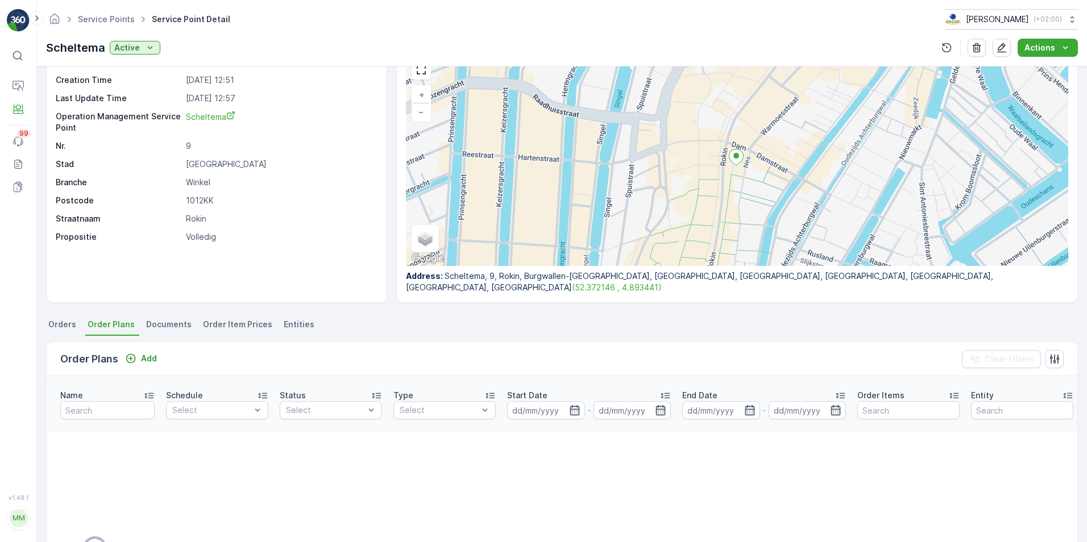
click at [174, 330] on li "Documents" at bounding box center [170, 326] width 52 height 19
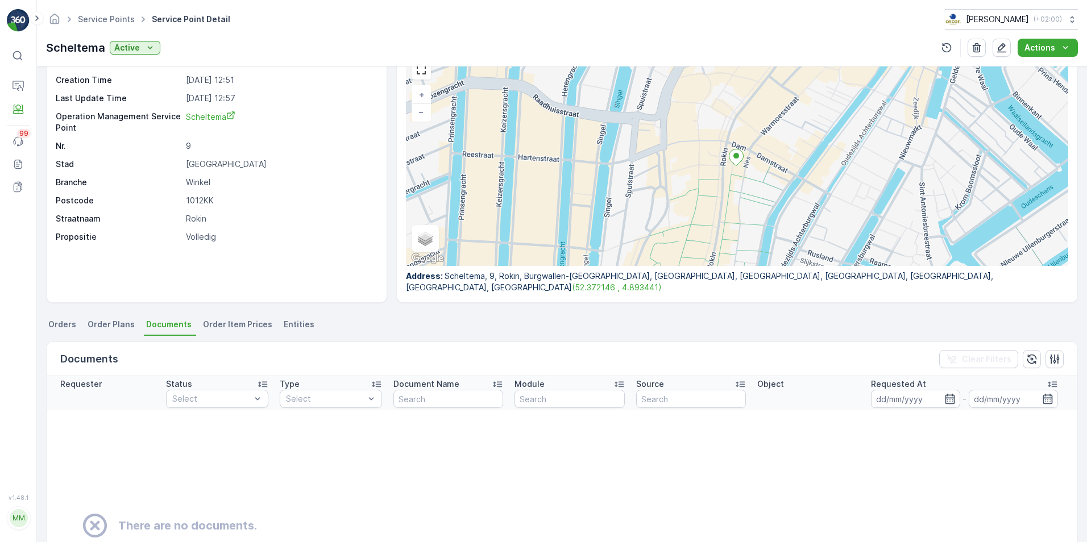
click at [225, 326] on span "Order Item Prices" at bounding box center [237, 324] width 69 height 11
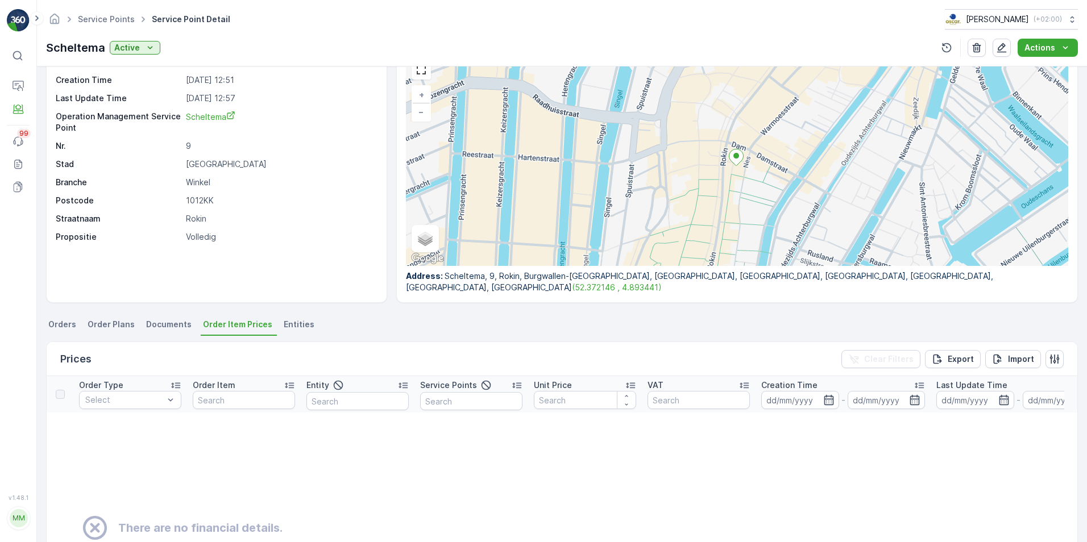
click at [290, 323] on span "Entities" at bounding box center [299, 324] width 31 height 11
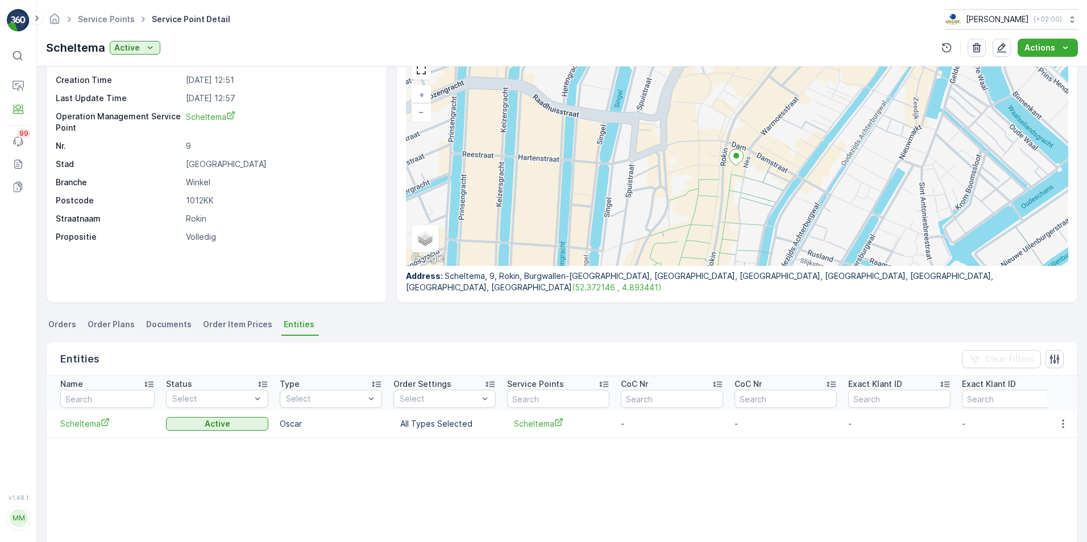
click at [68, 327] on span "Orders" at bounding box center [62, 324] width 28 height 11
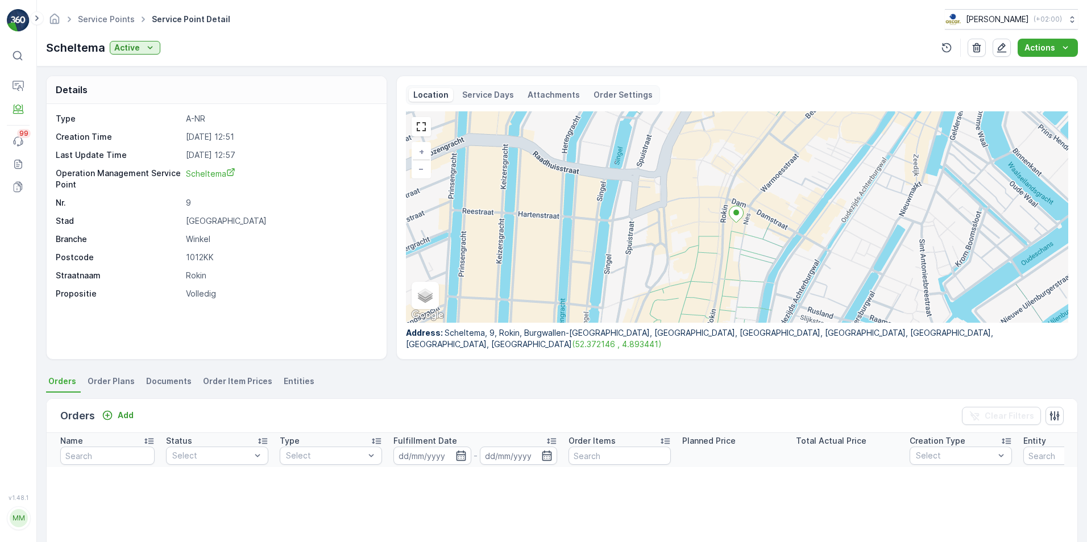
drag, startPoint x: 492, startPoint y: 98, endPoint x: 503, endPoint y: 95, distance: 11.7
click at [492, 98] on p "Service Days" at bounding box center [488, 94] width 52 height 11
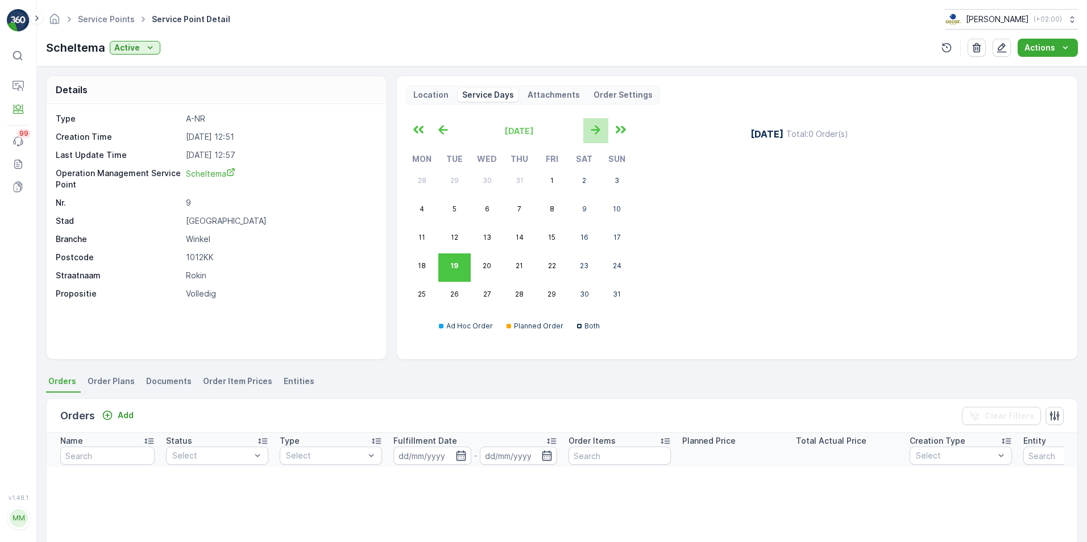
click at [590, 133] on icon "button" at bounding box center [595, 129] width 19 height 19
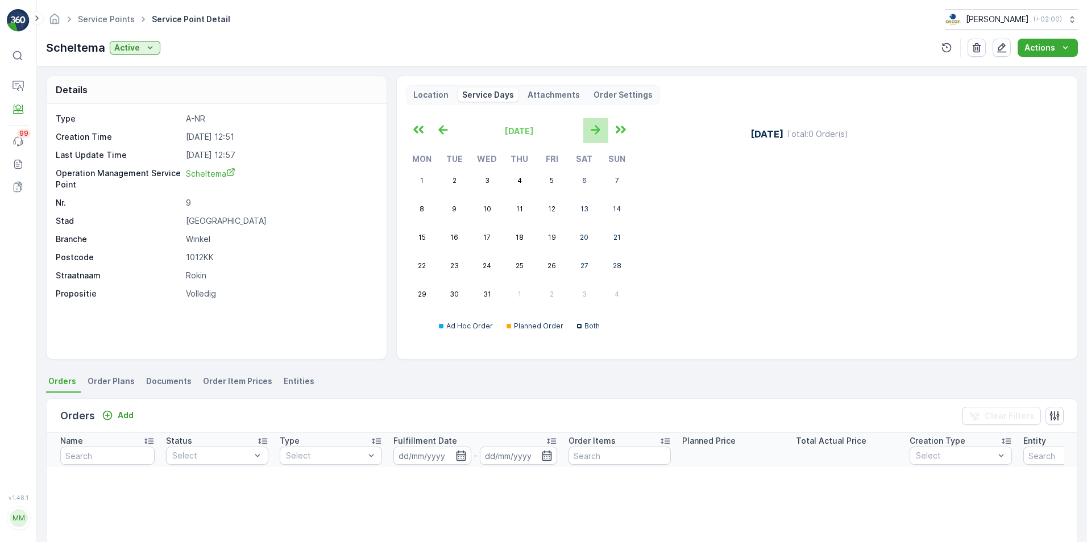
click at [590, 133] on icon "button" at bounding box center [595, 129] width 19 height 19
click at [600, 91] on p "Order Settings" at bounding box center [622, 94] width 59 height 11
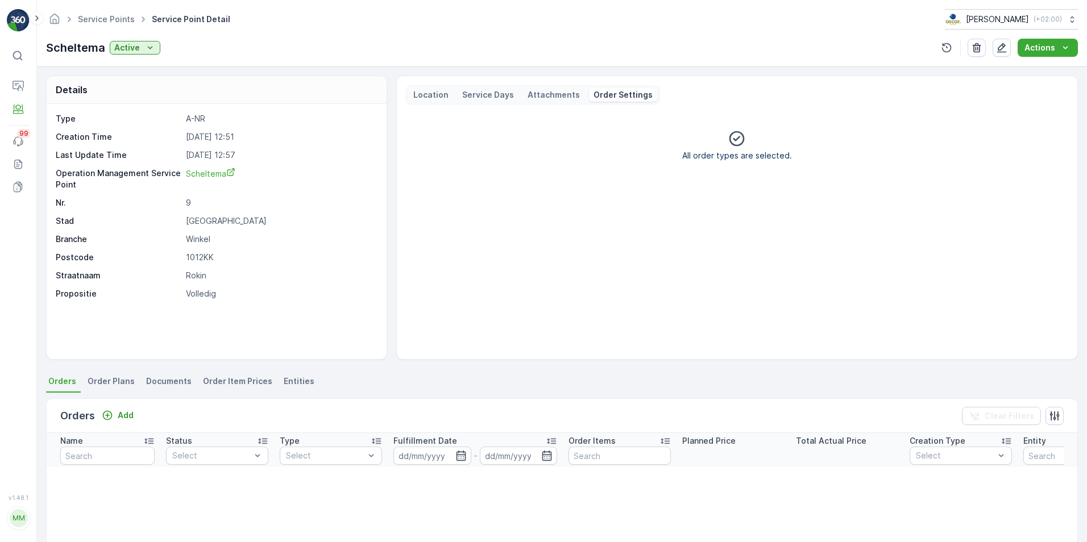
click at [546, 95] on p "Attachments" at bounding box center [553, 94] width 52 height 11
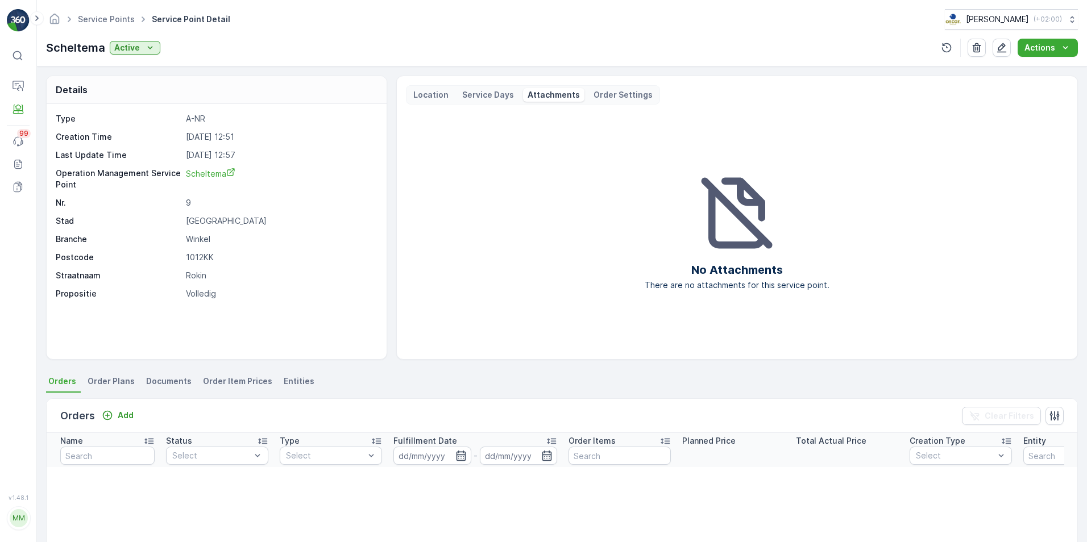
click at [432, 97] on p "Location" at bounding box center [430, 94] width 35 height 11
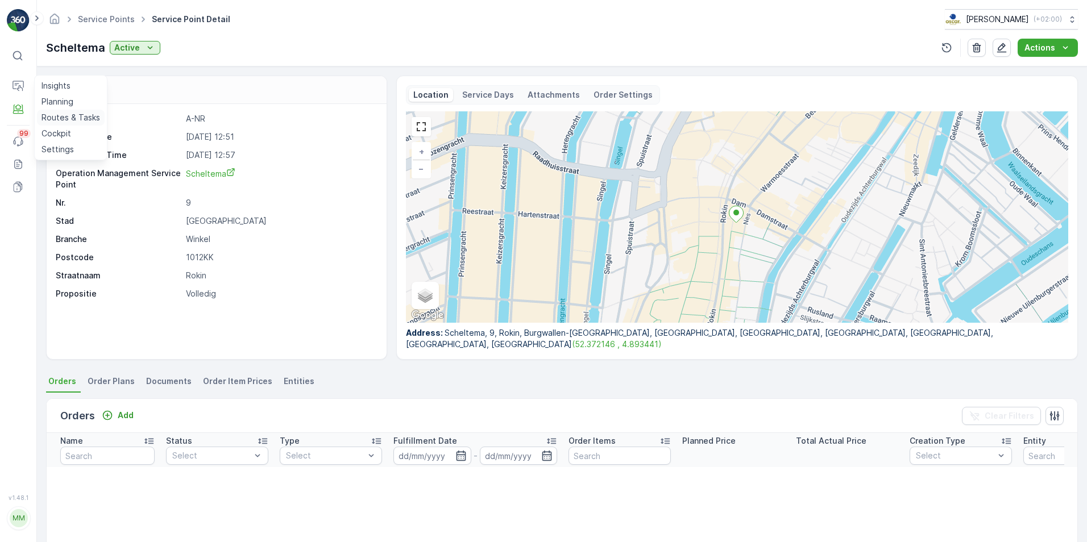
click at [66, 116] on p "Routes & Tasks" at bounding box center [70, 117] width 59 height 11
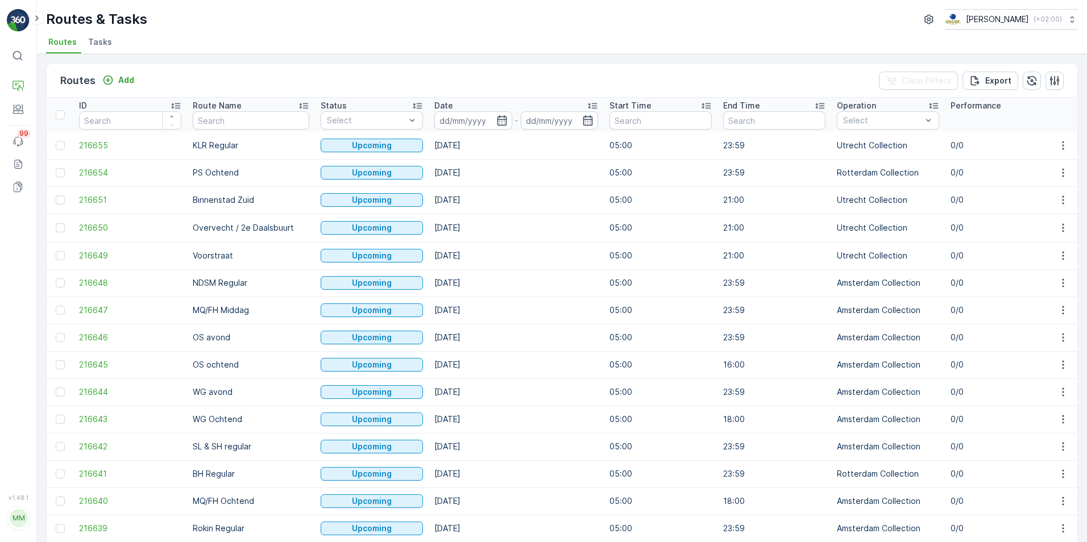
click at [91, 45] on span "Tasks" at bounding box center [100, 41] width 24 height 11
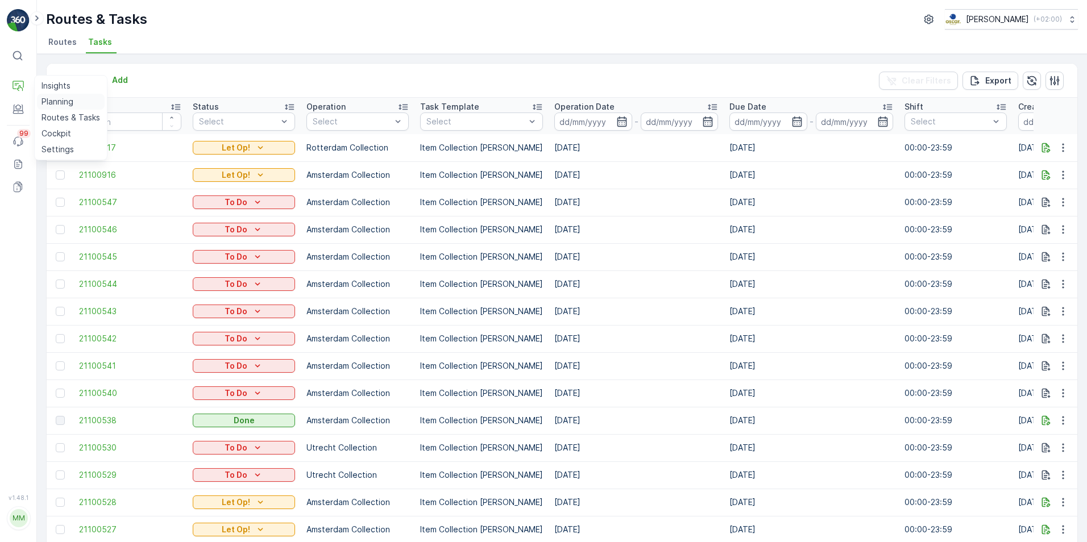
click at [68, 102] on p "Planning" at bounding box center [57, 101] width 32 height 11
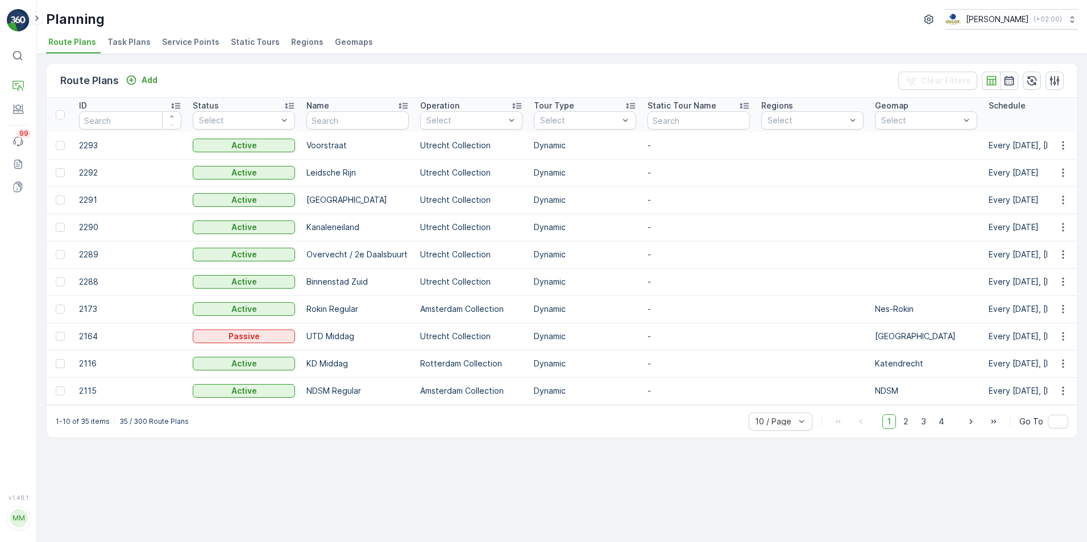
click at [123, 41] on span "Task Plans" at bounding box center [128, 41] width 43 height 11
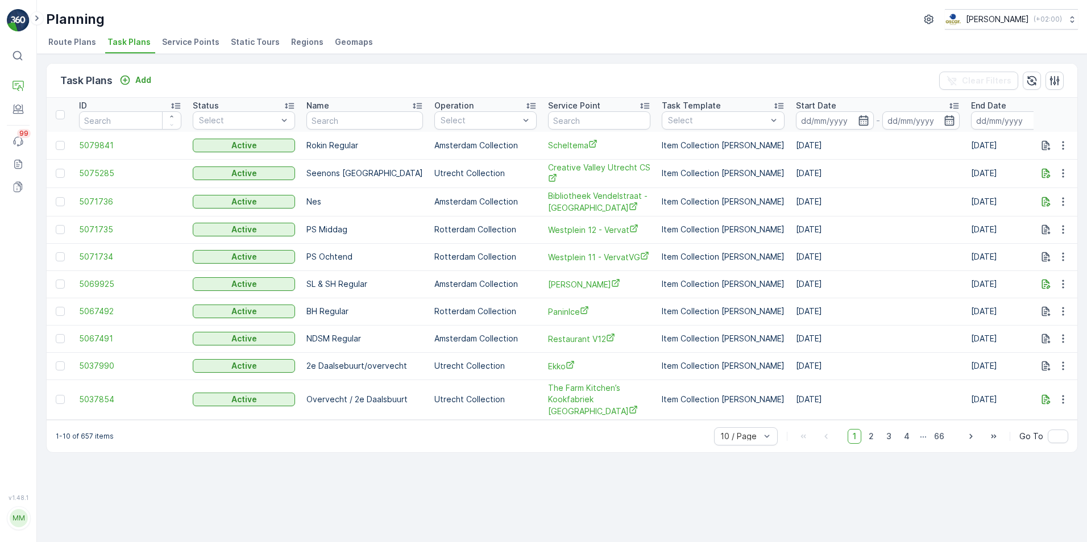
click at [209, 41] on span "Service Points" at bounding box center [190, 41] width 57 height 11
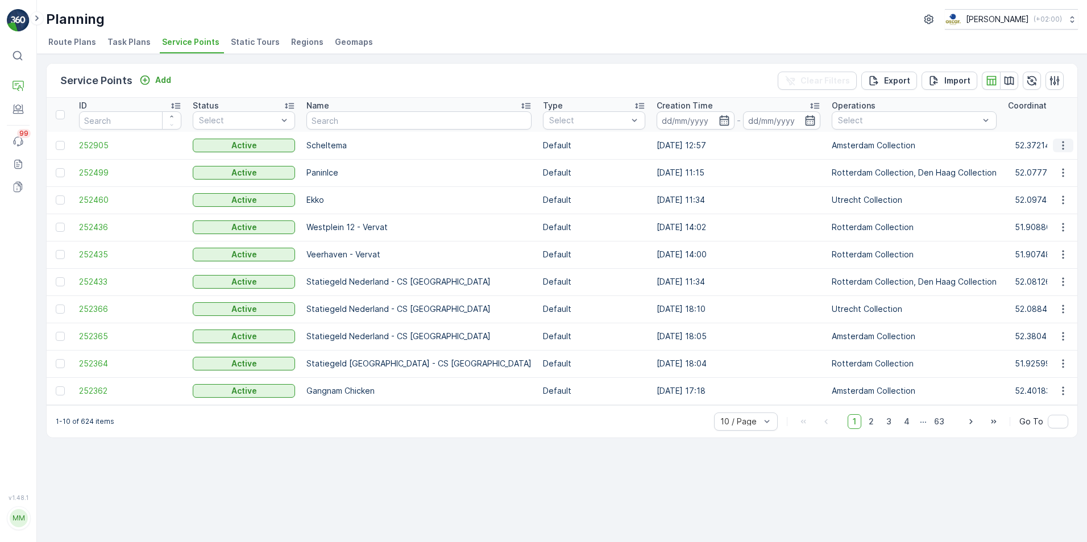
click at [1064, 147] on icon "button" at bounding box center [1062, 145] width 11 height 11
click at [1027, 227] on span "Link Asset" at bounding box center [1015, 225] width 38 height 11
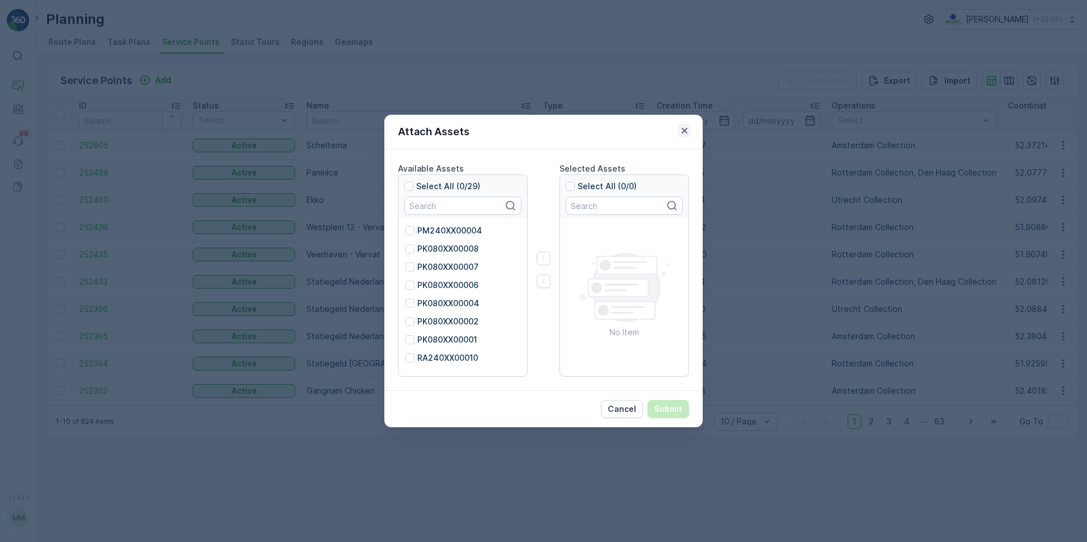
click at [689, 135] on icon "button" at bounding box center [684, 130] width 11 height 11
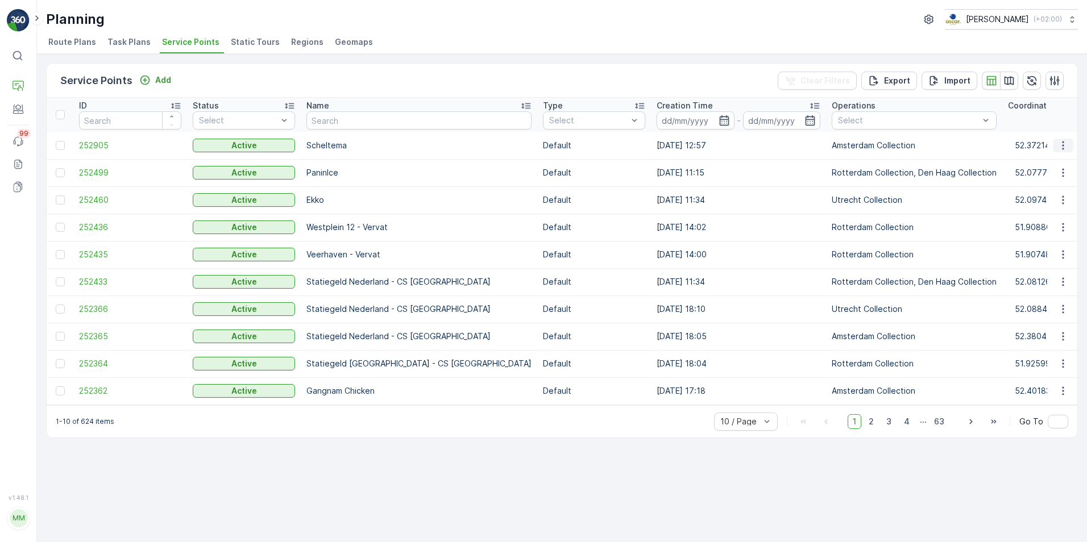
click at [1062, 148] on icon "button" at bounding box center [1062, 145] width 11 height 11
click at [1029, 176] on span "Edit Service Point" at bounding box center [1030, 178] width 68 height 11
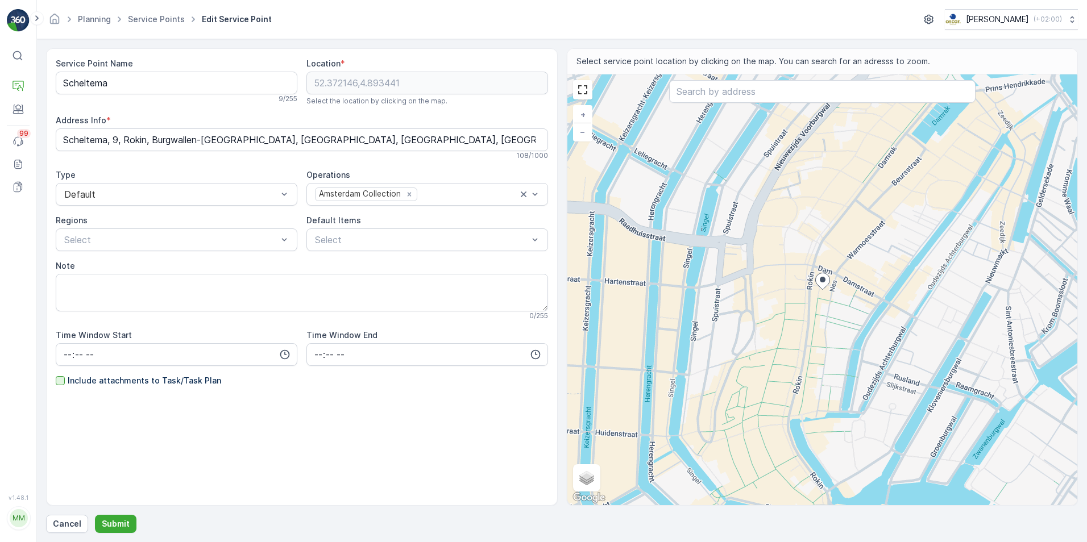
click at [59, 384] on div at bounding box center [60, 380] width 9 height 9
click at [56, 375] on input "Include attachments to Task/Task Plan" at bounding box center [56, 375] width 0 height 0
click at [933, 19] on button "button" at bounding box center [928, 19] width 18 height 18
click at [820, 281] on ellipse at bounding box center [822, 280] width 6 height 6
click at [371, 232] on div "Select" at bounding box center [427, 239] width 242 height 23
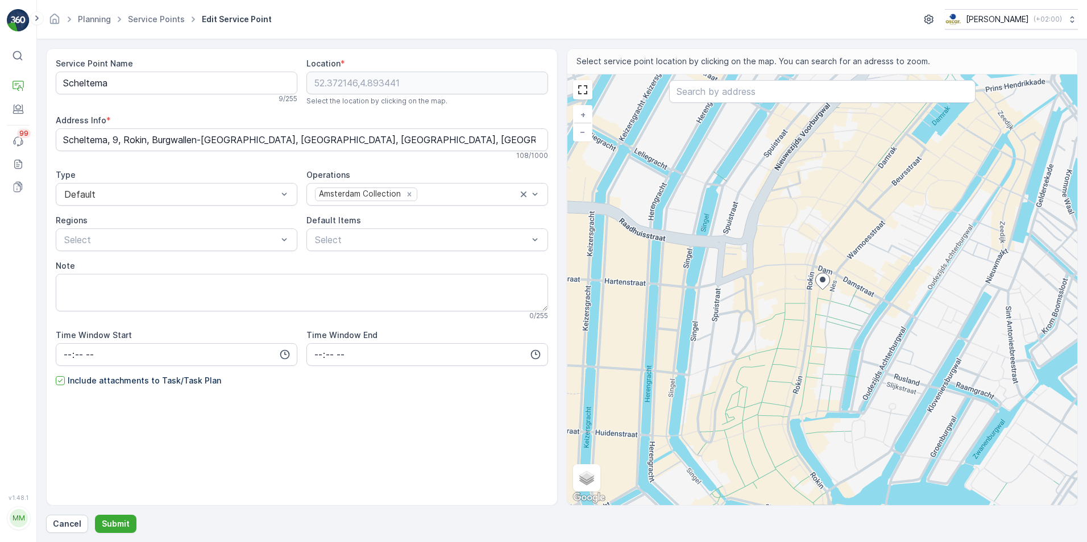
click at [376, 219] on div "Default Items" at bounding box center [427, 220] width 242 height 11
drag, startPoint x: 85, startPoint y: 515, endPoint x: 76, endPoint y: 521, distance: 11.2
click at [76, 521] on div "Service Point Name Scheltema 9 / 255 Location * 52.372146,4.893441 Select the l…" at bounding box center [561, 290] width 1031 height 485
drag, startPoint x: 76, startPoint y: 521, endPoint x: 65, endPoint y: 523, distance: 11.0
click at [65, 523] on p "Cancel" at bounding box center [67, 523] width 28 height 11
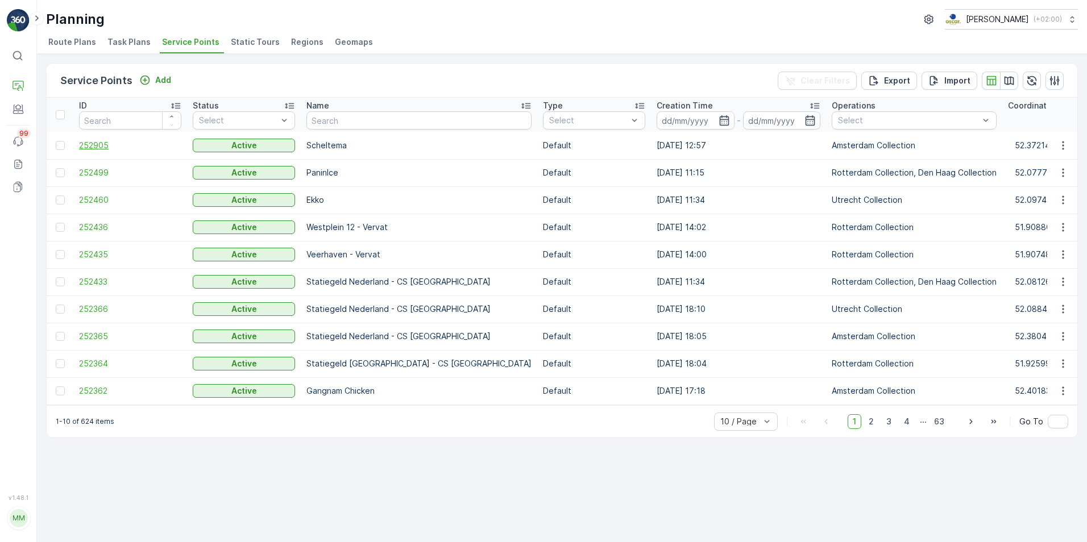
click at [106, 151] on span "252905" at bounding box center [130, 145] width 102 height 11
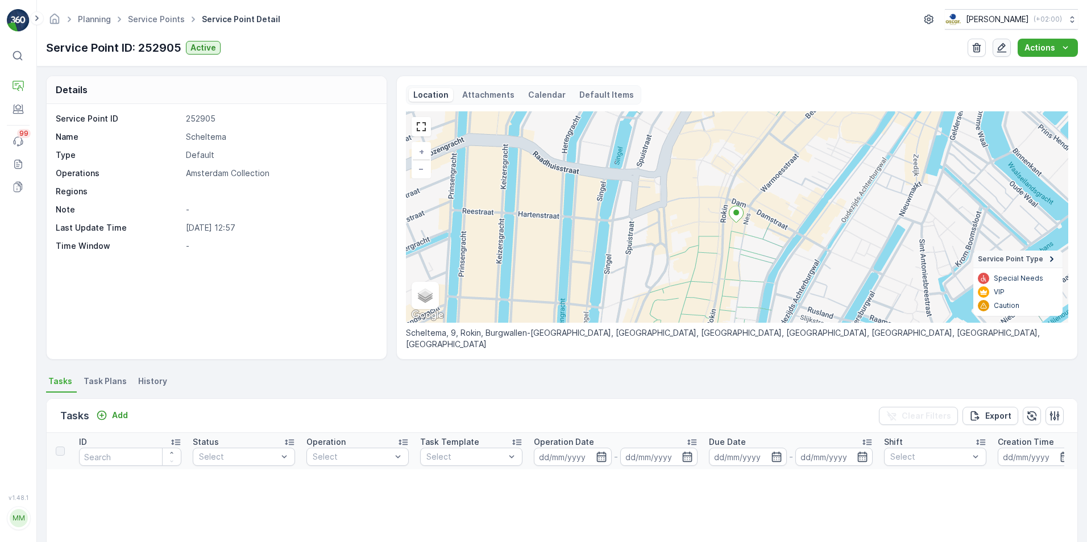
click at [1001, 47] on icon "button" at bounding box center [1001, 47] width 11 height 11
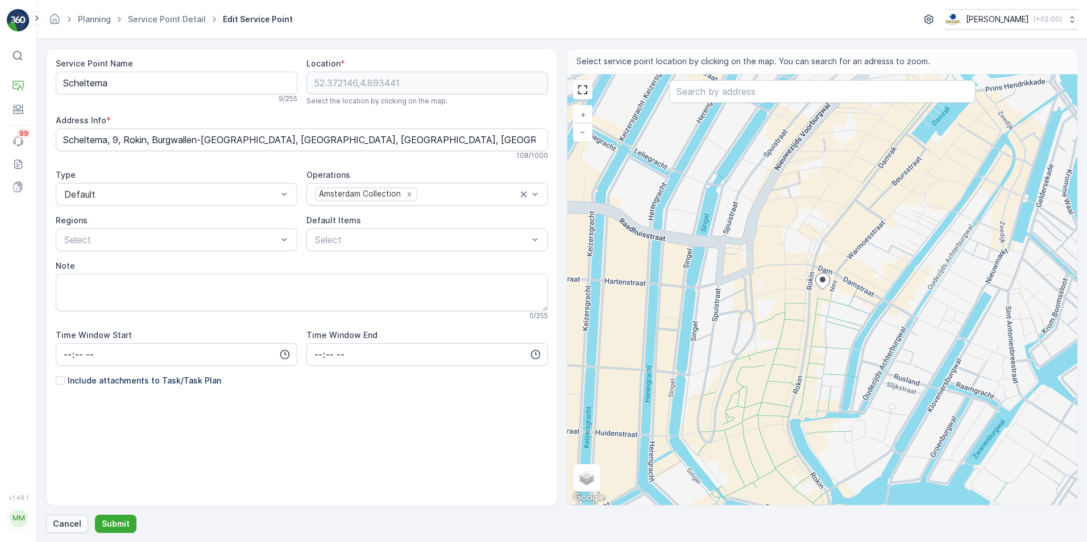
click at [69, 517] on button "Cancel" at bounding box center [67, 524] width 42 height 18
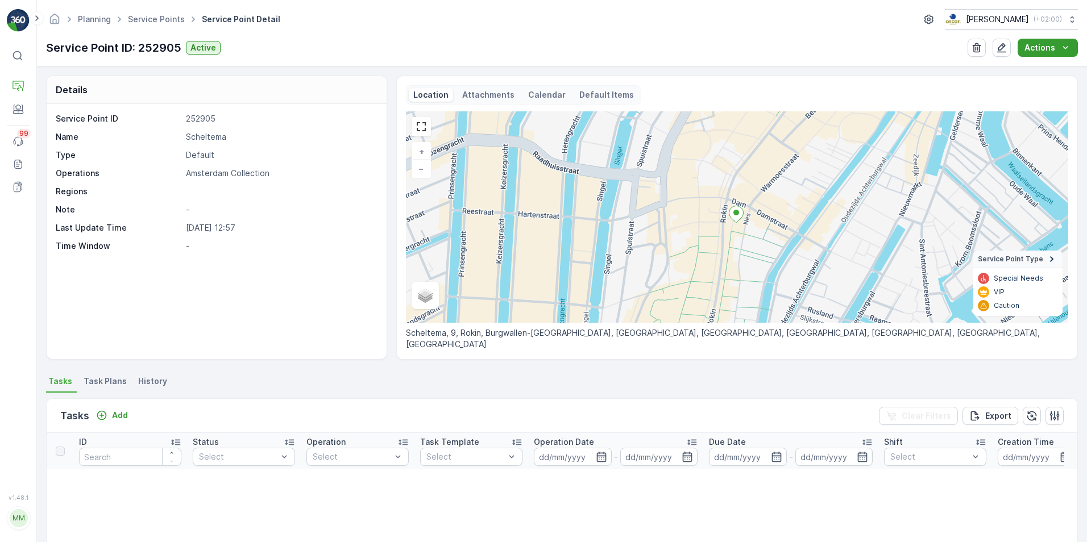
click at [1055, 51] on div "Actions" at bounding box center [1047, 47] width 47 height 11
click at [486, 99] on p "Attachments" at bounding box center [488, 94] width 52 height 11
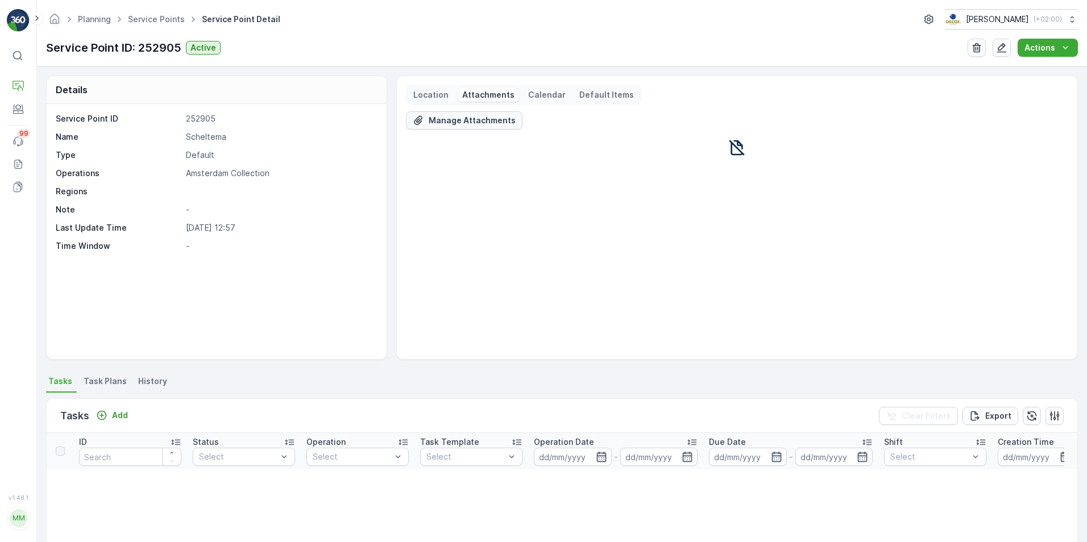
click at [491, 118] on p "Manage Attachments" at bounding box center [471, 120] width 87 height 11
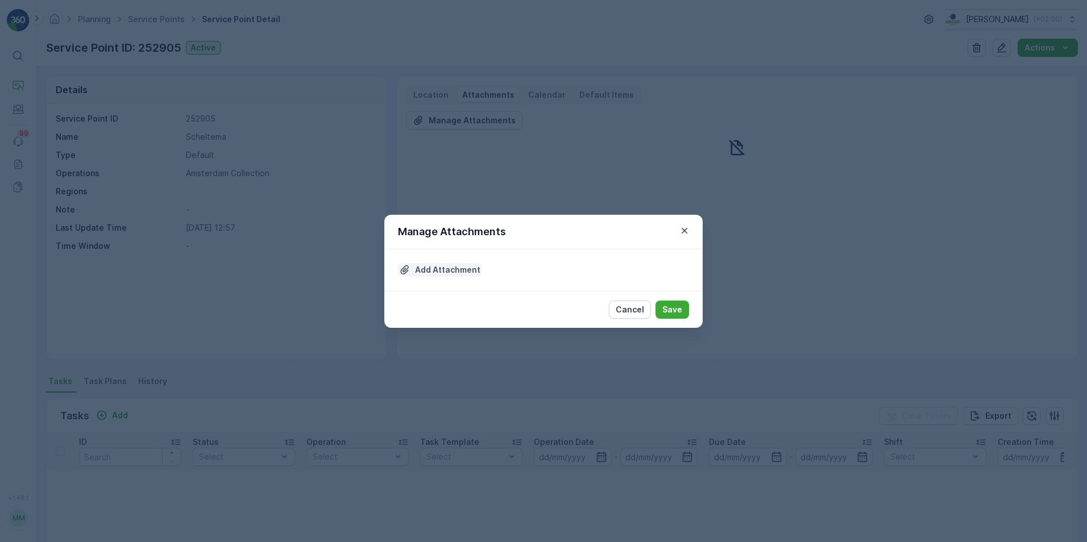
click at [437, 265] on p "Add Attachment" at bounding box center [447, 269] width 65 height 11
click at [433, 272] on p "Add Attachment" at bounding box center [447, 269] width 65 height 11
click at [634, 309] on p "Cancel" at bounding box center [629, 309] width 28 height 11
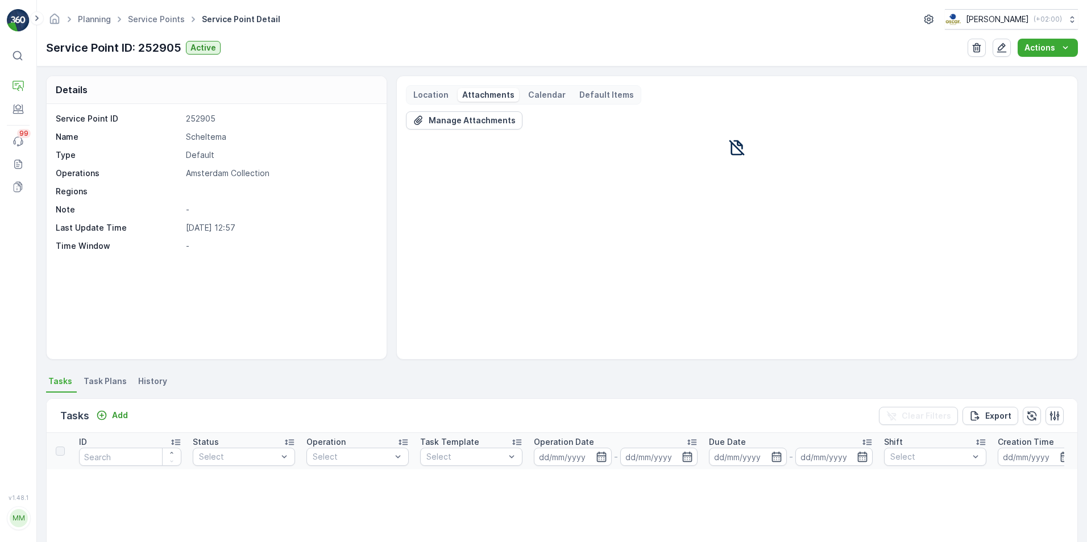
click at [450, 91] on div "Location Attachments Calendar Default Items" at bounding box center [523, 94] width 235 height 19
click at [436, 91] on p "Location" at bounding box center [430, 94] width 35 height 11
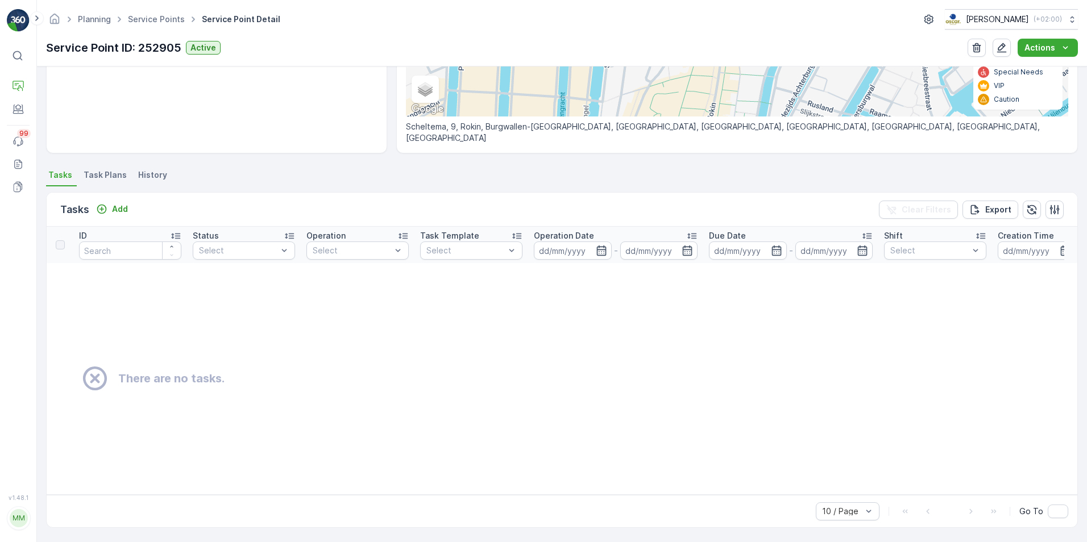
scroll to position [213, 0]
click at [1034, 47] on p "Actions" at bounding box center [1039, 47] width 31 height 11
click at [1004, 51] on icon "button" at bounding box center [1001, 47] width 11 height 11
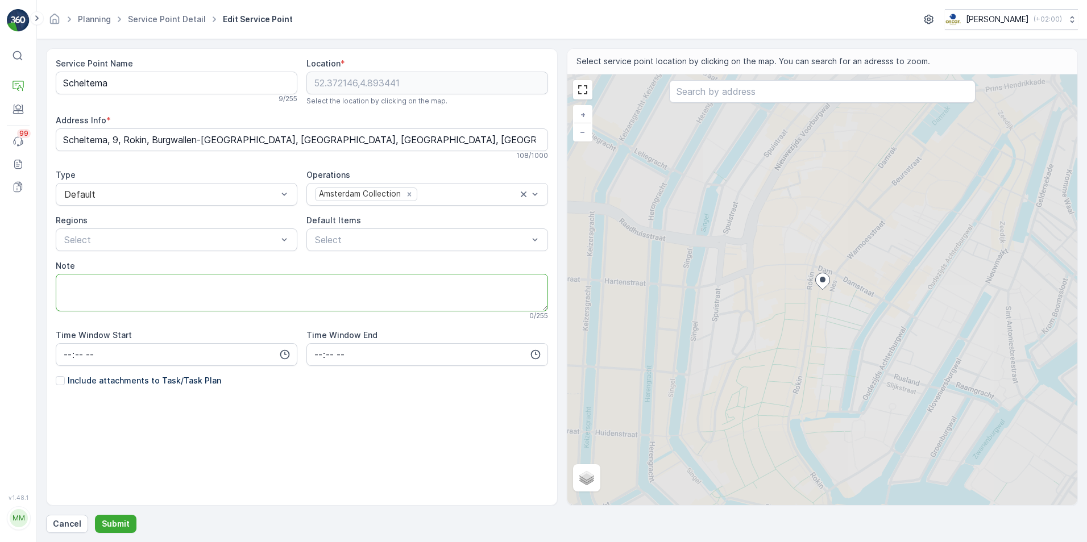
click at [169, 286] on textarea "Note" at bounding box center [302, 293] width 492 height 38
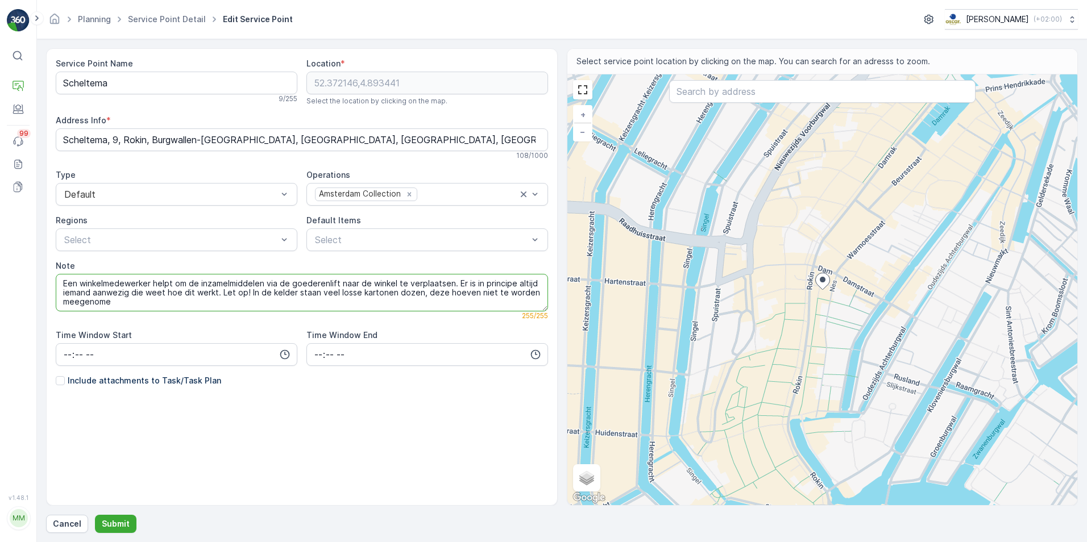
drag, startPoint x: 293, startPoint y: 294, endPoint x: 247, endPoint y: 294, distance: 45.5
click at [247, 294] on textarea "Een winkelmedewerker helpt om de inzamelmiddelen via de goederenlift naar de wi…" at bounding box center [302, 293] width 492 height 38
click at [533, 295] on textarea "Een winkelmedewerker helpt om de inzamelmiddelen via de goederenlift naar de wi…" at bounding box center [302, 293] width 492 height 38
type textarea "Een winkelmedewerker helpt om de inzamelmiddelen via de goederenlift naar de wi…"
click at [118, 520] on p "Submit" at bounding box center [116, 523] width 28 height 11
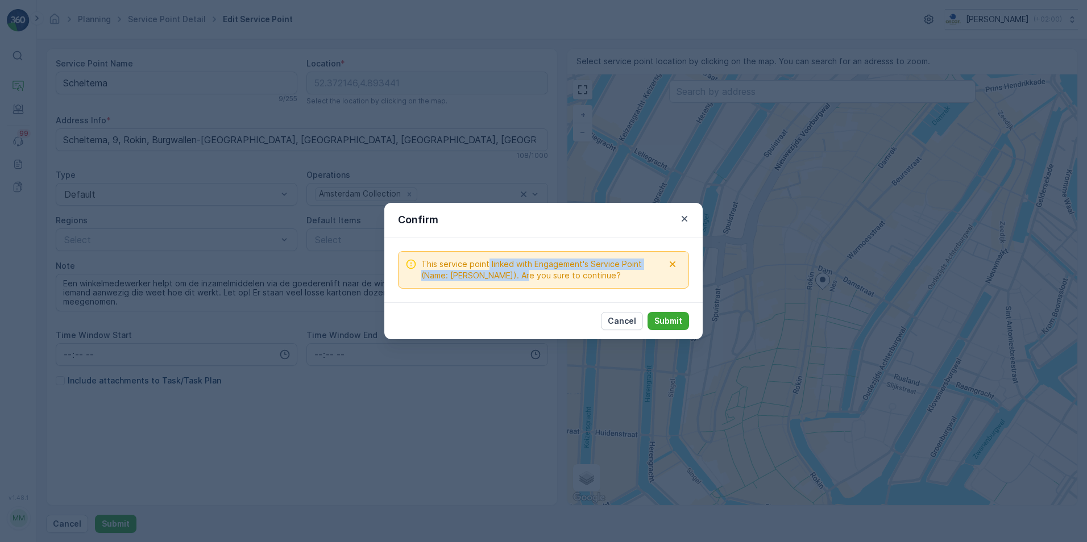
drag, startPoint x: 488, startPoint y: 265, endPoint x: 523, endPoint y: 287, distance: 41.3
click at [523, 287] on div "This service point linked with Engagement's Service Point (Name: Scheltema). Ar…" at bounding box center [543, 270] width 291 height 38
drag, startPoint x: 523, startPoint y: 287, endPoint x: 686, endPoint y: 219, distance: 176.6
click at [686, 219] on icon "button" at bounding box center [684, 218] width 11 height 11
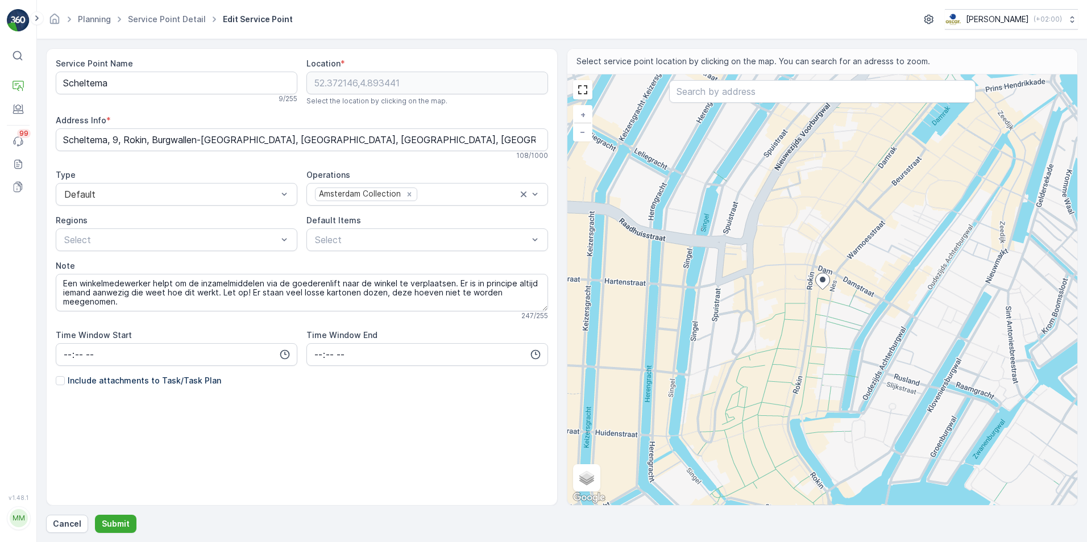
click at [111, 534] on form "Service Point Name Scheltema 9 / 255 Location * 52.372146,4.893441 Select the l…" at bounding box center [562, 290] width 1050 height 503
click at [114, 522] on p "Submit" at bounding box center [116, 523] width 28 height 11
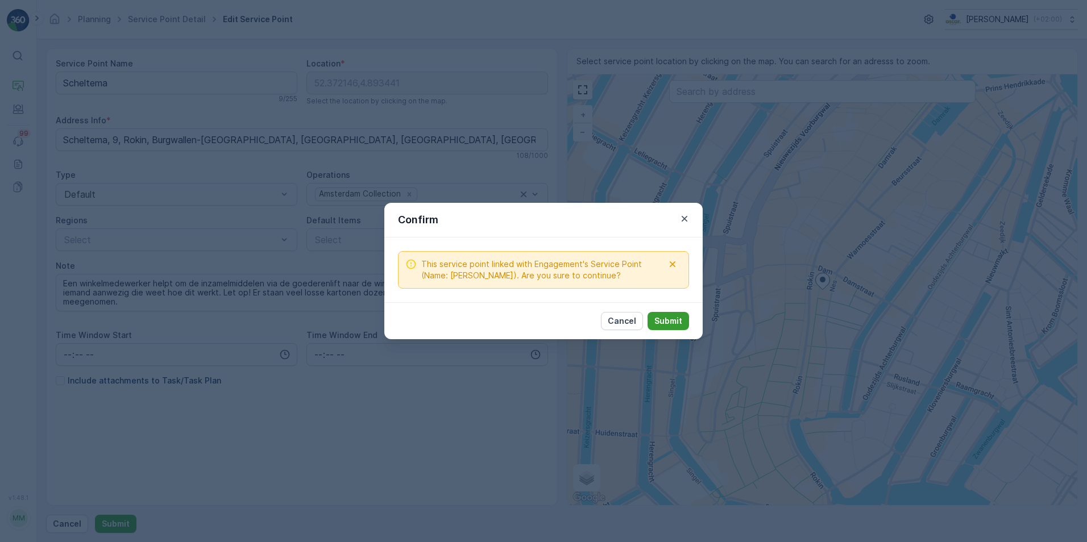
click at [660, 324] on p "Submit" at bounding box center [668, 320] width 28 height 11
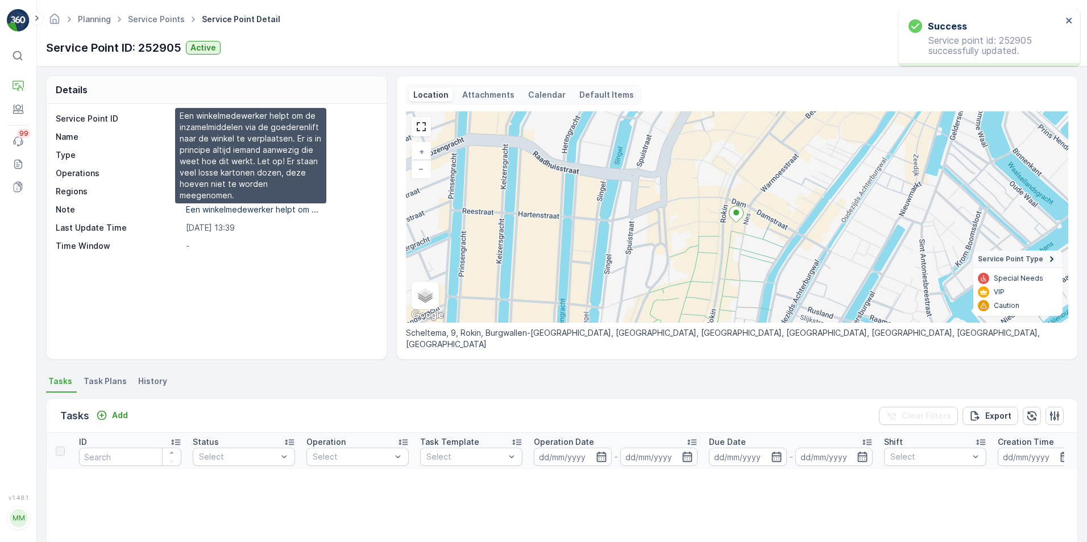
click at [245, 211] on p "Een winkelmedewerker helpt om ..." at bounding box center [252, 210] width 132 height 10
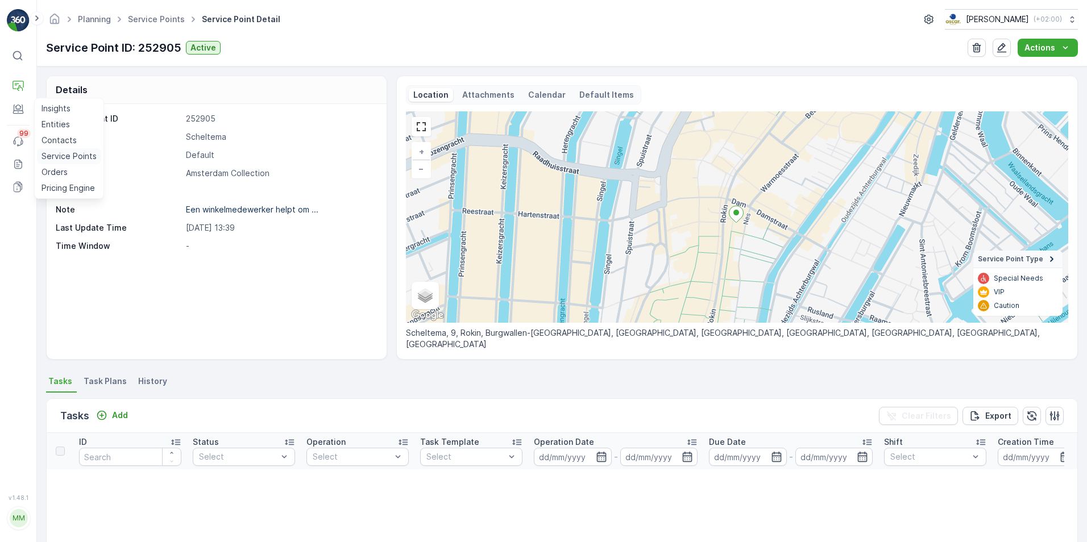
click at [61, 156] on p "Service Points" at bounding box center [68, 156] width 55 height 11
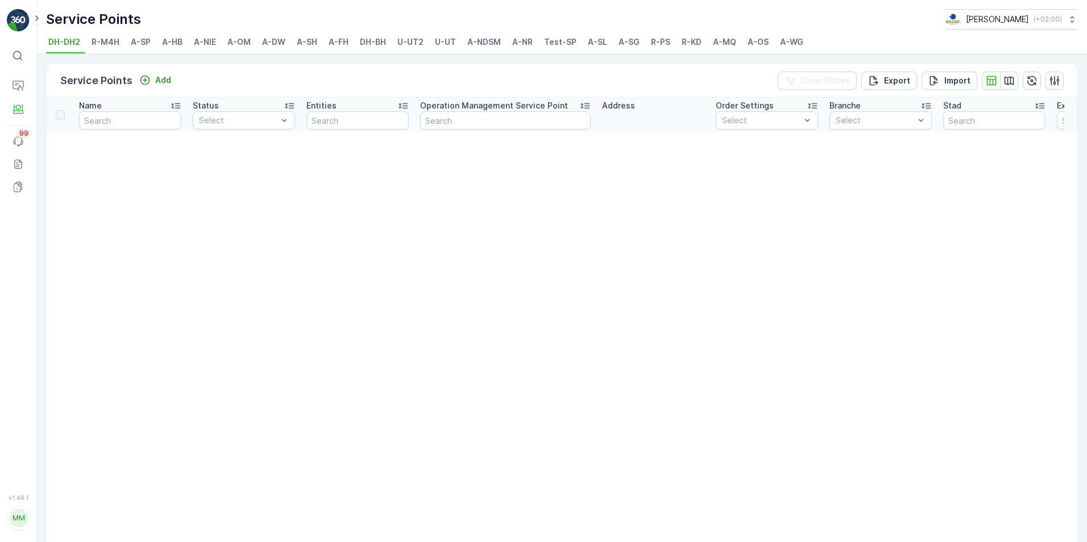
click at [526, 39] on span "A-NR" at bounding box center [522, 41] width 20 height 11
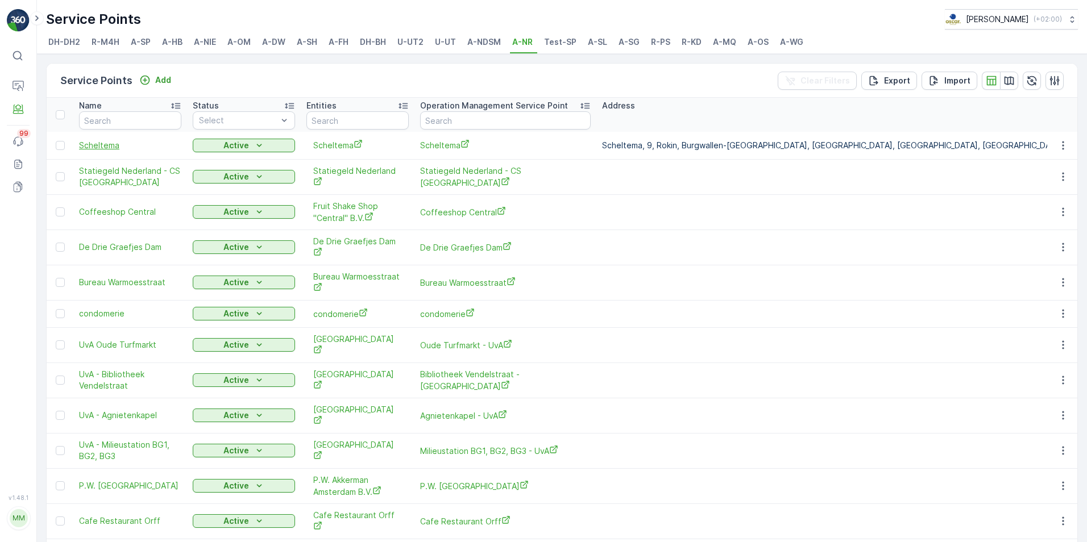
click at [106, 145] on span "Scheltema" at bounding box center [130, 145] width 102 height 11
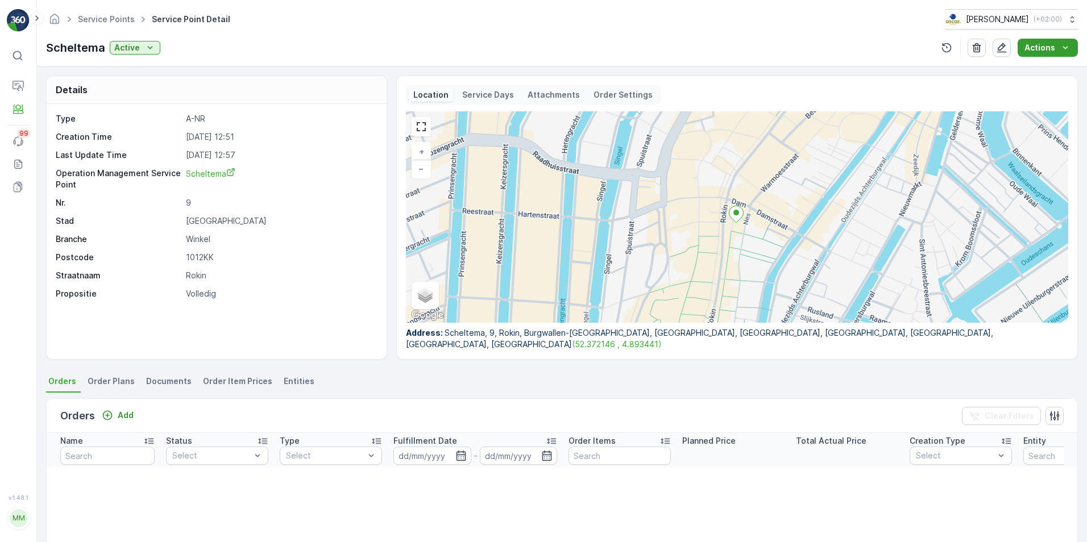
click at [1033, 53] on button "Actions" at bounding box center [1047, 48] width 60 height 18
click at [1001, 49] on icon "button" at bounding box center [1001, 47] width 11 height 11
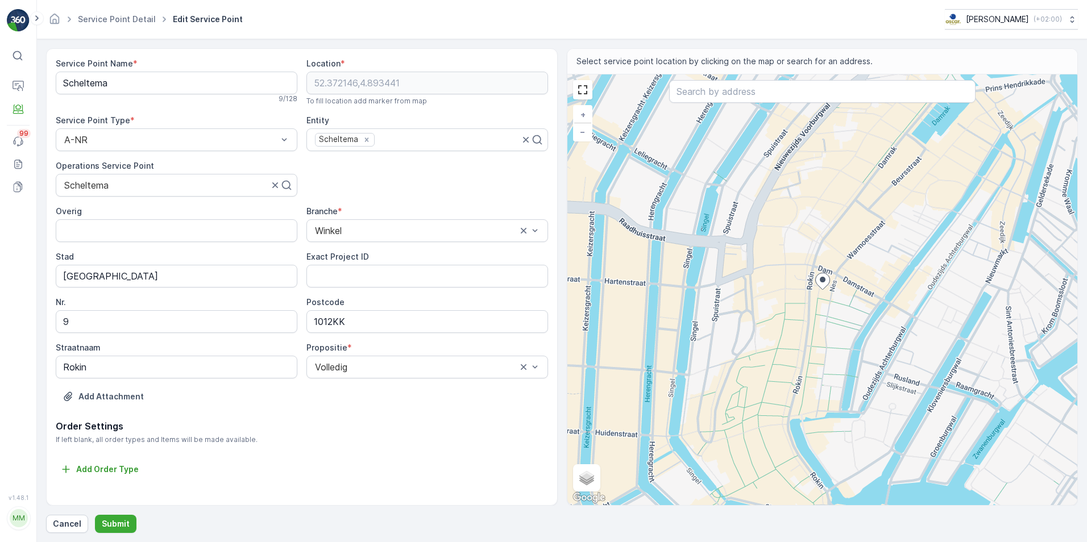
click at [19, 54] on icon at bounding box center [17, 55] width 11 height 11
click at [68, 523] on p "Cancel" at bounding box center [67, 523] width 28 height 11
